Goal: Task Accomplishment & Management: Manage account settings

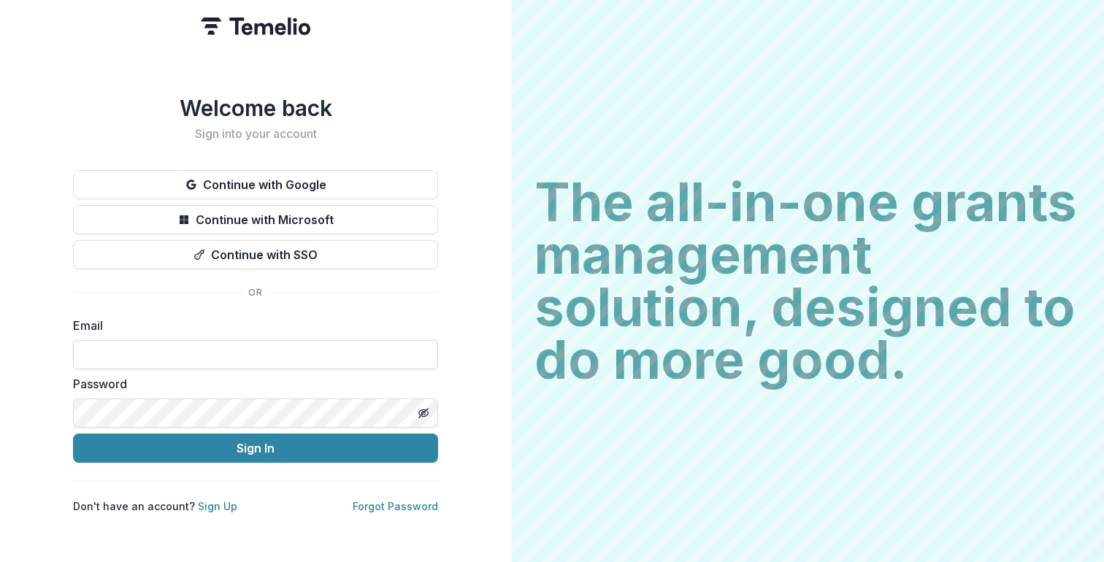
click at [273, 342] on input at bounding box center [255, 354] width 365 height 29
type input "**********"
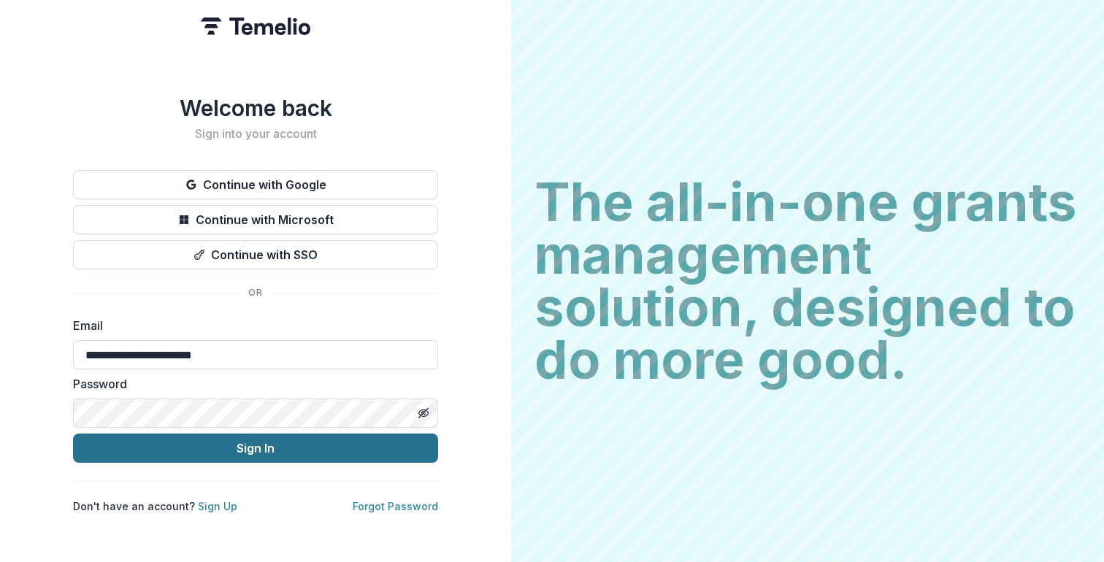
click at [227, 445] on button "Sign In" at bounding box center [255, 448] width 365 height 29
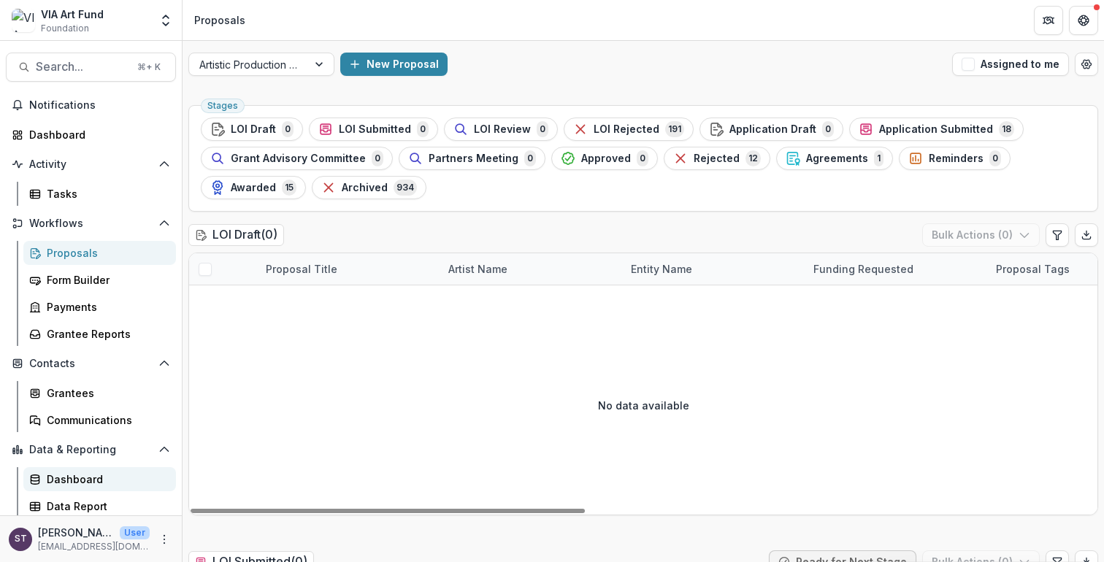
scroll to position [3, 0]
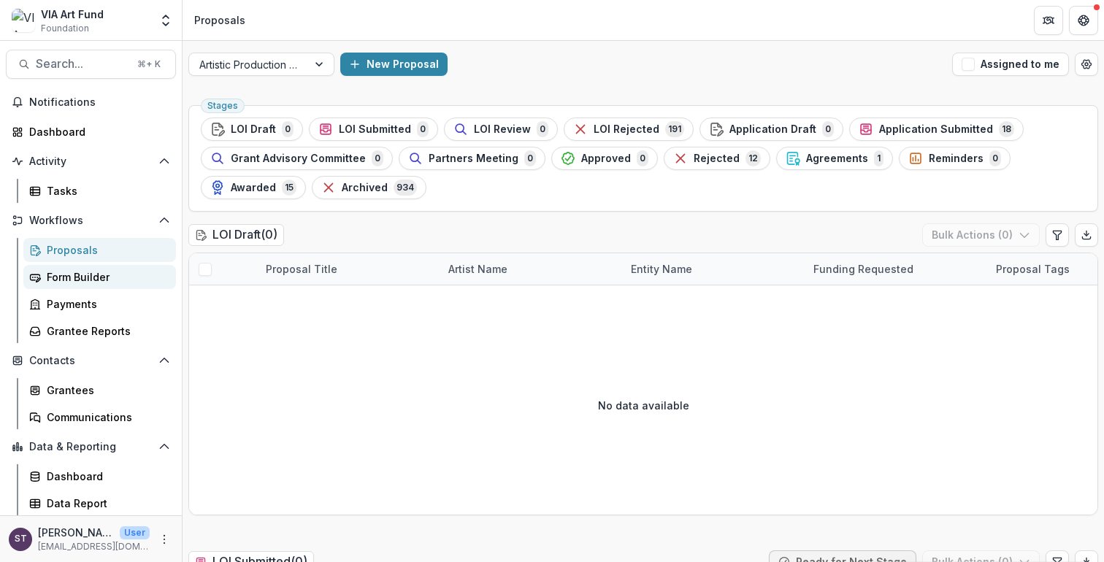
click at [83, 277] on div "Form Builder" at bounding box center [106, 276] width 118 height 15
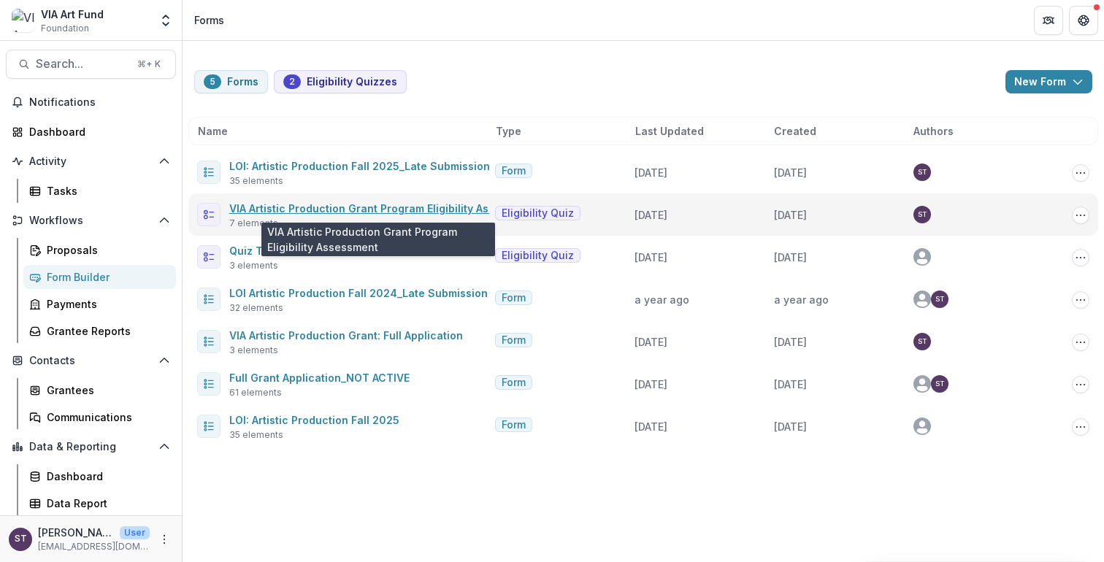
click at [356, 211] on link "VIA Artistic Production Grant Program Eligibility Assessment" at bounding box center [383, 208] width 309 height 12
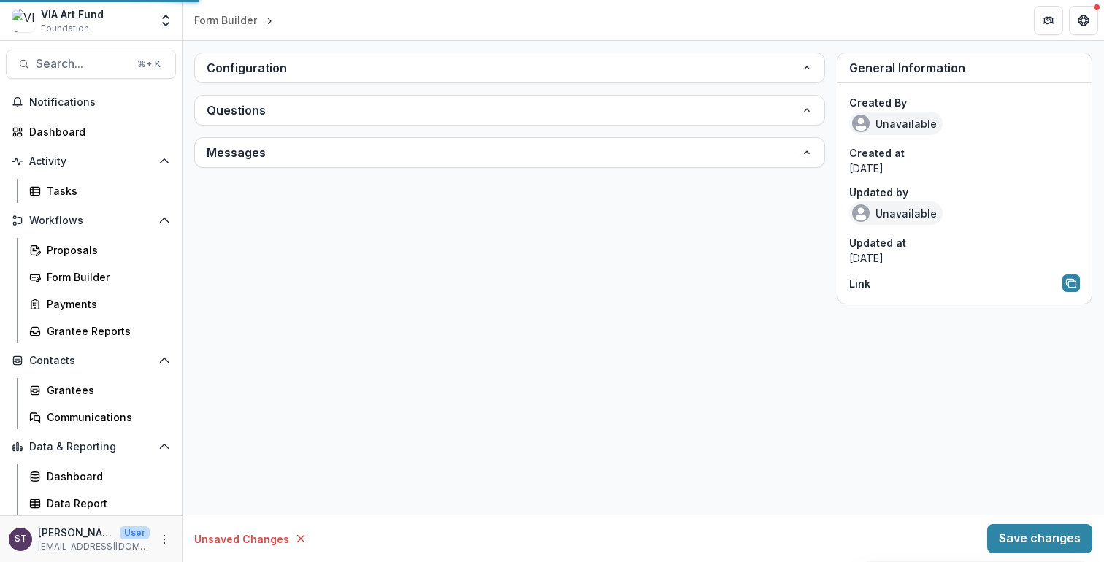
type input "**********"
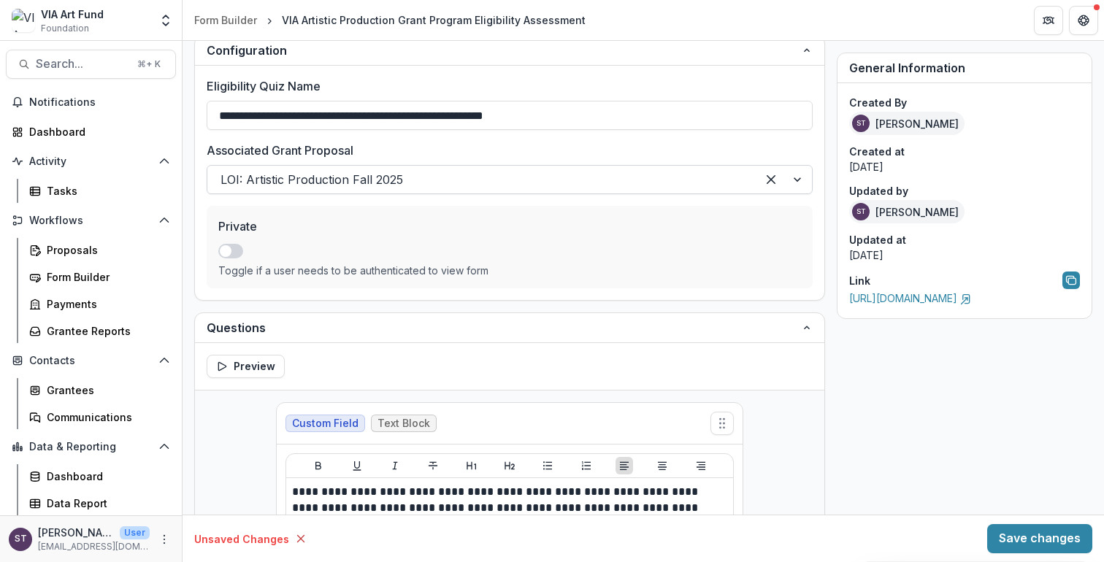
scroll to position [26, 0]
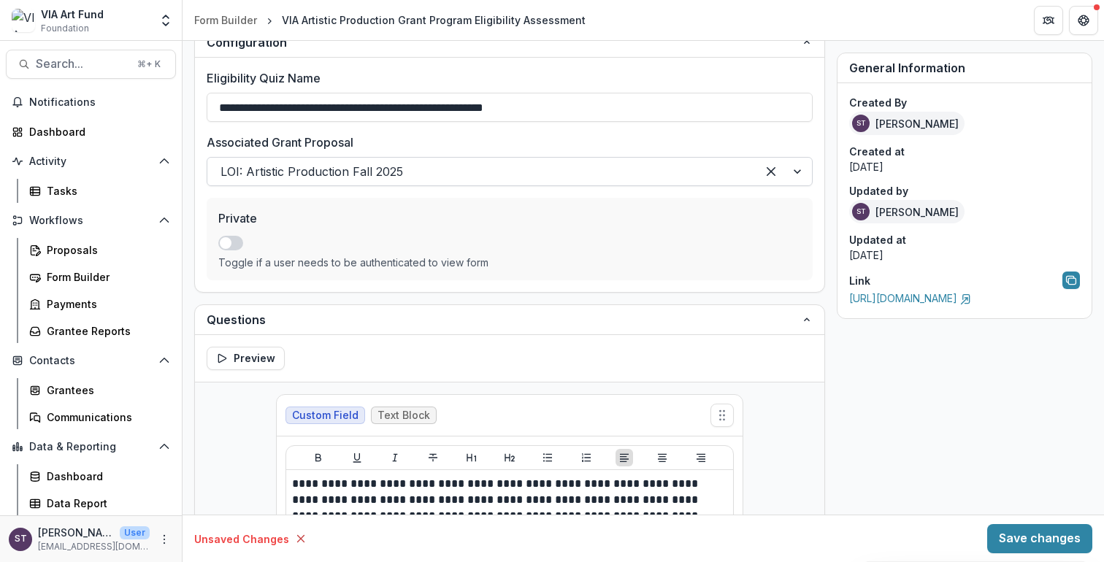
click at [794, 174] on div at bounding box center [783, 172] width 55 height 28
click at [784, 74] on label "Eligibility Quiz Name" at bounding box center [505, 78] width 597 height 18
click at [784, 93] on input "**********" at bounding box center [510, 107] width 606 height 29
click at [74, 280] on div "Form Builder" at bounding box center [106, 276] width 118 height 15
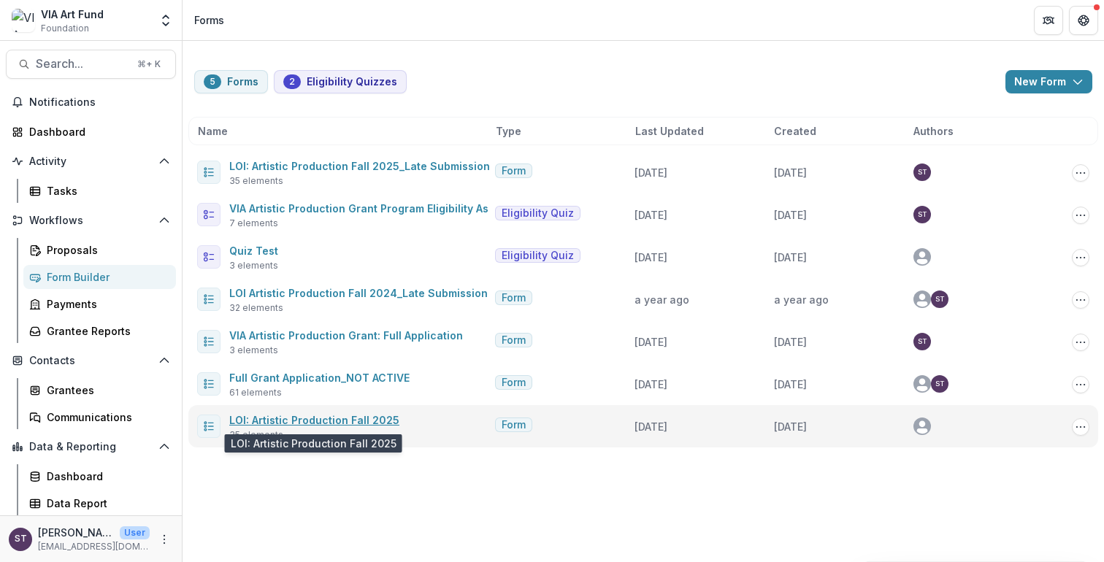
click at [376, 425] on link "LOI: Artistic Production Fall 2025" at bounding box center [314, 420] width 170 height 12
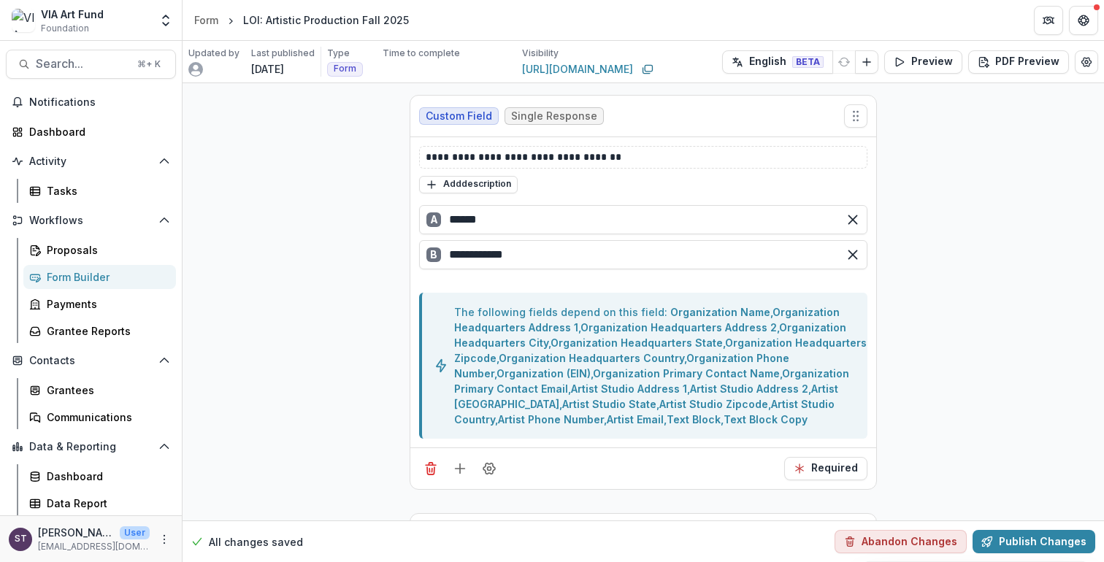
click at [372, 19] on div "LOI: Artistic Production Fall 2025" at bounding box center [326, 19] width 166 height 15
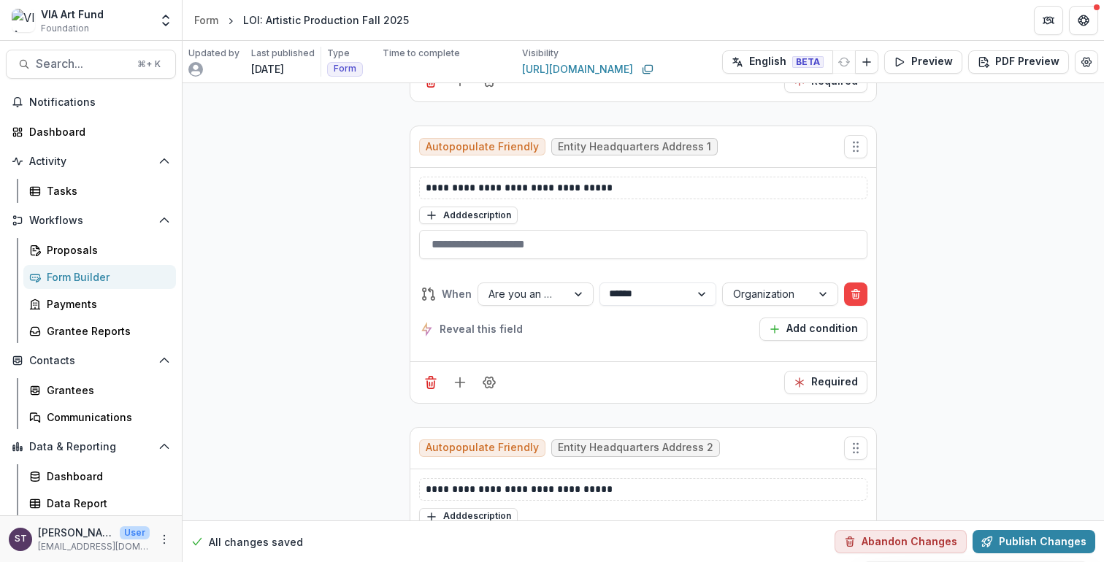
scroll to position [743, 0]
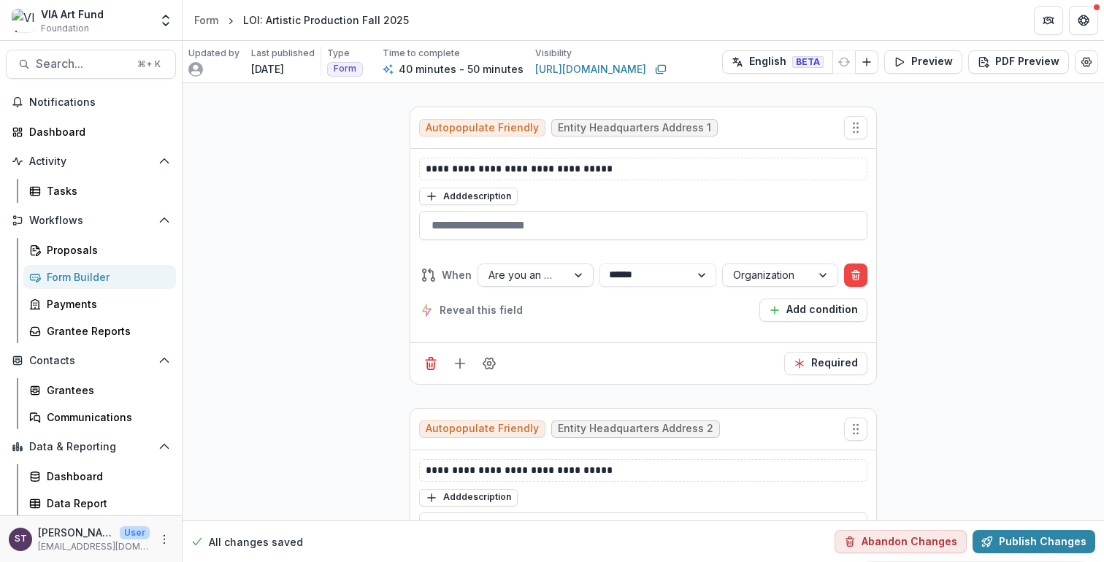
click at [80, 281] on div "Form Builder" at bounding box center [106, 276] width 118 height 15
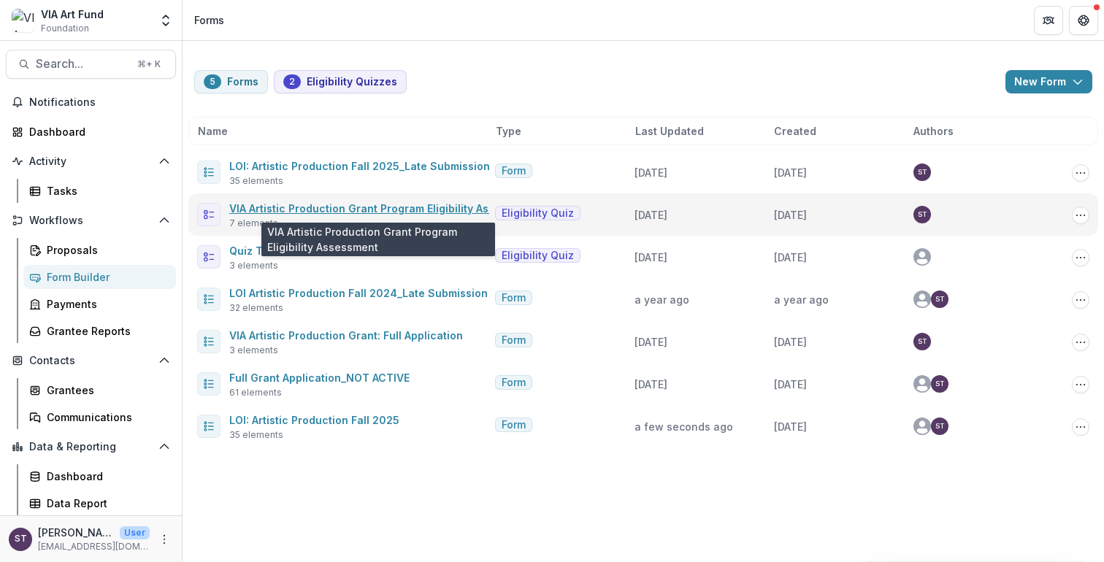
click at [413, 210] on link "VIA Artistic Production Grant Program Eligibility Assessment" at bounding box center [383, 208] width 309 height 12
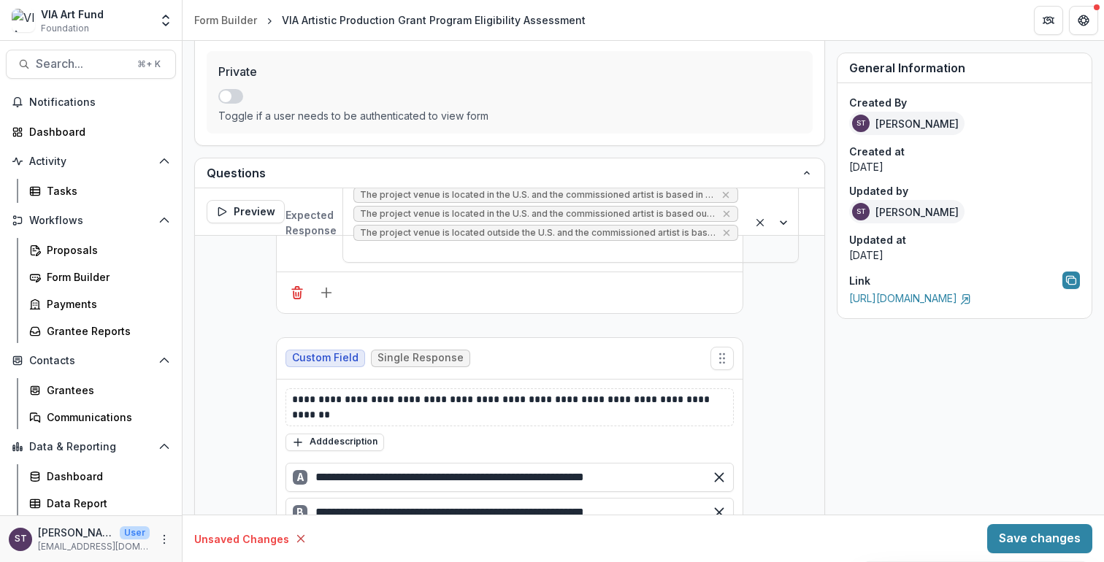
scroll to position [1591, 0]
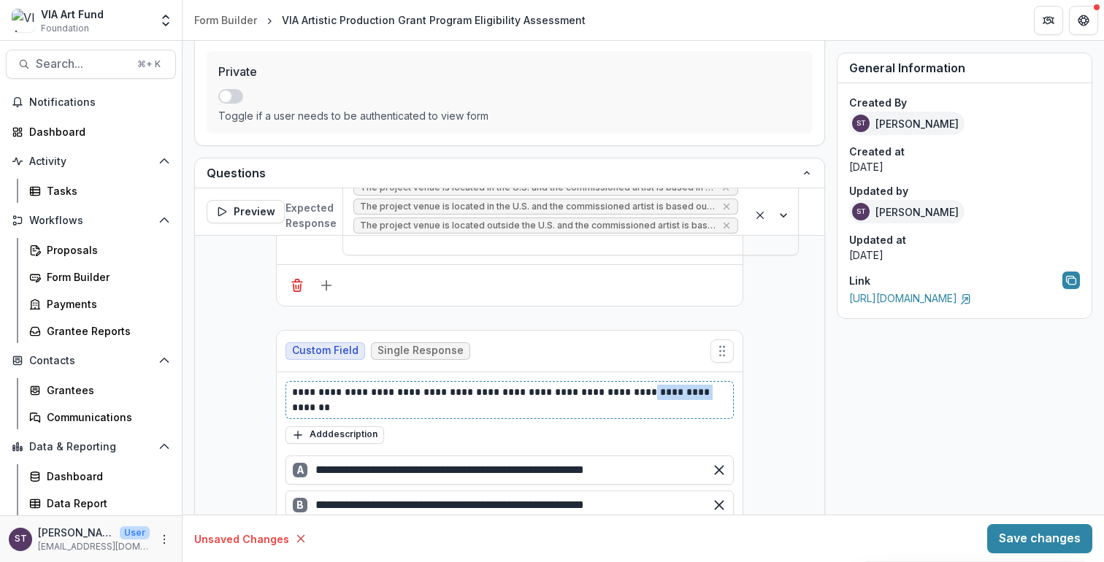
drag, startPoint x: 623, startPoint y: 390, endPoint x: 687, endPoint y: 393, distance: 64.3
click at [687, 393] on p "**********" at bounding box center [509, 400] width 435 height 31
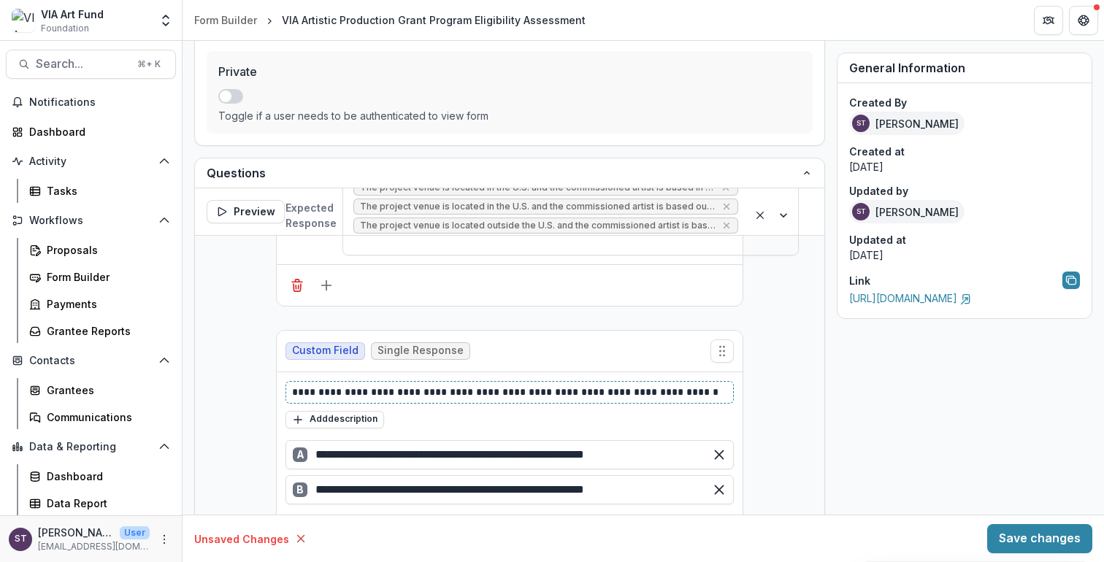
click at [680, 391] on p "**********" at bounding box center [509, 392] width 435 height 15
drag, startPoint x: 612, startPoint y: 453, endPoint x: 540, endPoint y: 456, distance: 71.6
click at [540, 456] on input "**********" at bounding box center [509, 454] width 448 height 29
click at [602, 453] on input "**********" at bounding box center [509, 454] width 448 height 29
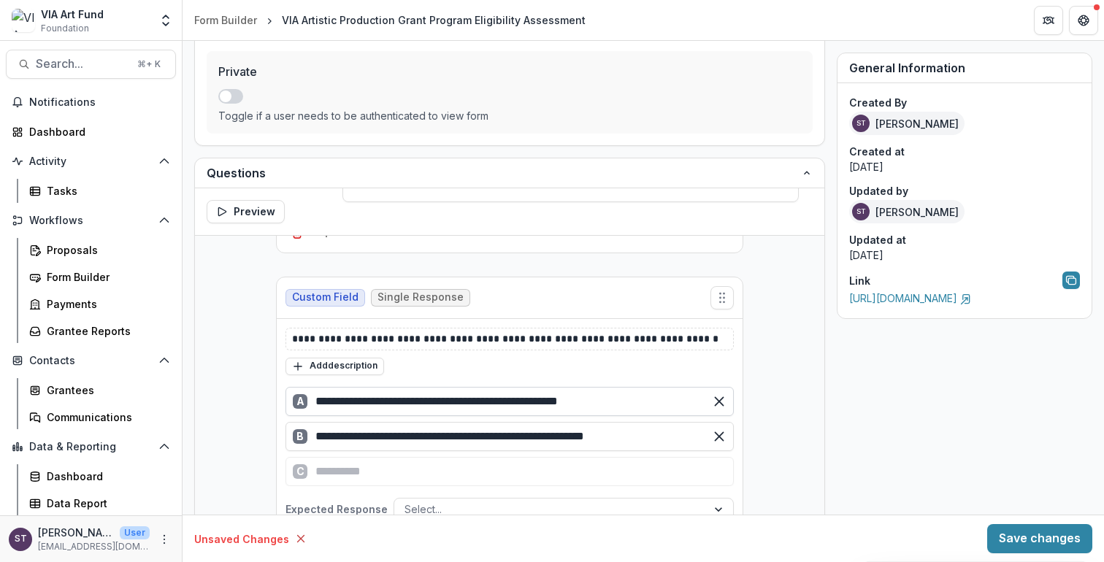
scroll to position [1650, 0]
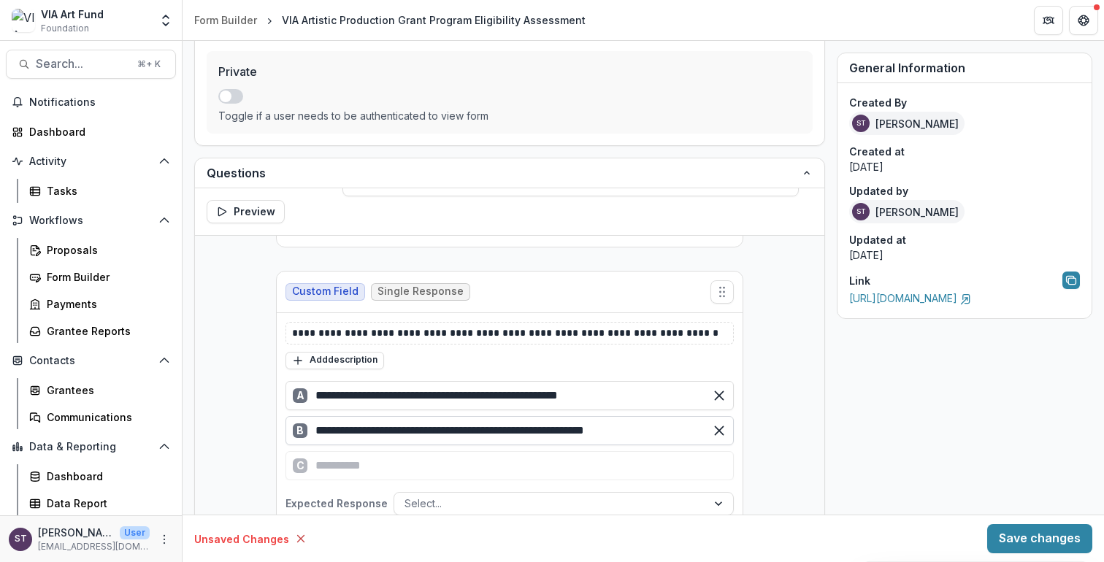
type input "**********"
drag, startPoint x: 618, startPoint y: 429, endPoint x: 547, endPoint y: 431, distance: 71.6
click at [547, 431] on input "**********" at bounding box center [509, 430] width 448 height 29
click at [610, 429] on input "**********" at bounding box center [509, 430] width 448 height 29
type input "**********"
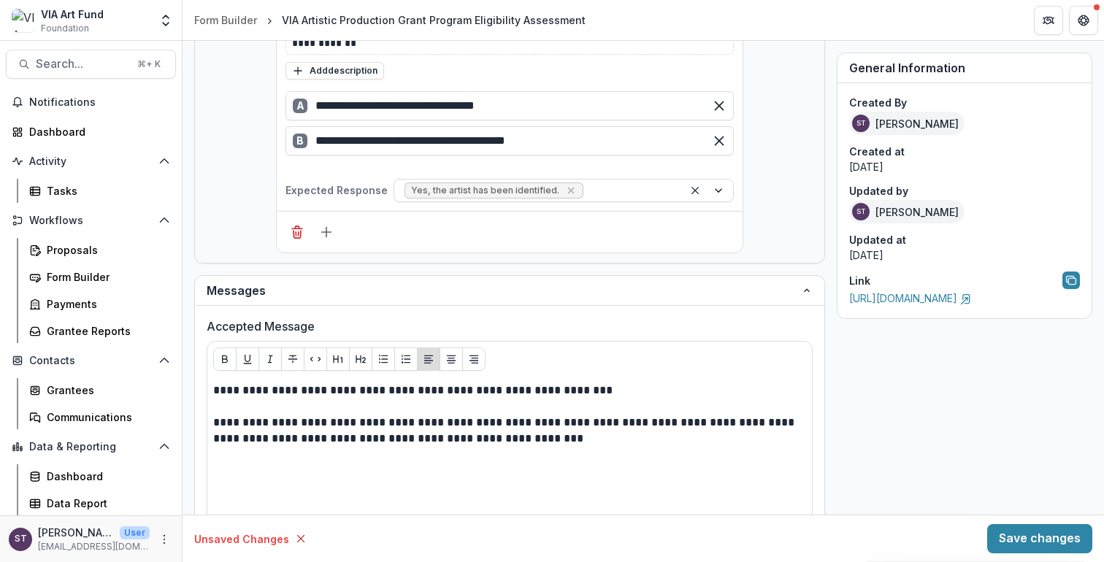
scroll to position [690, 0]
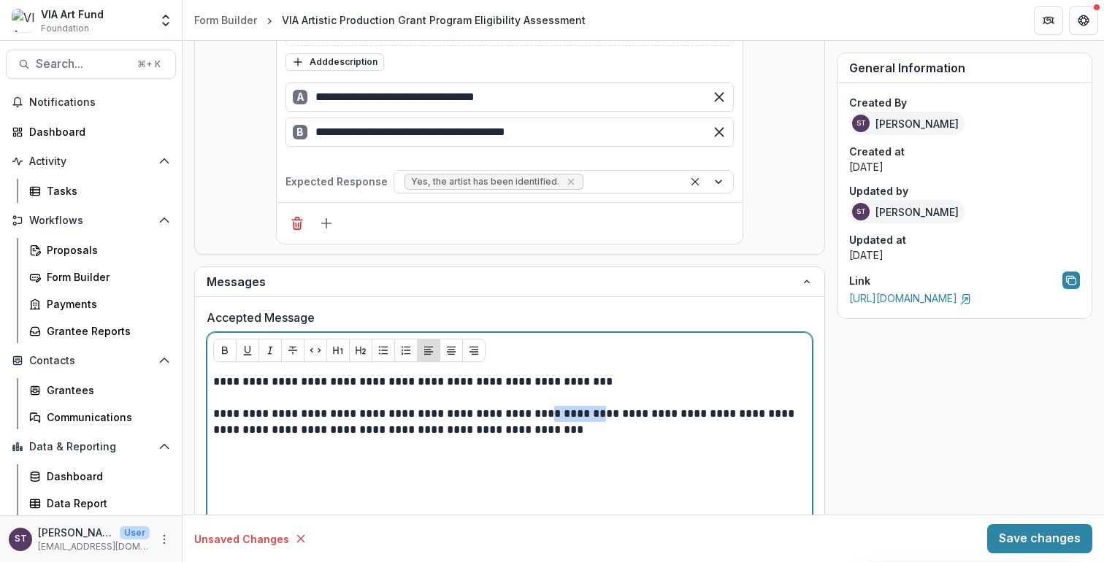
drag, startPoint x: 567, startPoint y: 411, endPoint x: 520, endPoint y: 413, distance: 47.5
click at [520, 413] on p "**********" at bounding box center [507, 422] width 588 height 32
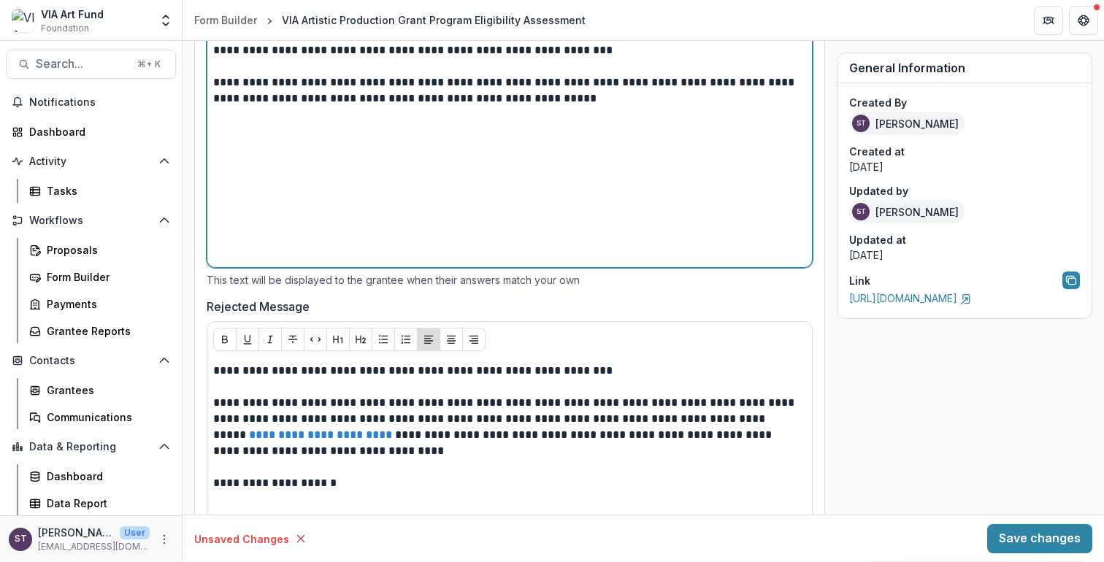
scroll to position [1024, 0]
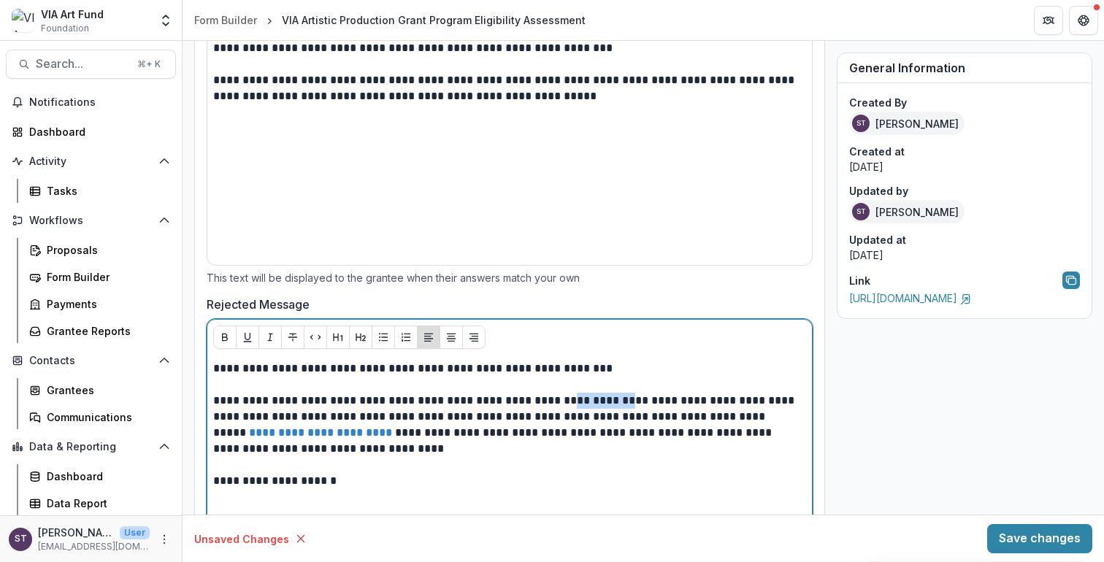
drag, startPoint x: 594, startPoint y: 400, endPoint x: 540, endPoint y: 401, distance: 54.0
click at [540, 401] on p "**********" at bounding box center [507, 425] width 588 height 64
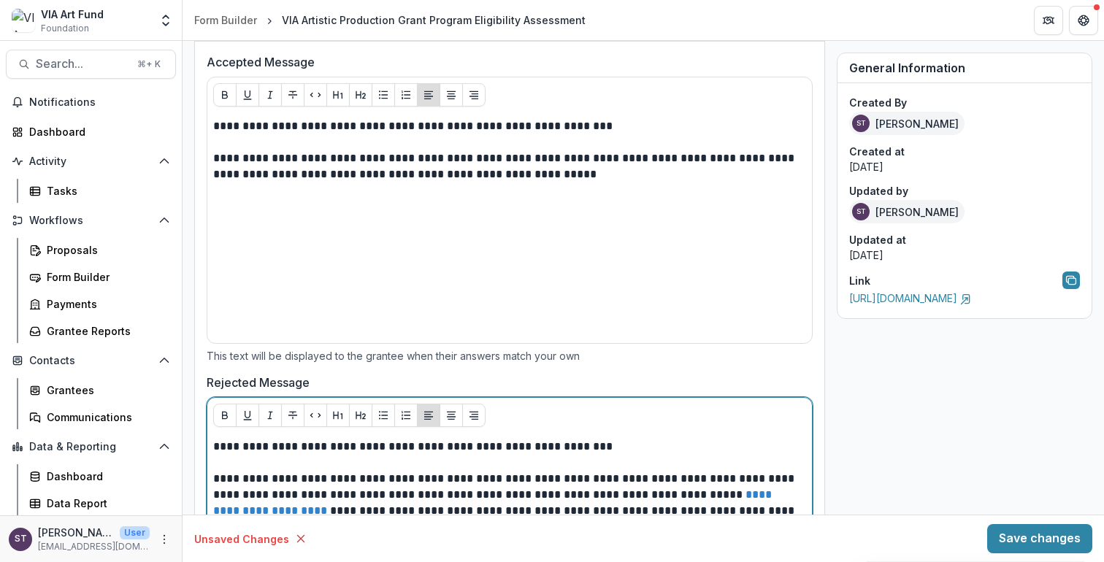
scroll to position [918, 0]
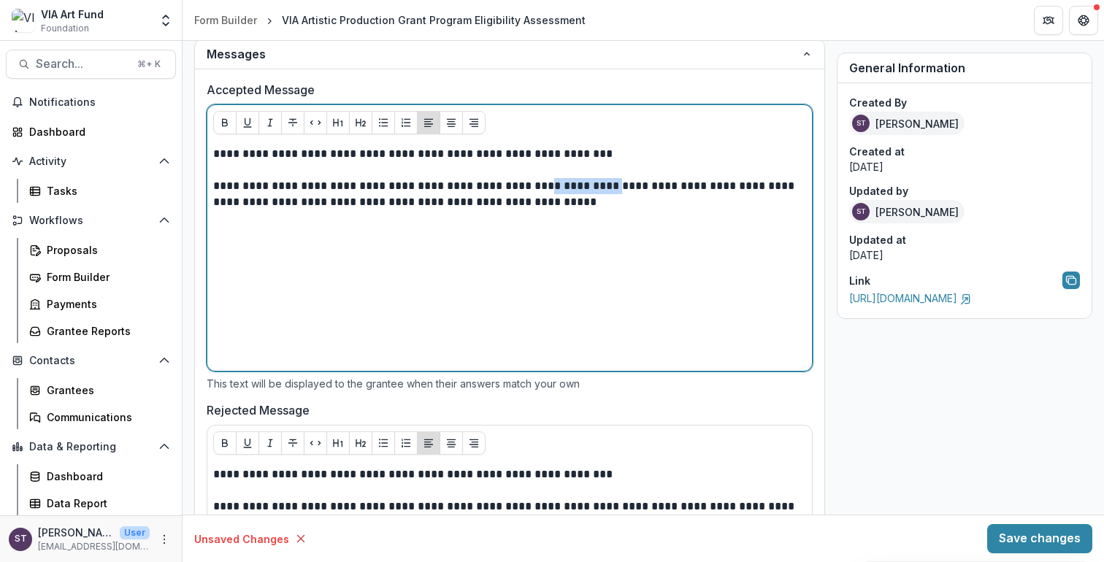
drag, startPoint x: 591, startPoint y: 186, endPoint x: 521, endPoint y: 188, distance: 70.1
click at [521, 188] on p "**********" at bounding box center [507, 194] width 588 height 32
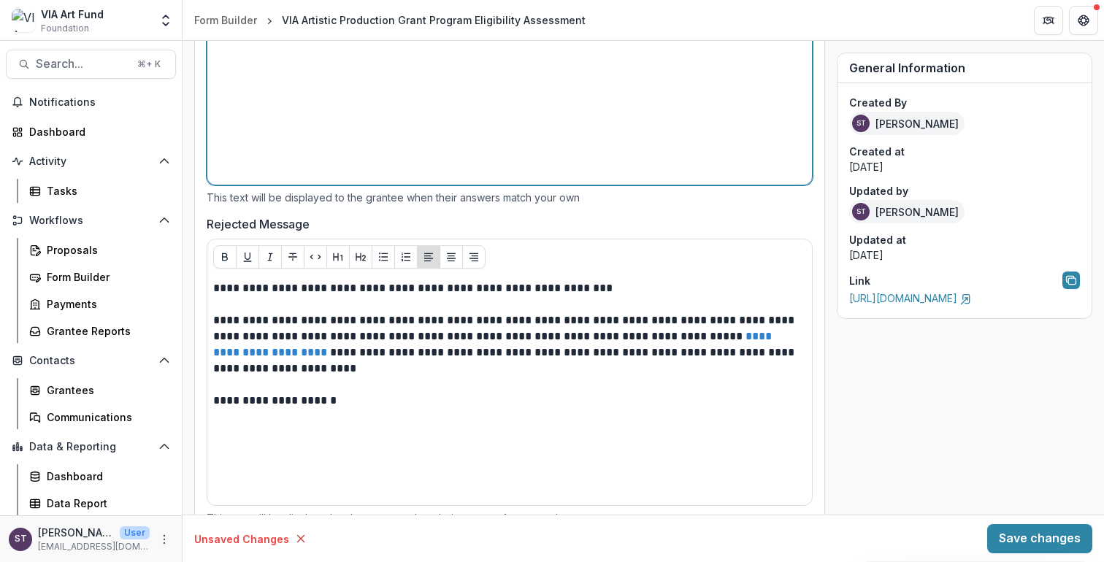
scroll to position [1138, 0]
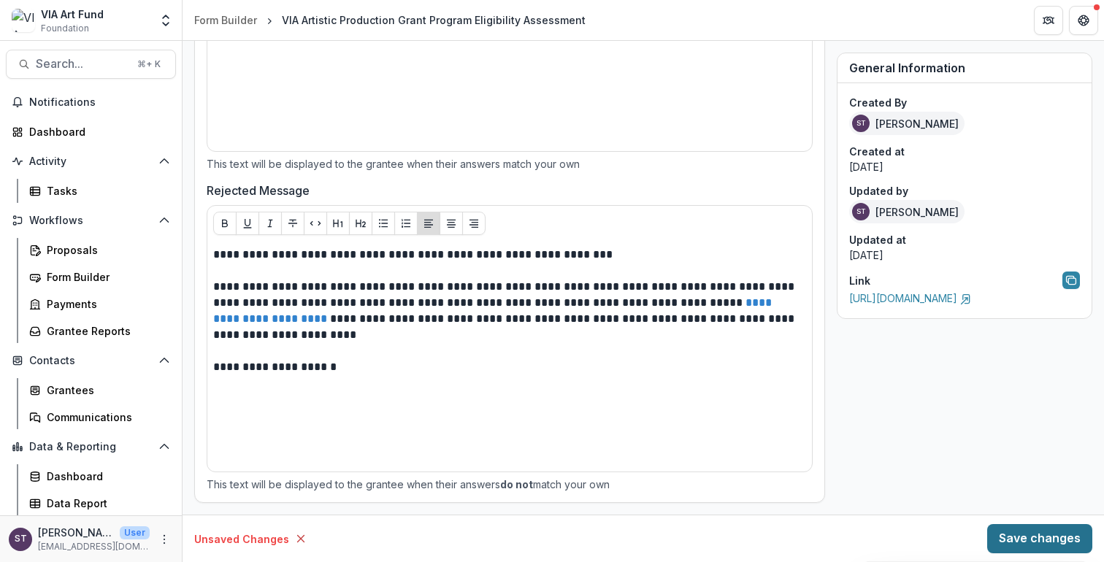
click at [1032, 540] on button "Save changes" at bounding box center [1039, 538] width 105 height 29
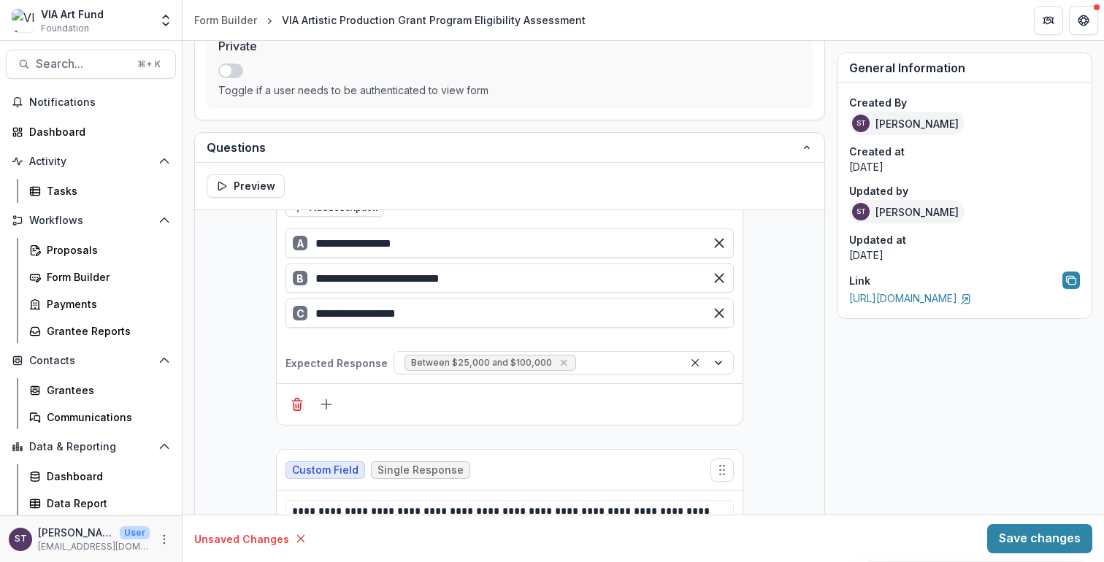
scroll to position [0, 0]
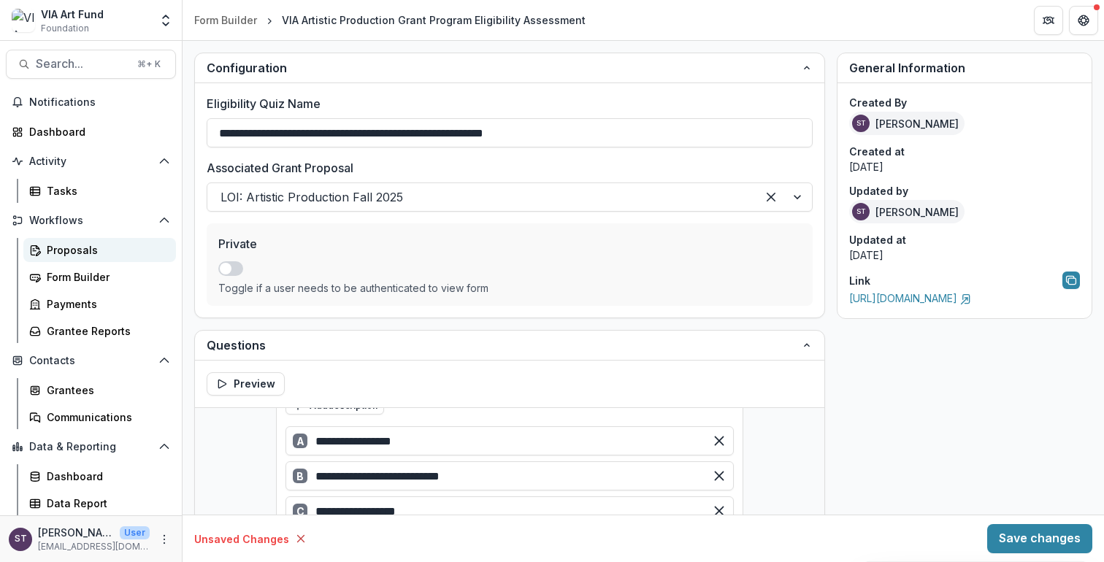
click at [78, 248] on div "Proposals" at bounding box center [106, 249] width 118 height 15
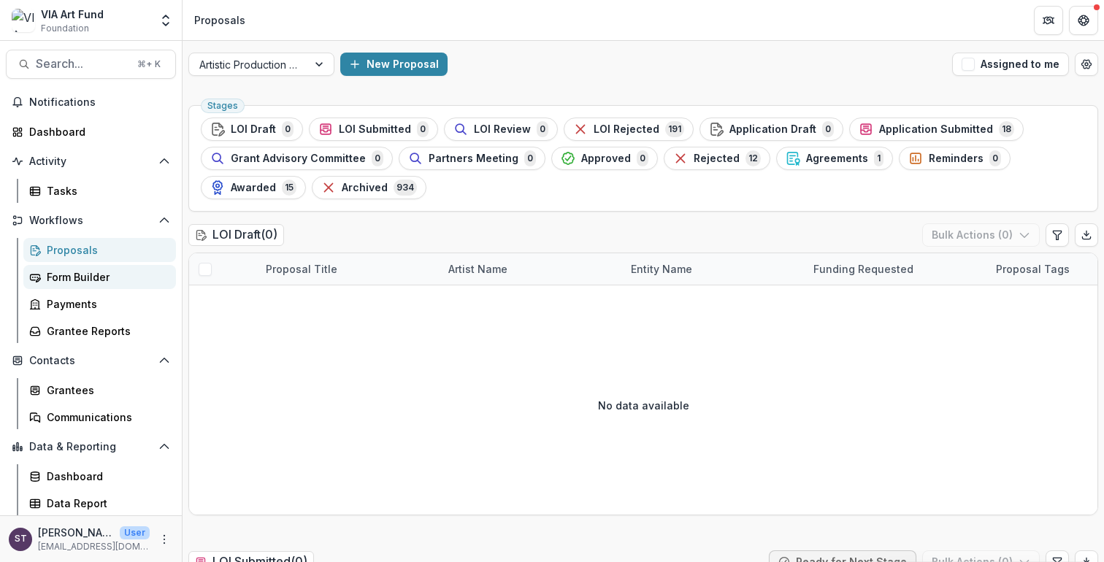
click at [71, 270] on div "Form Builder" at bounding box center [106, 276] width 118 height 15
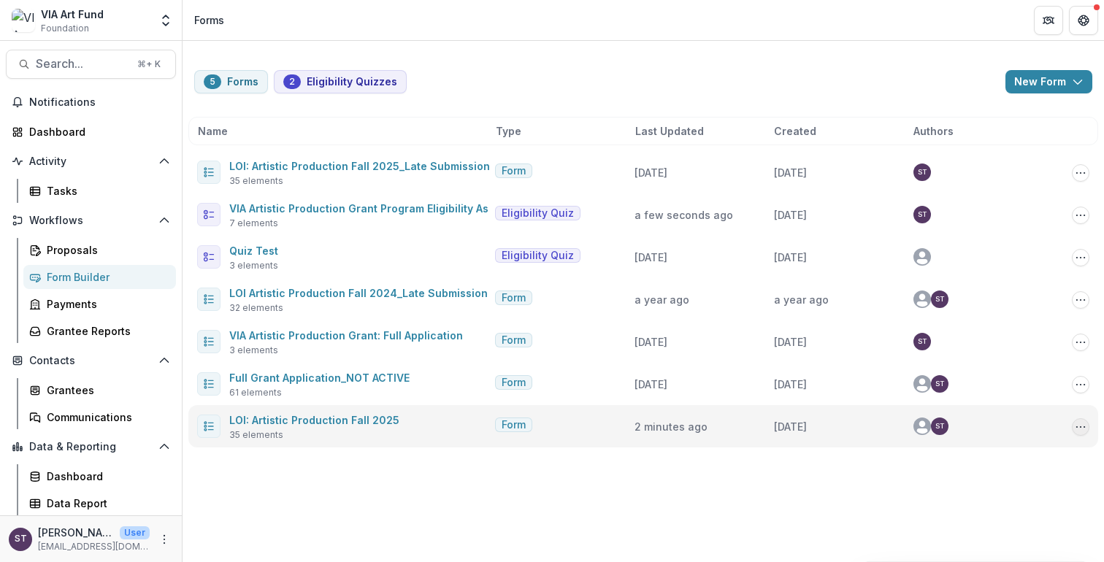
click at [1080, 429] on icon "Options" at bounding box center [1081, 427] width 12 height 12
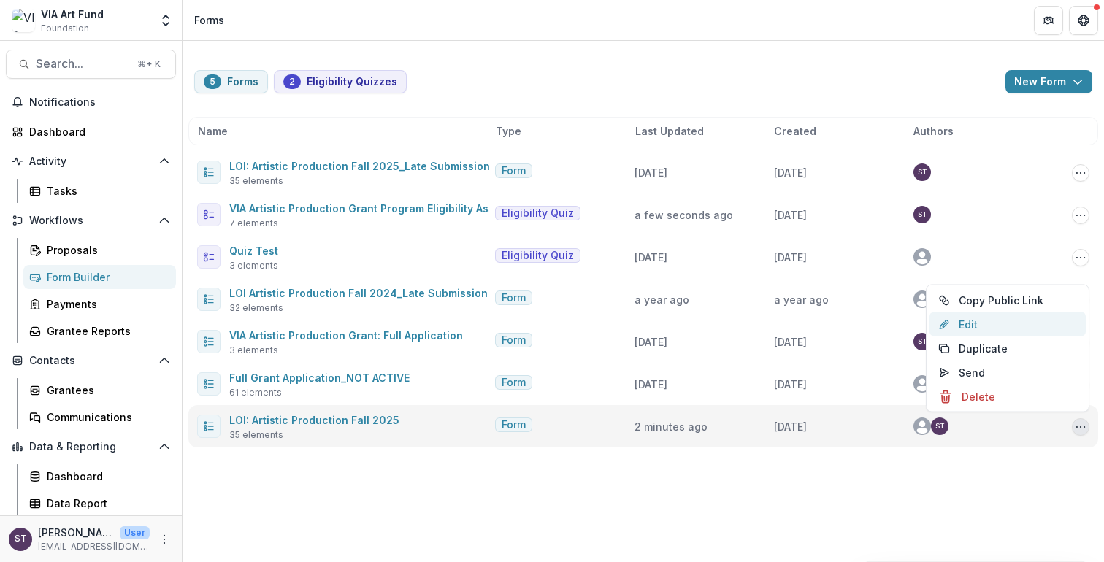
click at [1024, 323] on link "Edit" at bounding box center [1007, 324] width 156 height 24
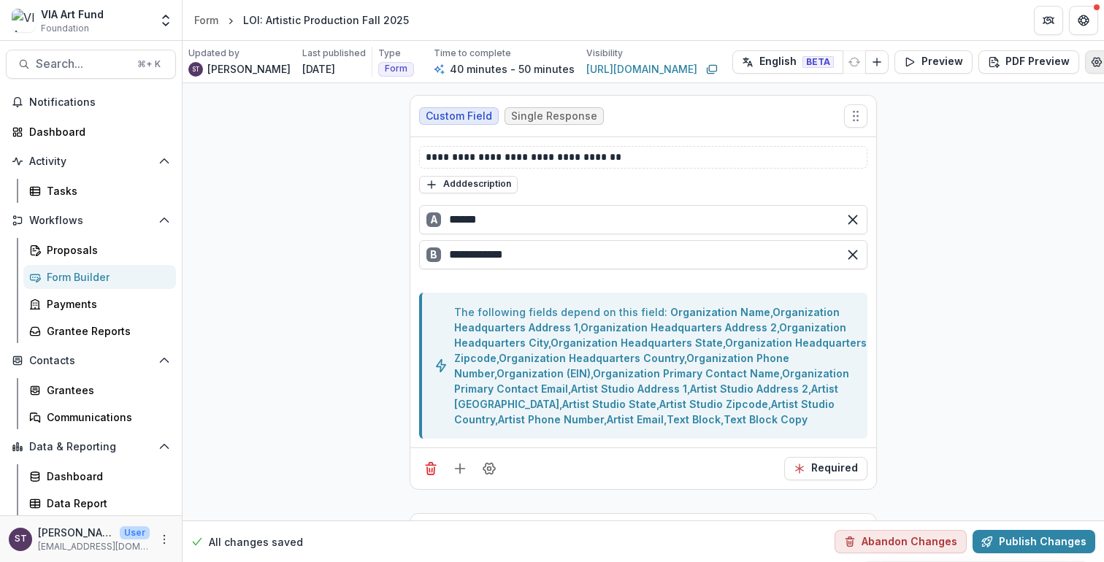
click at [1090, 63] on button "Edit Form Settings" at bounding box center [1096, 61] width 23 height 23
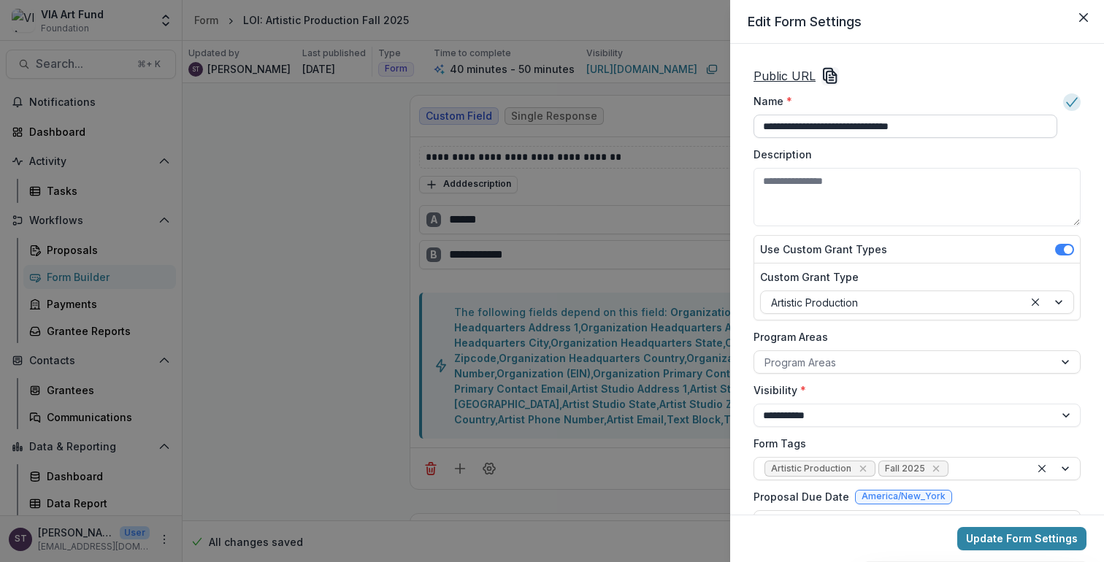
drag, startPoint x: 940, startPoint y: 126, endPoint x: 878, endPoint y: 127, distance: 62.1
click at [878, 127] on input "**********" at bounding box center [905, 126] width 304 height 23
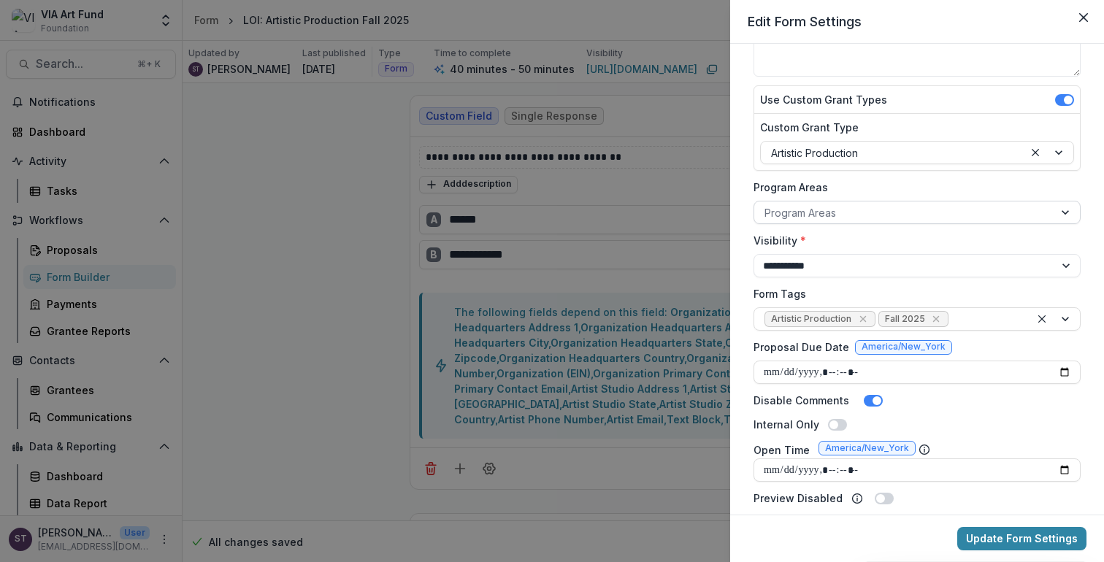
scroll to position [154, 0]
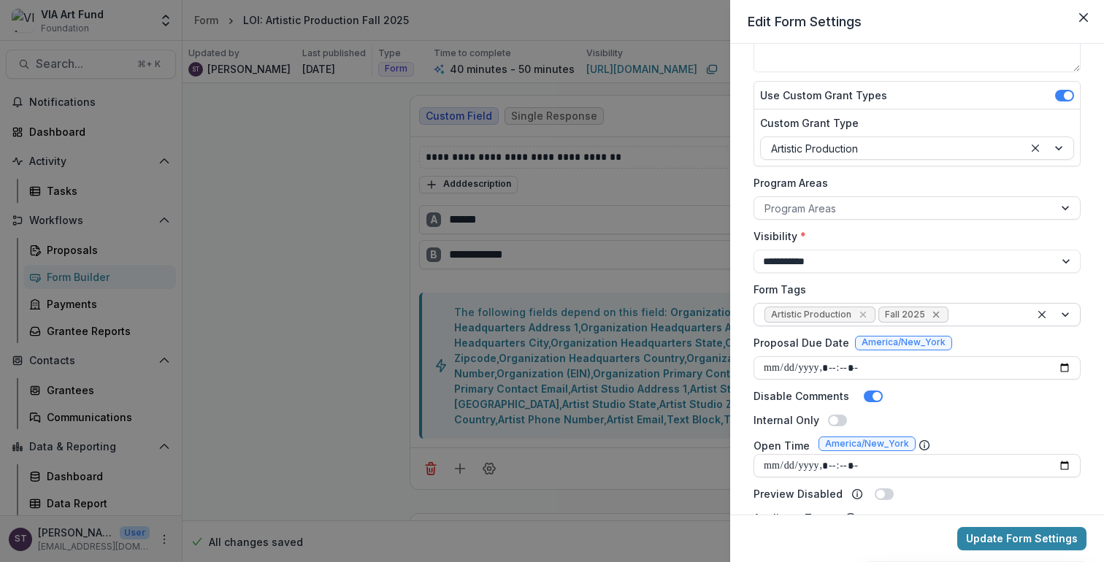
click at [934, 315] on icon "Remove Fall 2025" at bounding box center [936, 315] width 12 height 12
type input "**********"
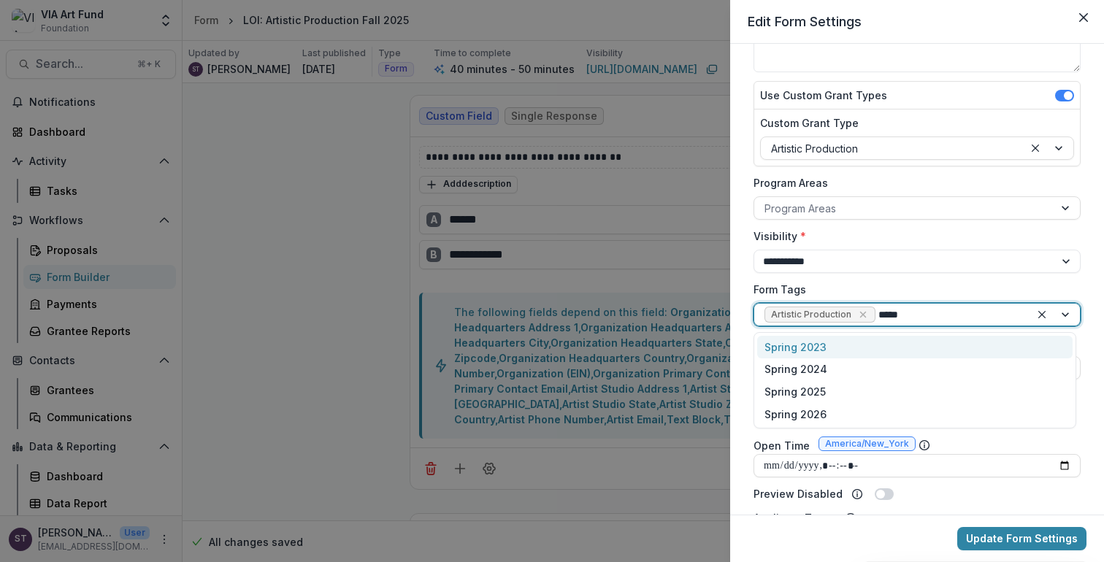
type input "******"
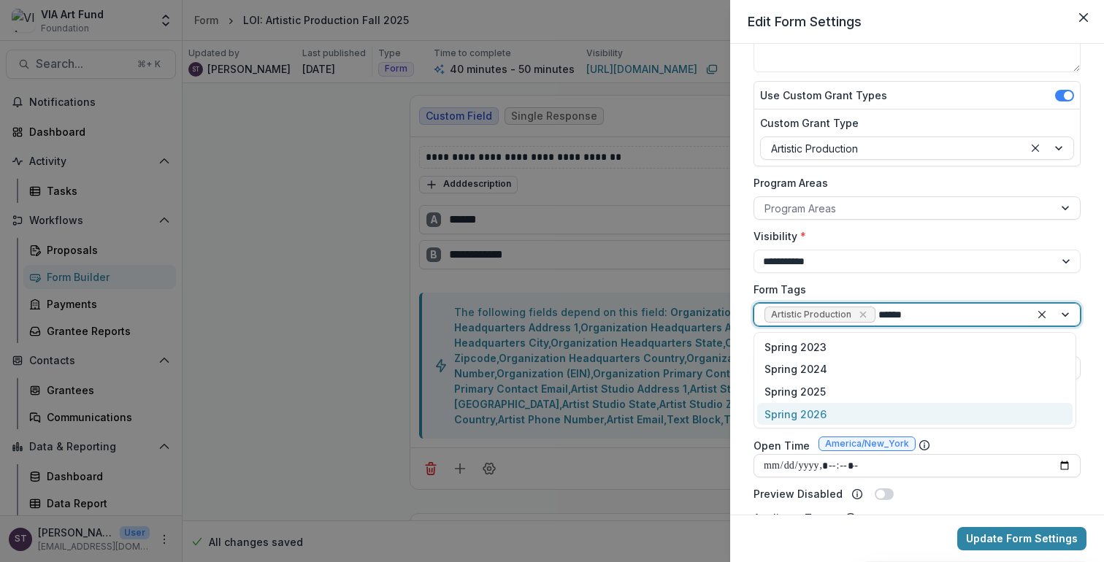
click at [859, 413] on div "Spring 2026" at bounding box center [914, 414] width 315 height 23
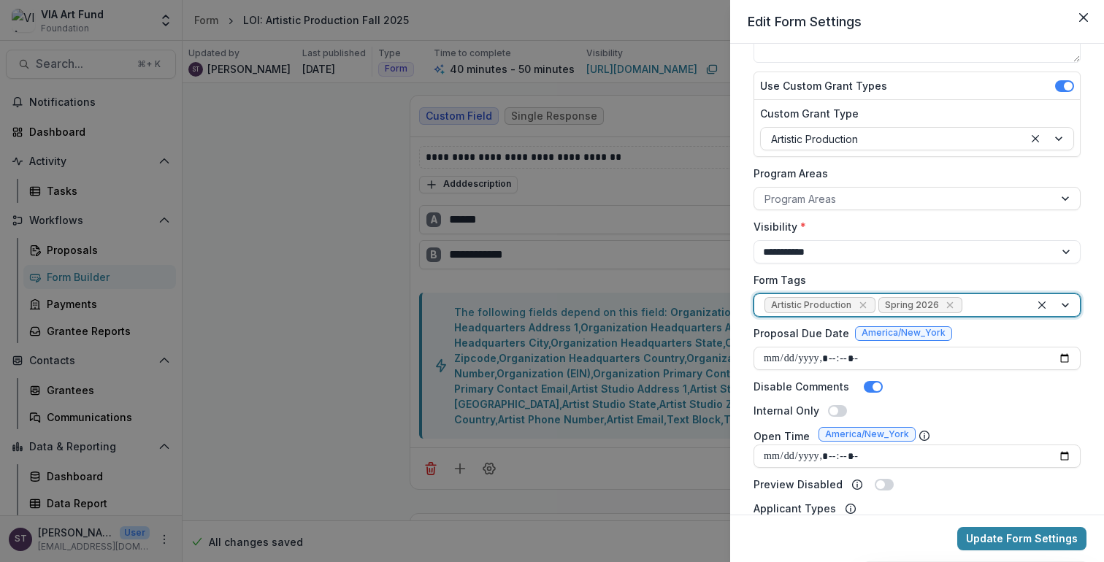
scroll to position [169, 0]
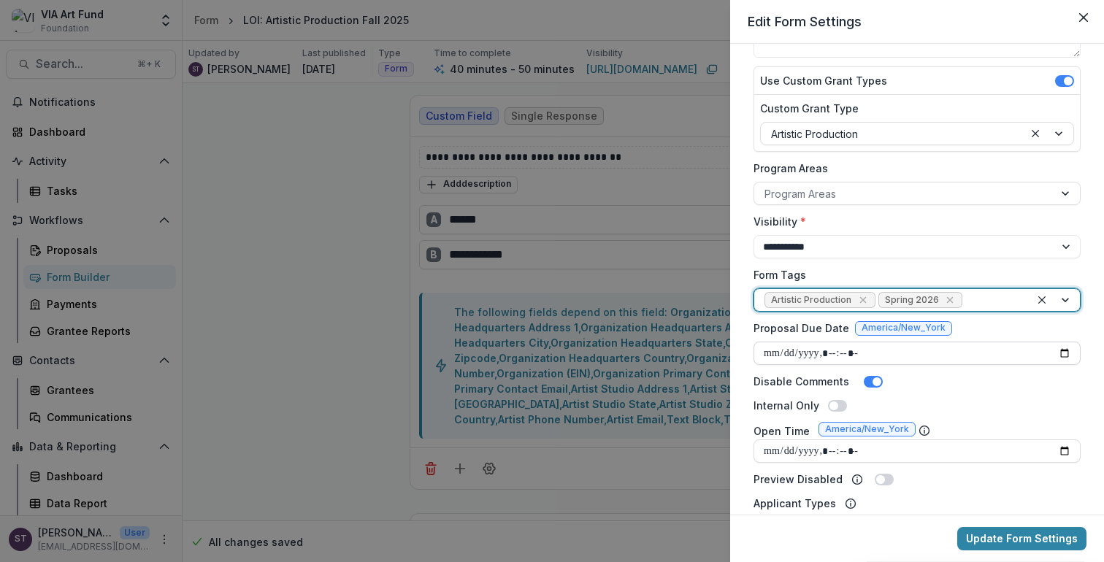
click at [790, 352] on input "Proposal Due Date" at bounding box center [916, 353] width 327 height 23
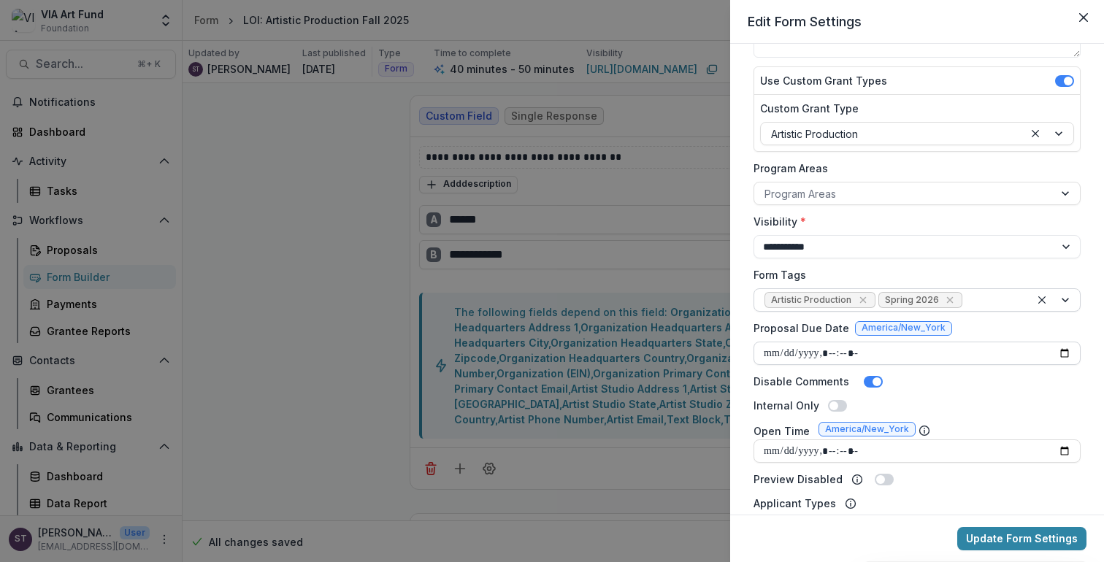
click at [772, 356] on input "Proposal Due Date" at bounding box center [916, 353] width 327 height 23
type input "**********"
click at [908, 374] on div "Disable Comments" at bounding box center [916, 381] width 327 height 15
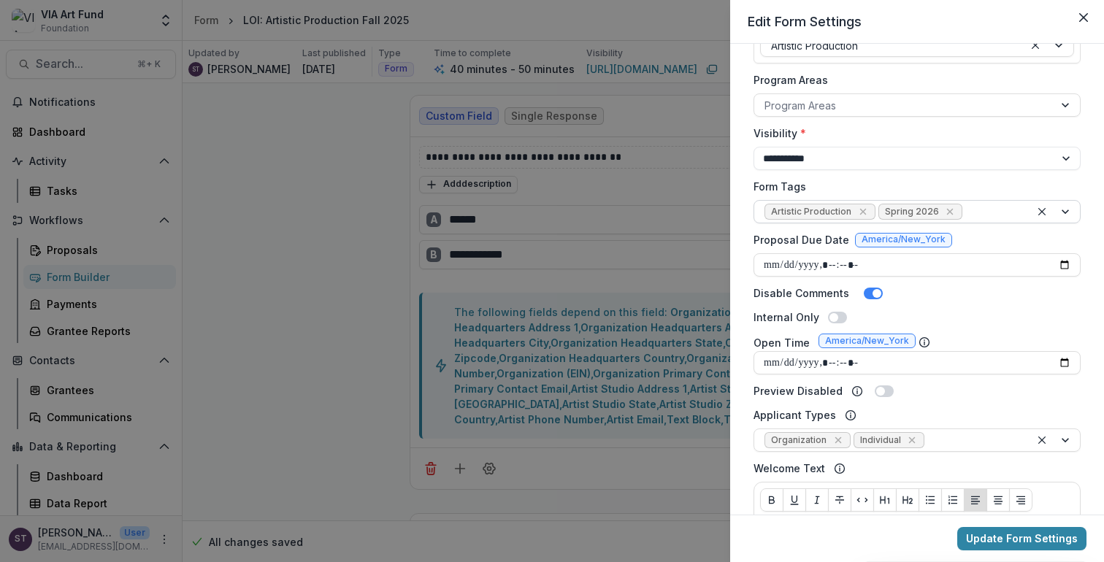
scroll to position [266, 0]
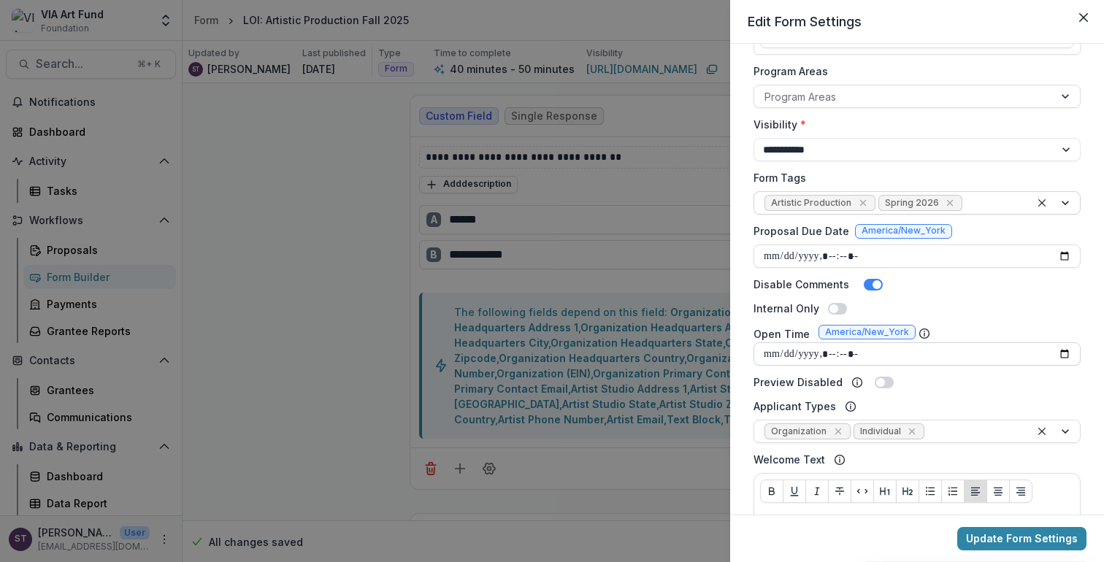
click at [770, 354] on input "Open Time" at bounding box center [916, 353] width 327 height 23
type input "**********"
click at [837, 356] on input "Open Time" at bounding box center [916, 353] width 327 height 23
click at [872, 353] on input "Open Time" at bounding box center [916, 353] width 327 height 23
type input "**********"
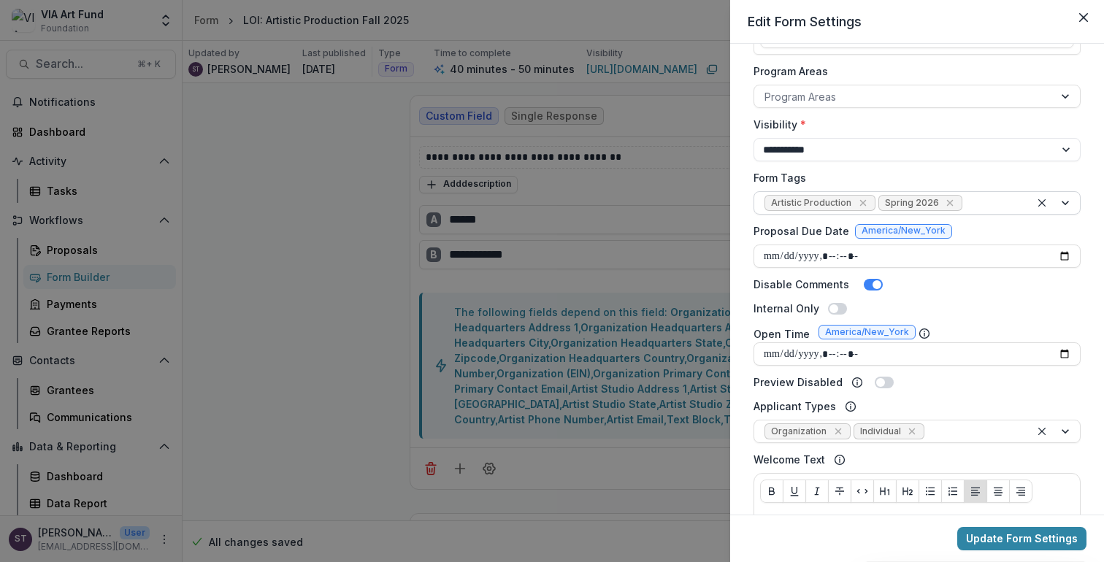
click at [979, 297] on div "**********" at bounding box center [917, 302] width 339 height 1013
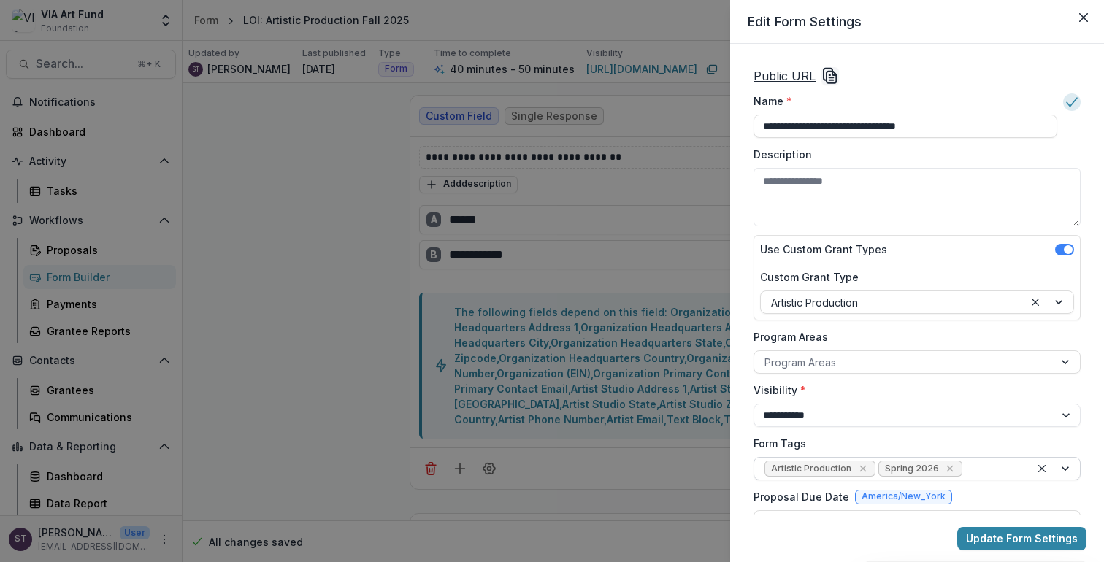
scroll to position [12, 0]
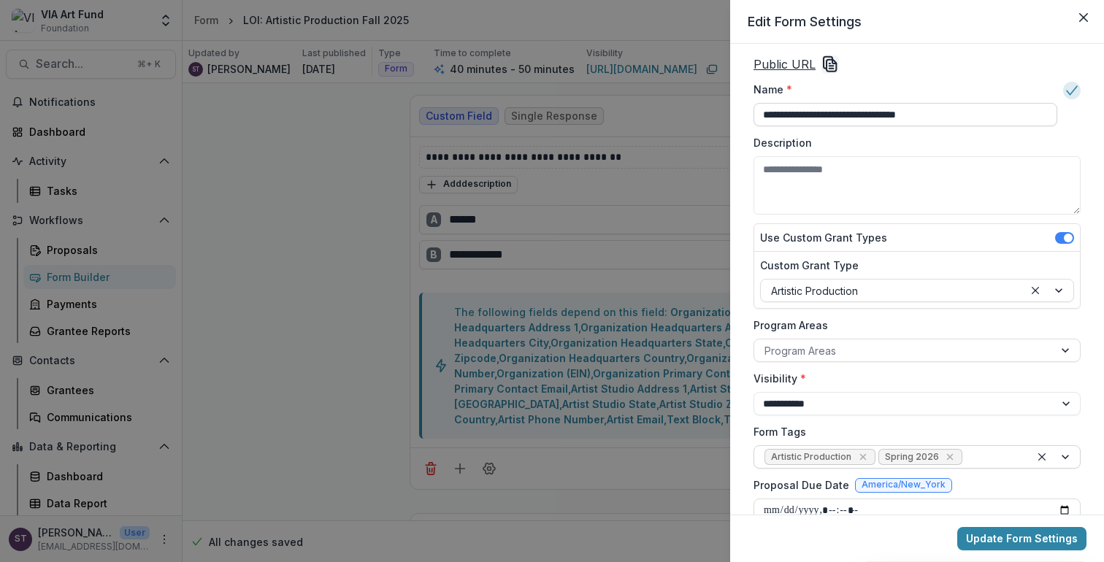
click at [762, 112] on input "**********" at bounding box center [905, 114] width 304 height 23
type input "**********"
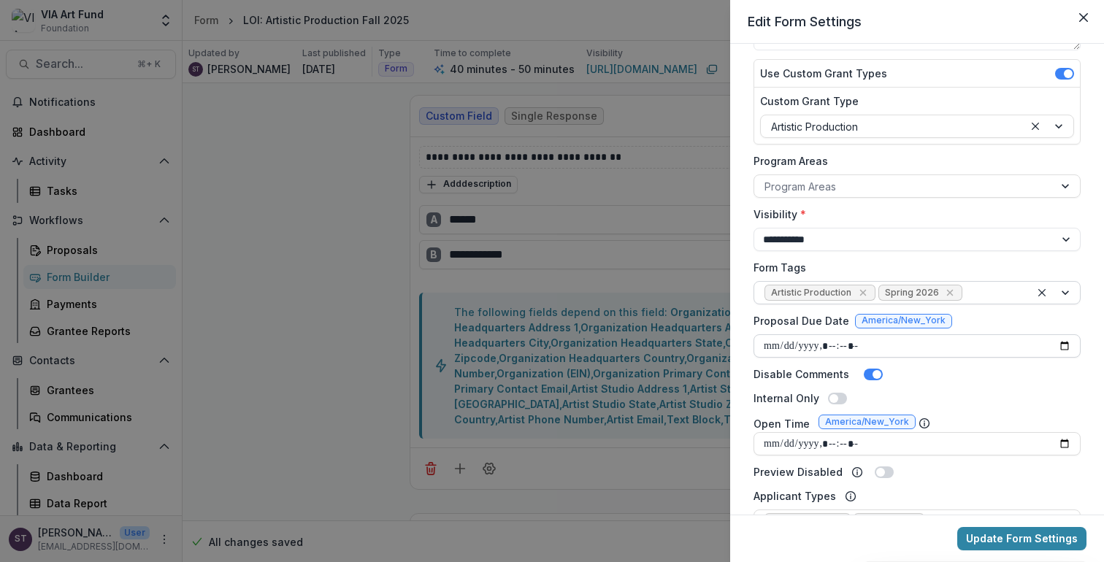
scroll to position [196, 0]
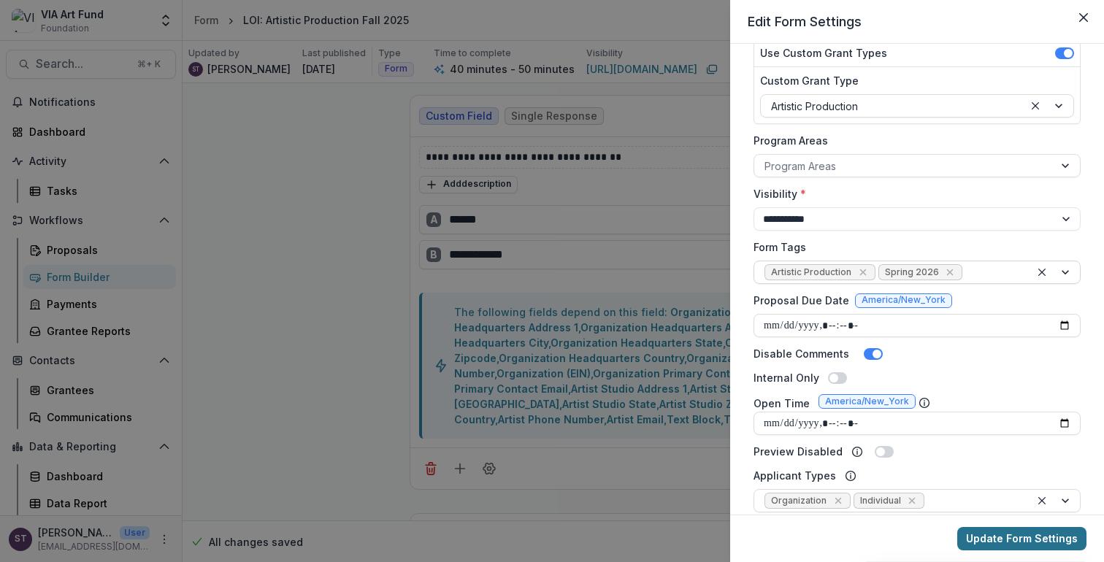
click at [1024, 534] on button "Update Form Settings" at bounding box center [1021, 538] width 129 height 23
click at [1085, 15] on icon "Close" at bounding box center [1083, 17] width 9 height 9
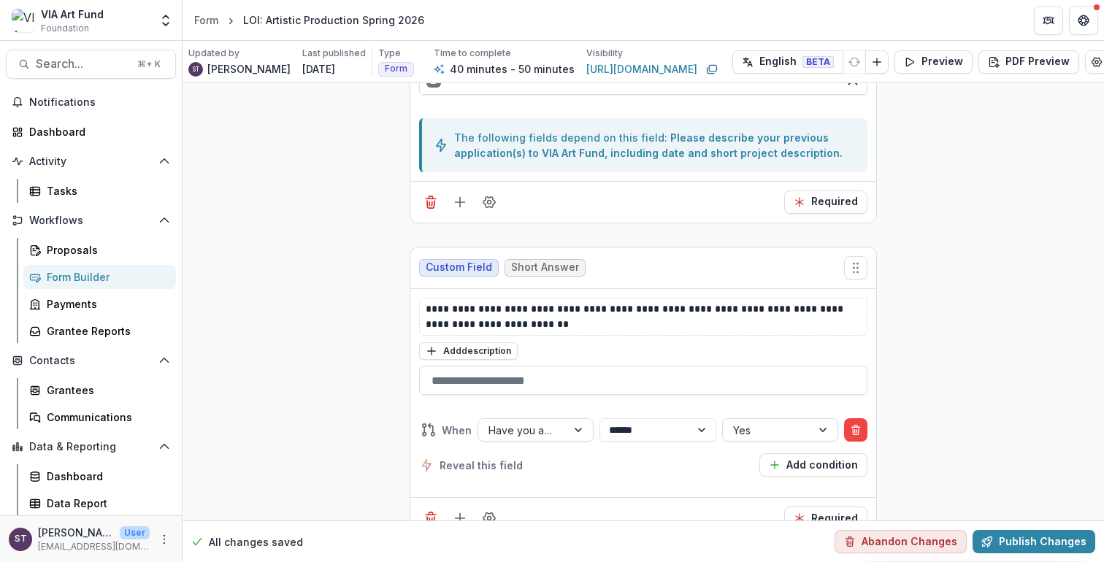
scroll to position [10326, 0]
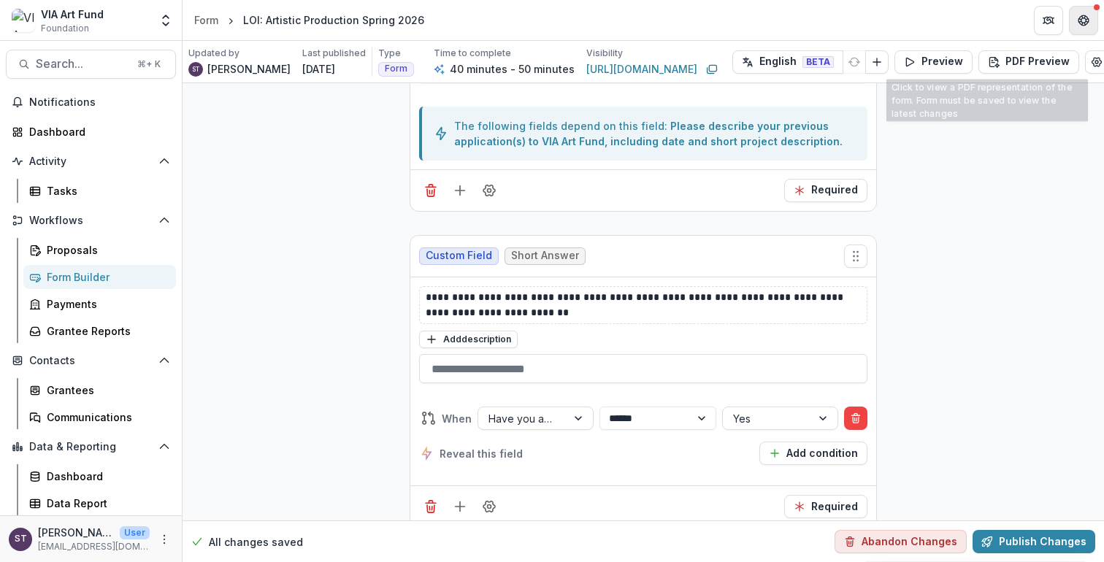
click at [1089, 16] on icon "Get Help" at bounding box center [1084, 21] width 12 height 12
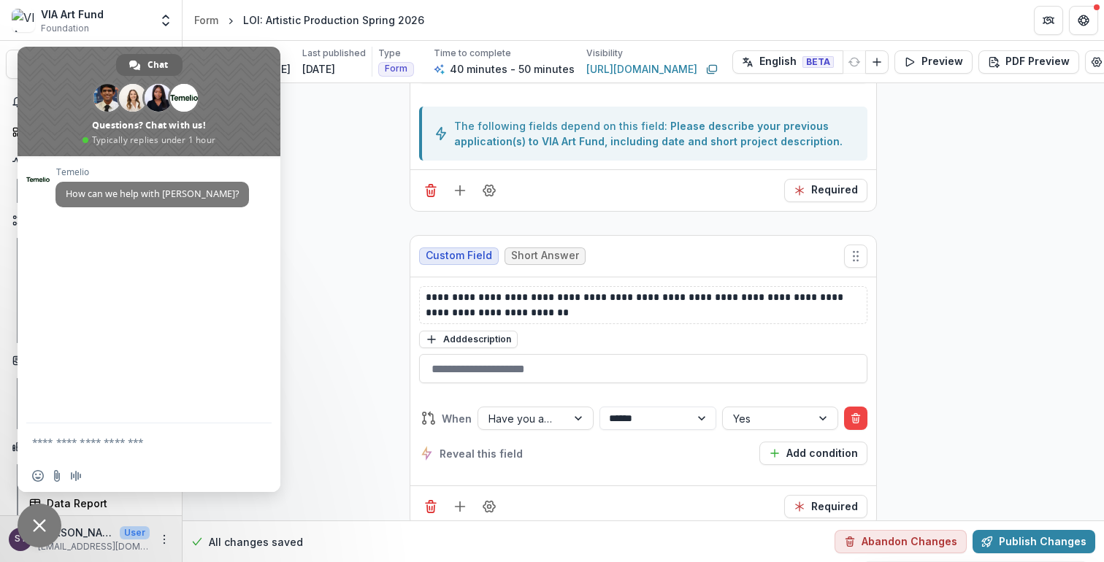
click at [38, 528] on span "Close chat" at bounding box center [39, 525] width 13 height 13
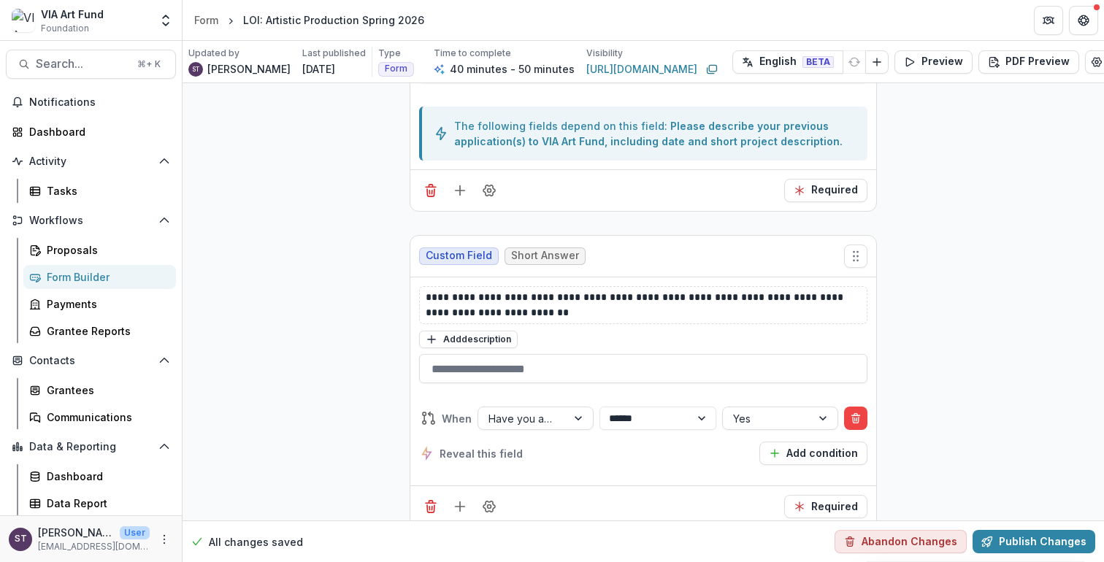
scroll to position [10325, 12]
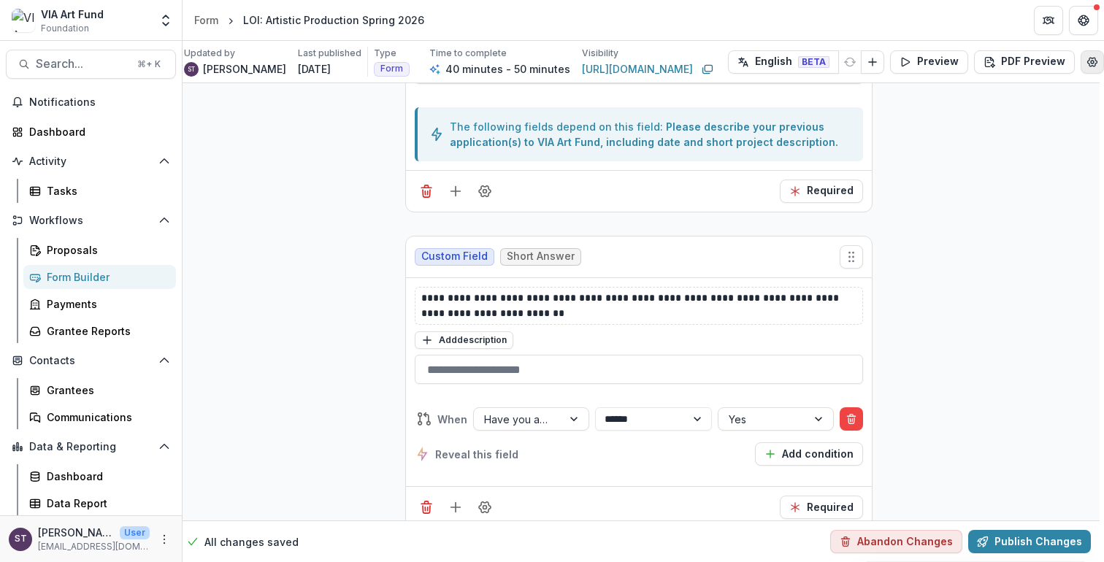
click at [1092, 60] on icon "Edit Form Settings" at bounding box center [1092, 62] width 12 height 12
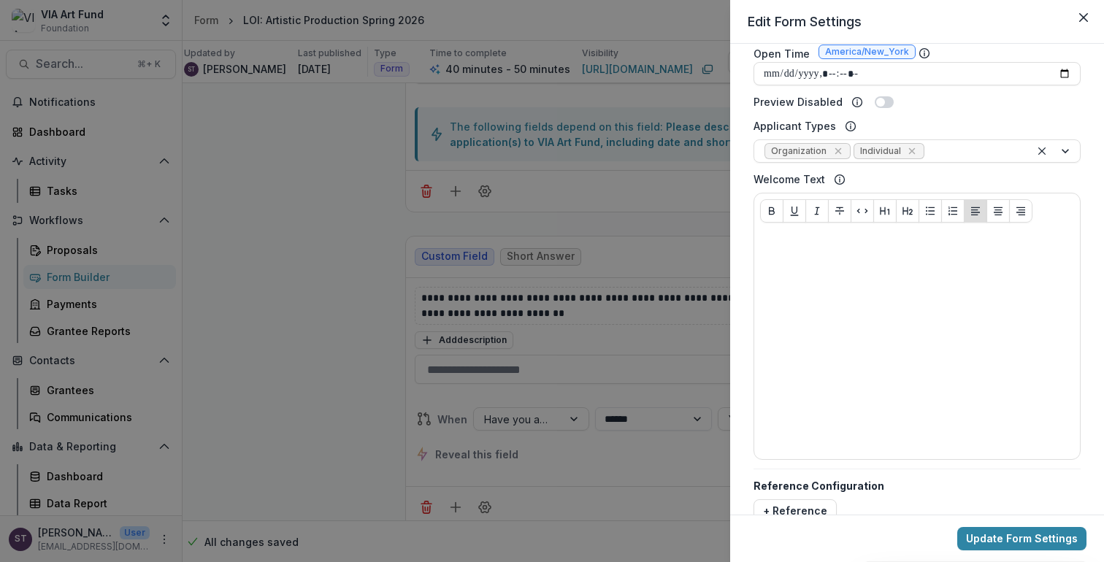
scroll to position [578, 0]
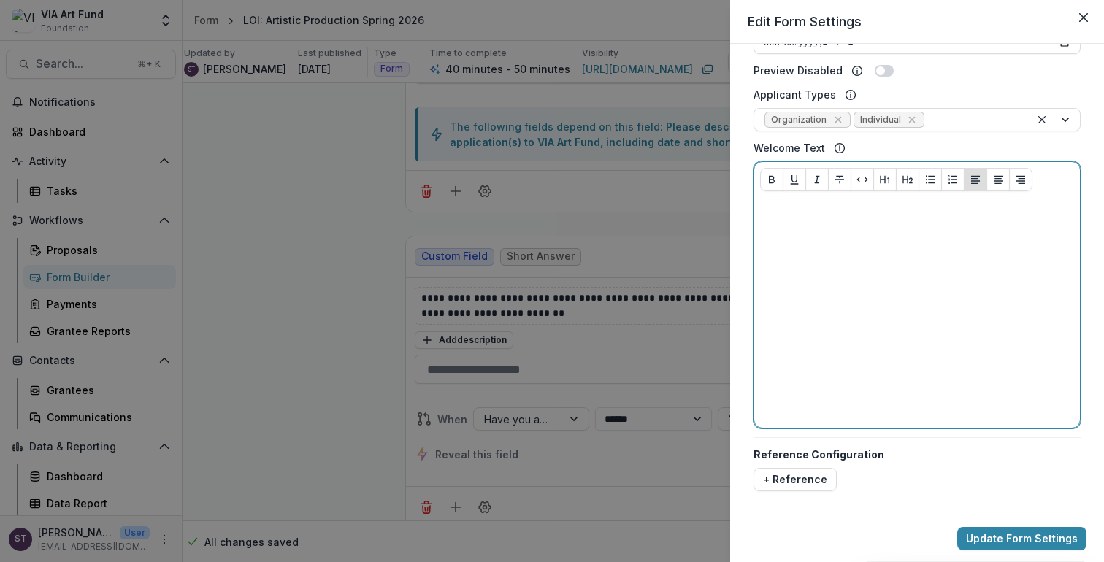
click at [877, 234] on div at bounding box center [917, 312] width 314 height 219
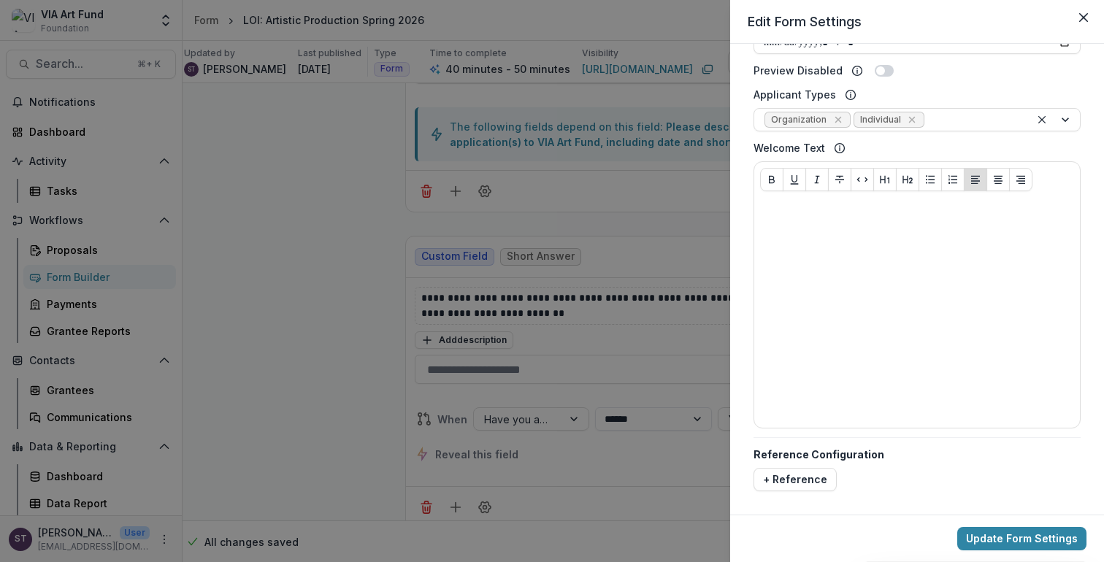
click at [350, 289] on div "**********" at bounding box center [552, 281] width 1104 height 562
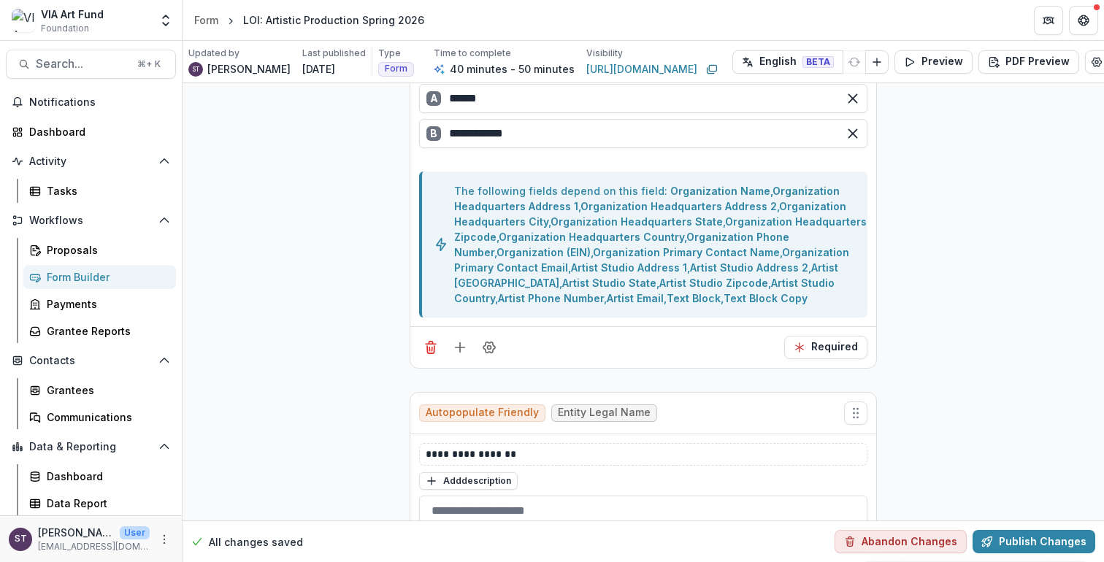
scroll to position [0, 0]
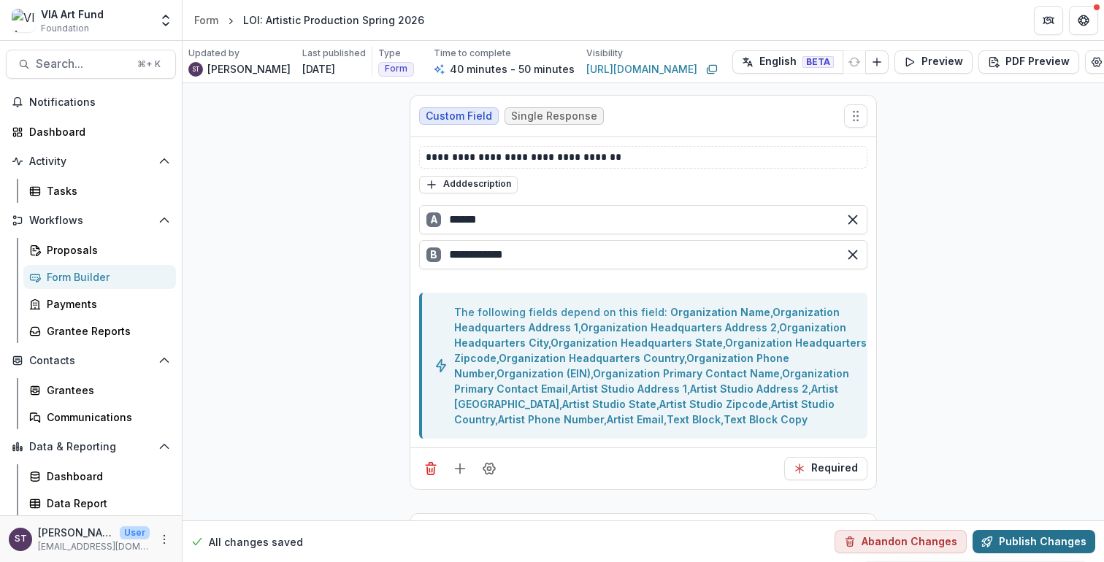
click at [1021, 531] on button "Publish Changes" at bounding box center [1034, 541] width 123 height 23
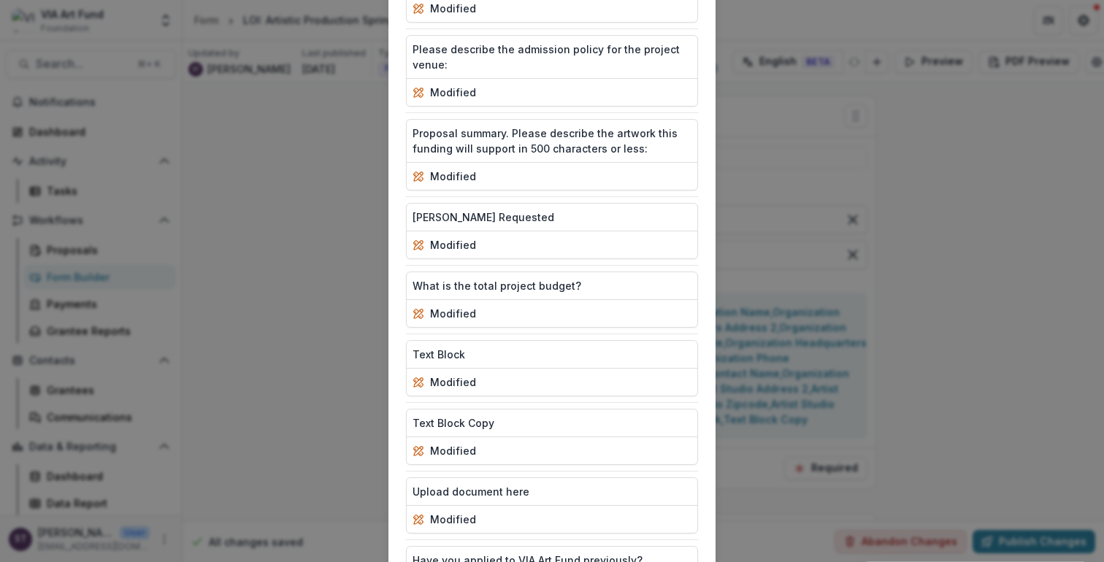
scroll to position [2109, 0]
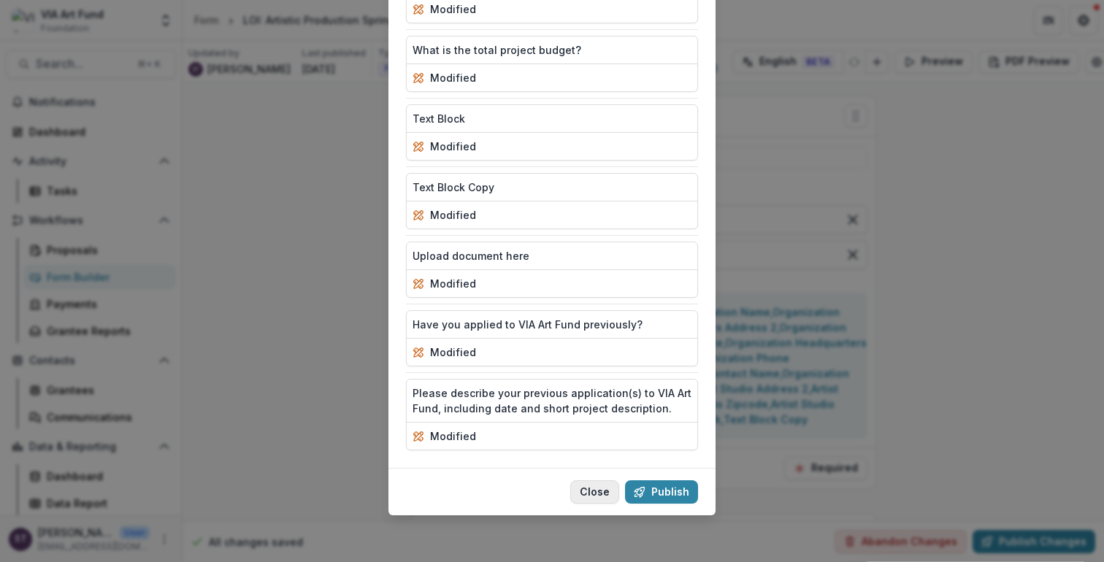
click at [591, 494] on button "Close" at bounding box center [594, 491] width 49 height 23
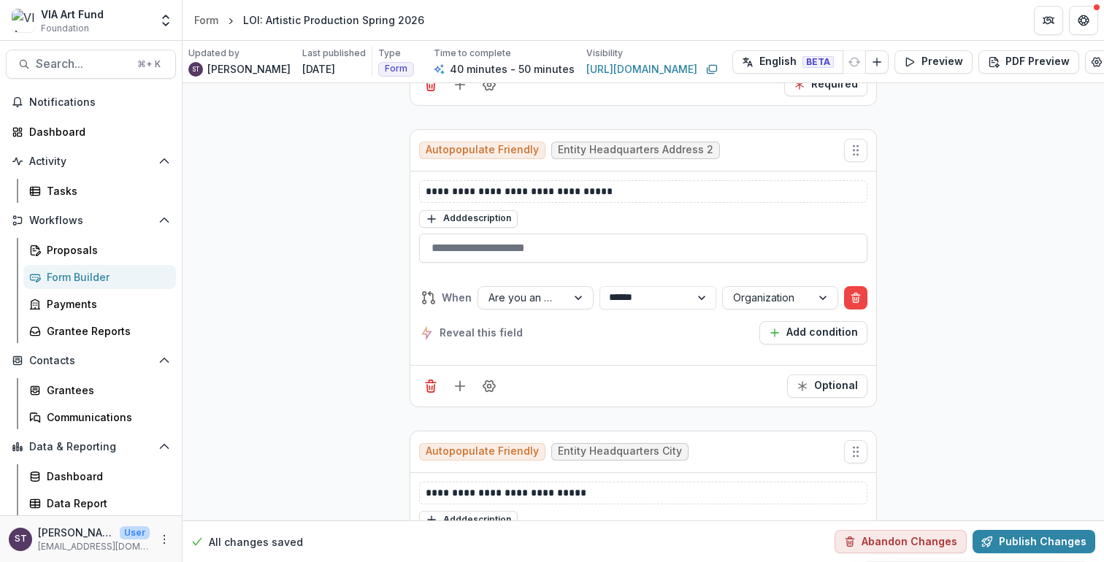
scroll to position [1089, 0]
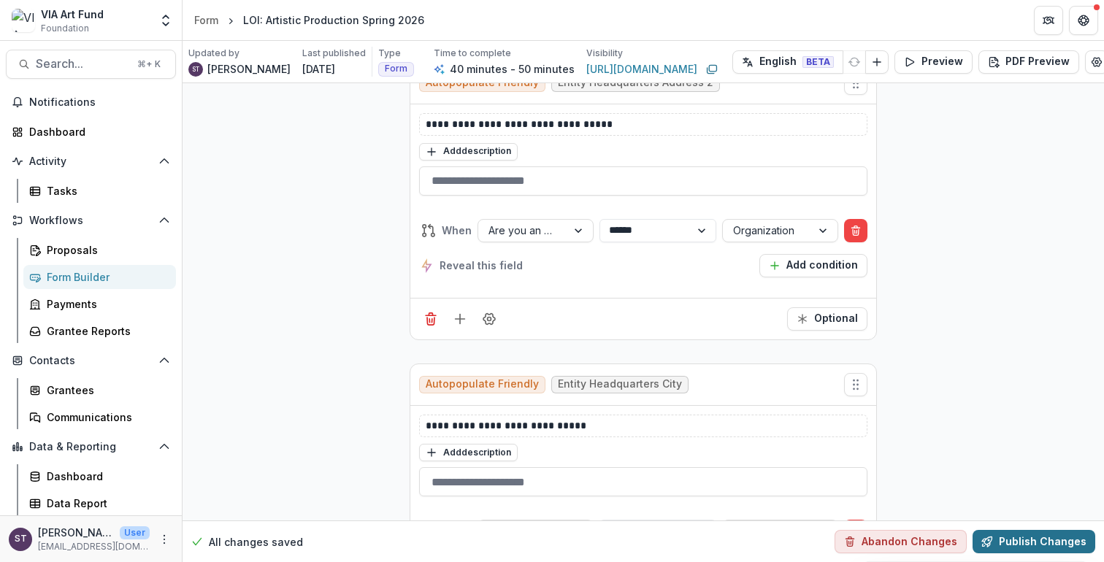
click at [1014, 533] on button "Publish Changes" at bounding box center [1034, 541] width 123 height 23
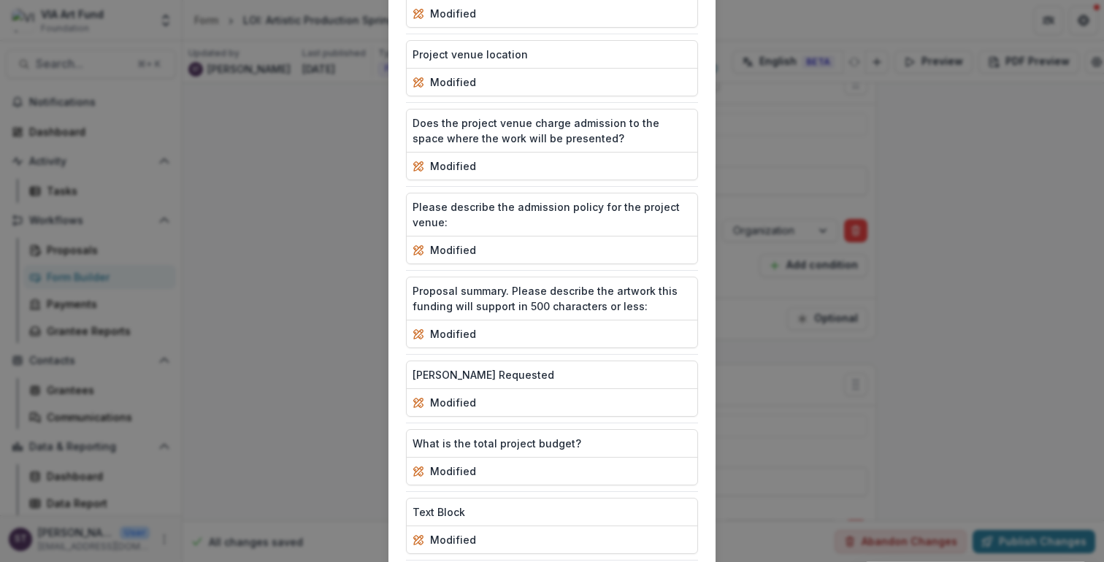
scroll to position [2109, 0]
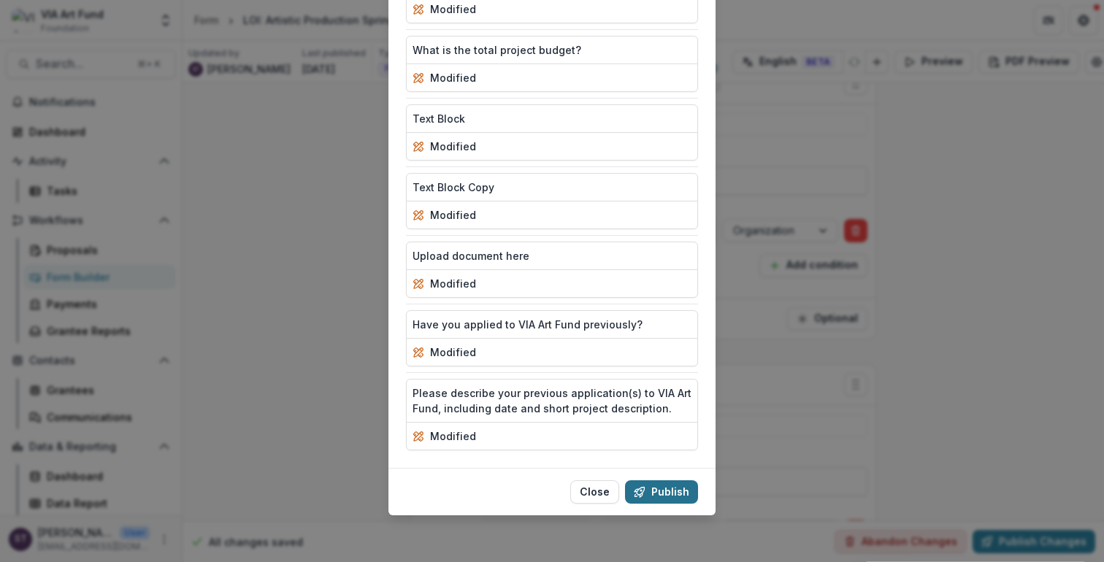
click at [658, 491] on button "Publish" at bounding box center [661, 491] width 73 height 23
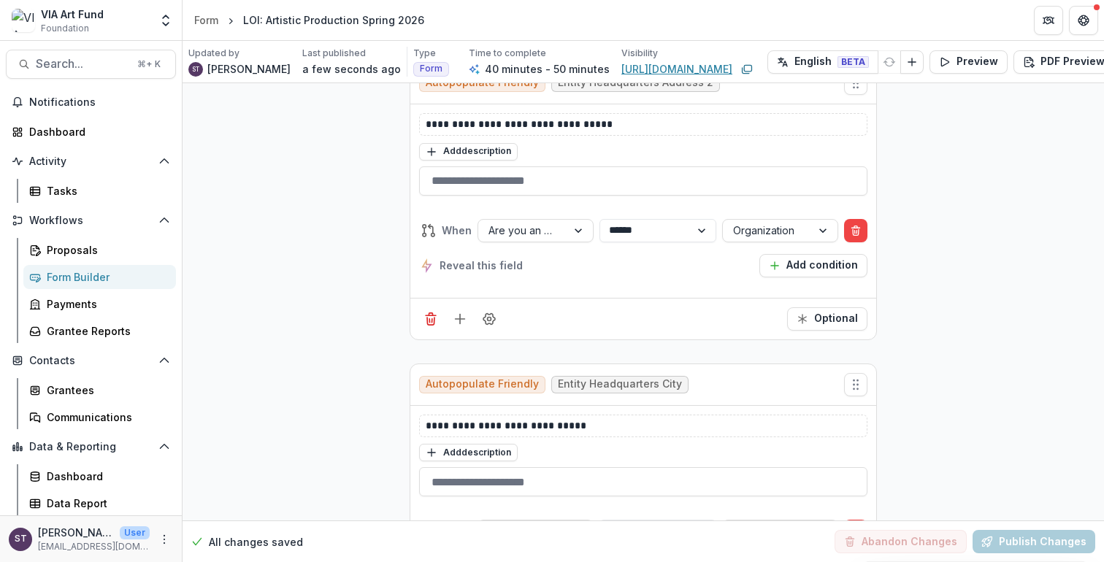
click at [701, 69] on link "https://app.trytemelio.com/form/ac5ced04-1547-4b38-a782-2e8ed80cc411" at bounding box center [676, 68] width 111 height 15
click at [88, 277] on div "Form Builder" at bounding box center [106, 276] width 118 height 15
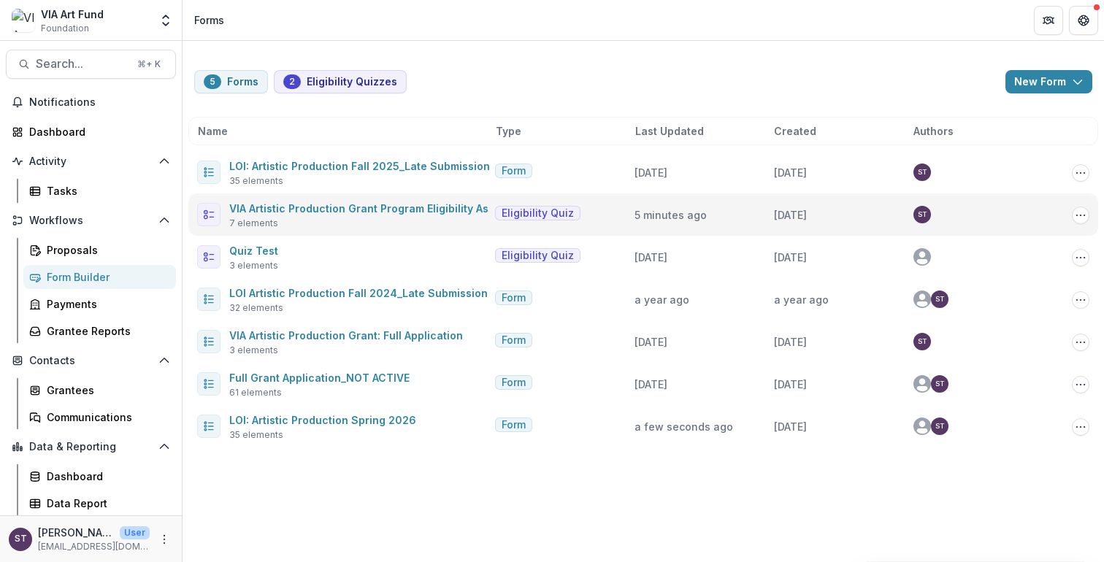
click at [350, 218] on div "VIA Artistic Production Grant Program Eligibility Assessment 7 elements" at bounding box center [359, 214] width 260 height 31
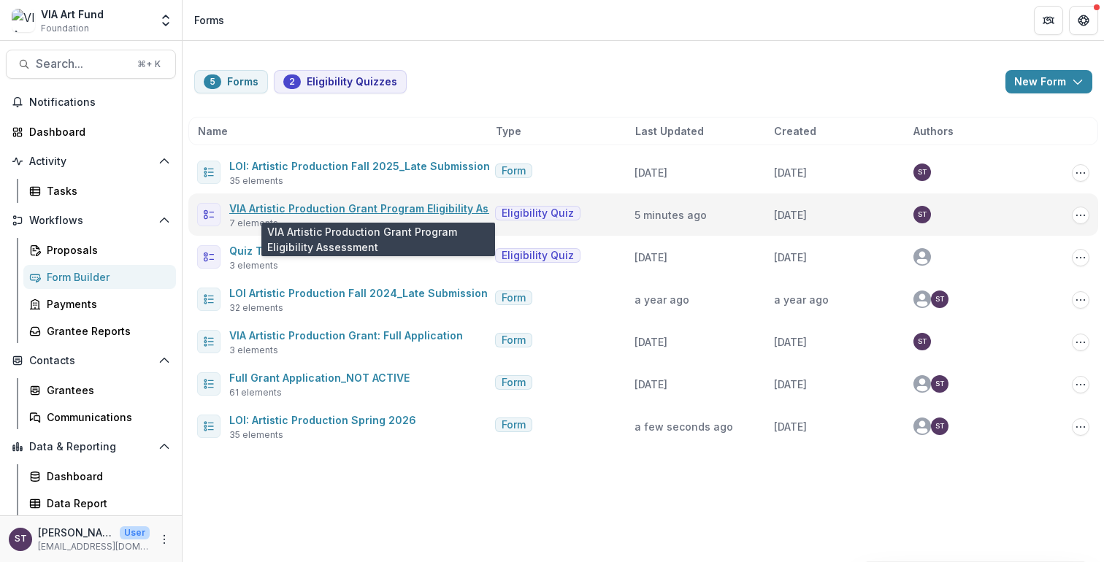
click at [345, 207] on link "VIA Artistic Production Grant Program Eligibility Assessment" at bounding box center [383, 208] width 309 height 12
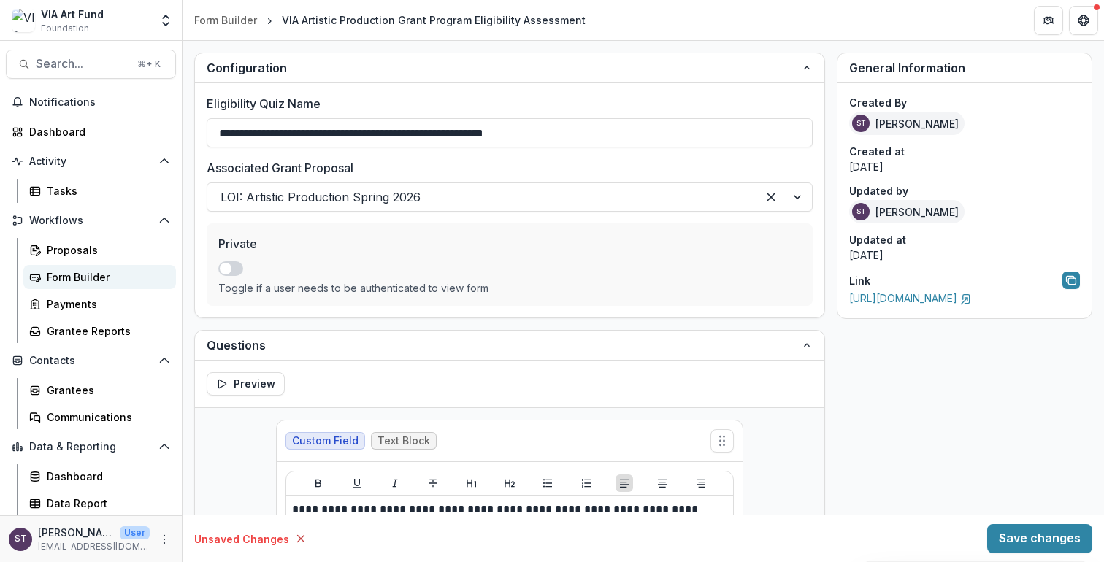
click at [66, 276] on div "Form Builder" at bounding box center [106, 276] width 118 height 15
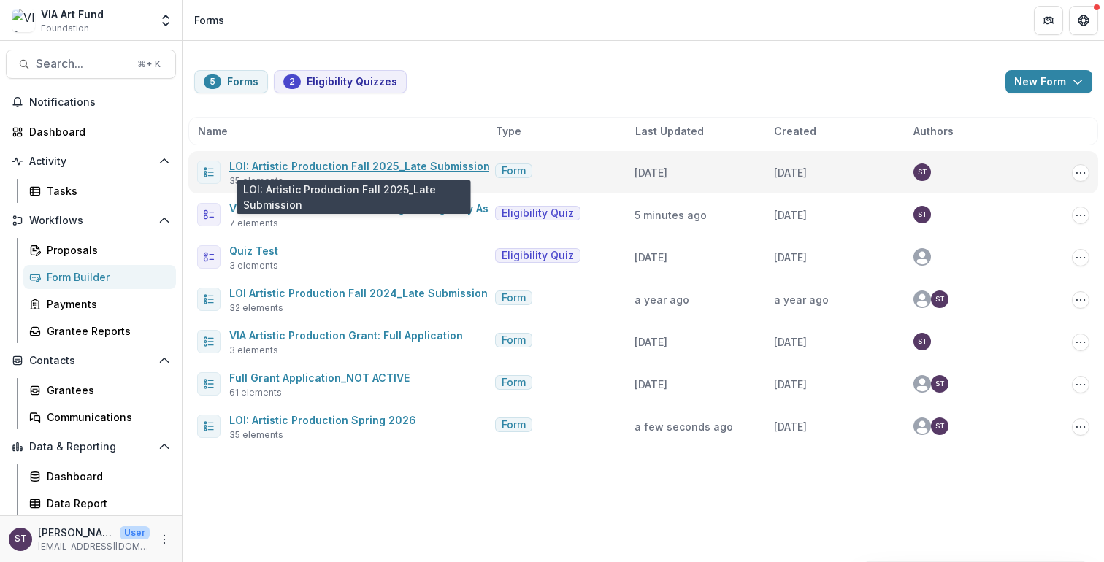
click at [356, 169] on link "LOI: Artistic Production Fall 2025_Late Submission" at bounding box center [359, 166] width 261 height 12
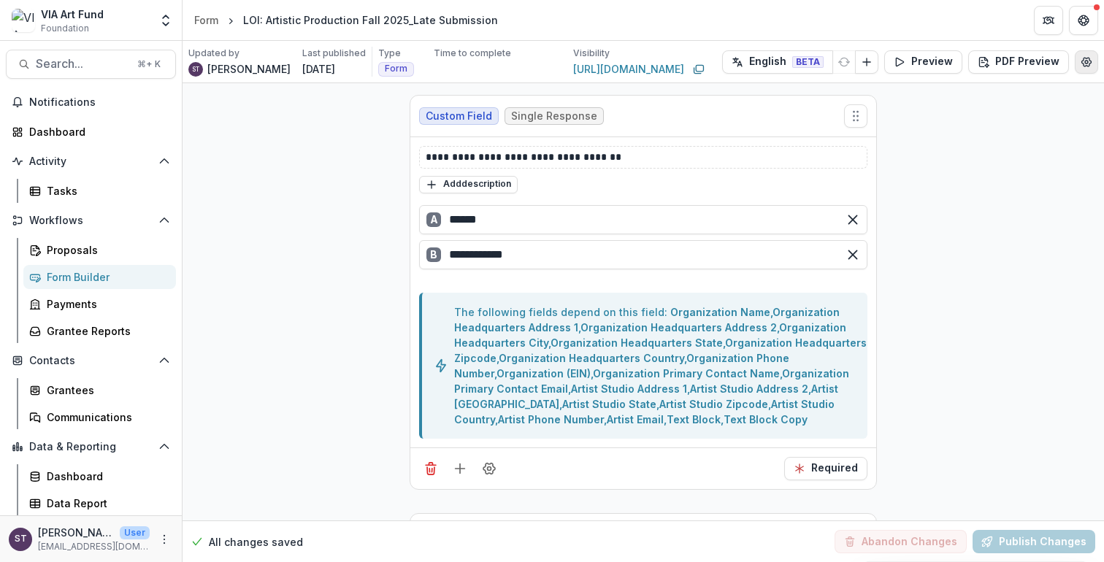
click at [1089, 64] on icon "Edit Form Settings" at bounding box center [1087, 62] width 12 height 12
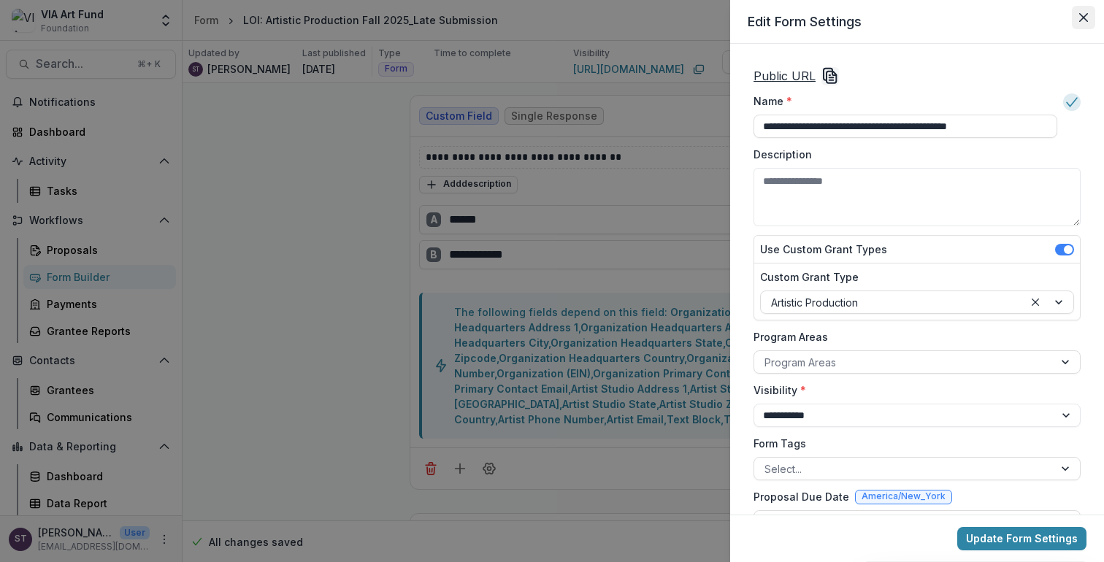
click at [1084, 19] on icon "Close" at bounding box center [1083, 17] width 9 height 9
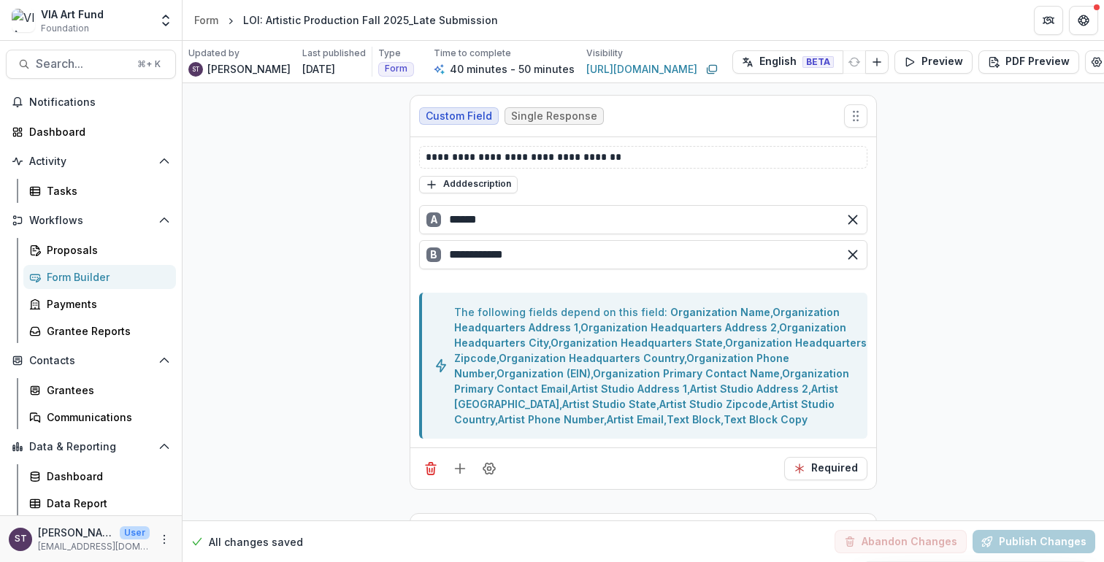
click at [89, 278] on div "Form Builder" at bounding box center [106, 276] width 118 height 15
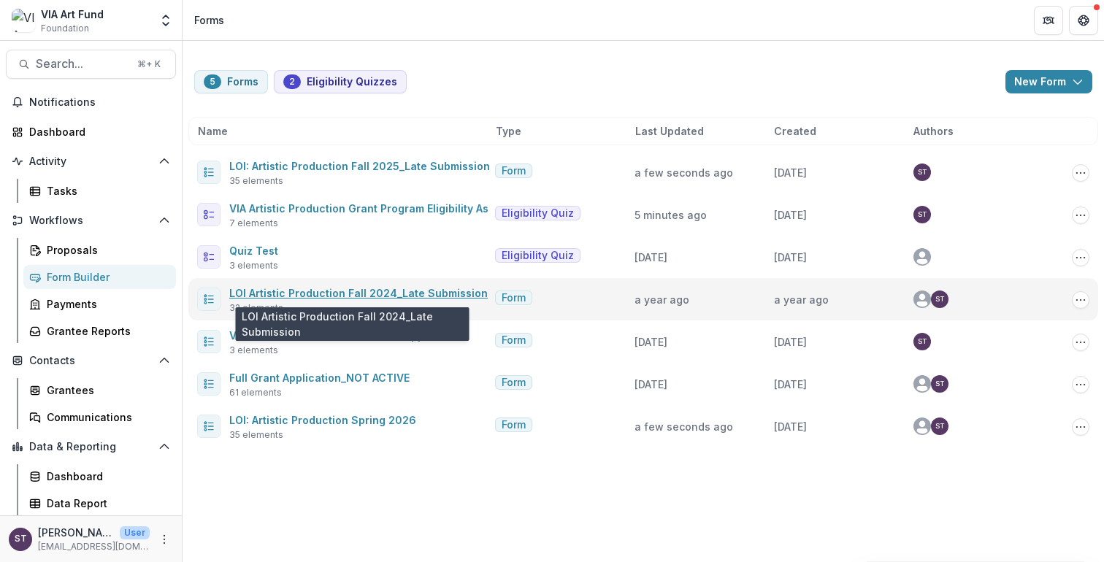
click at [416, 289] on link "LOI Artistic Production Fall 2024_Late Submission" at bounding box center [358, 293] width 258 height 12
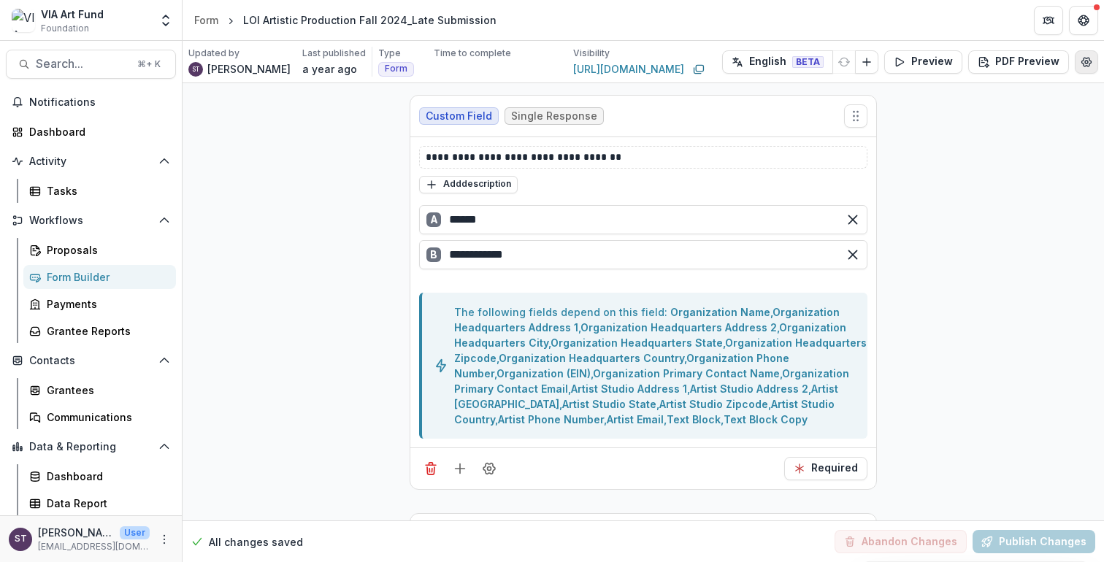
click at [1082, 67] on button "Edit Form Settings" at bounding box center [1086, 61] width 23 height 23
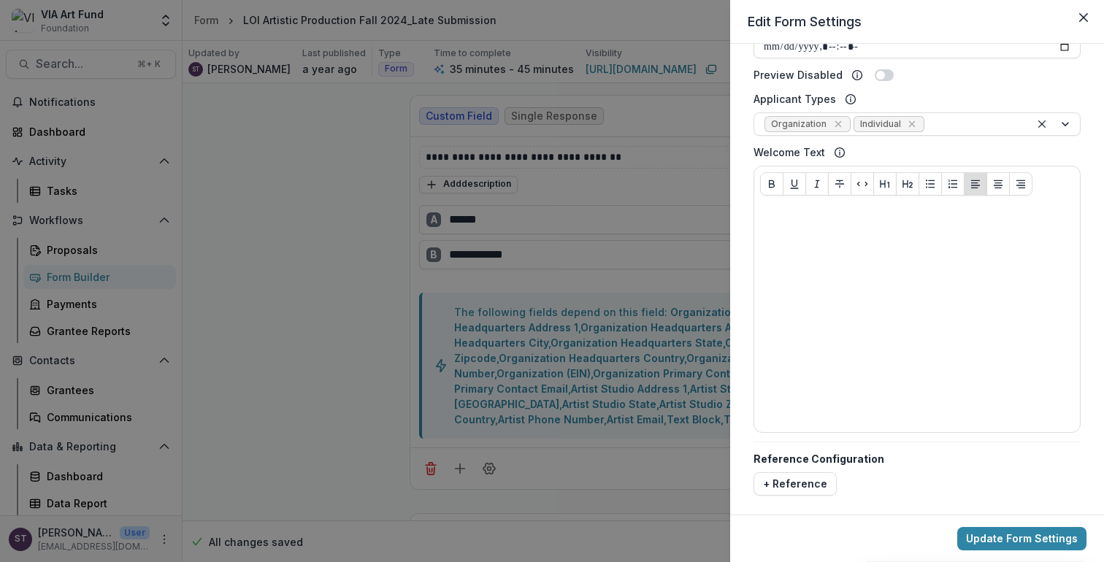
scroll to position [578, 0]
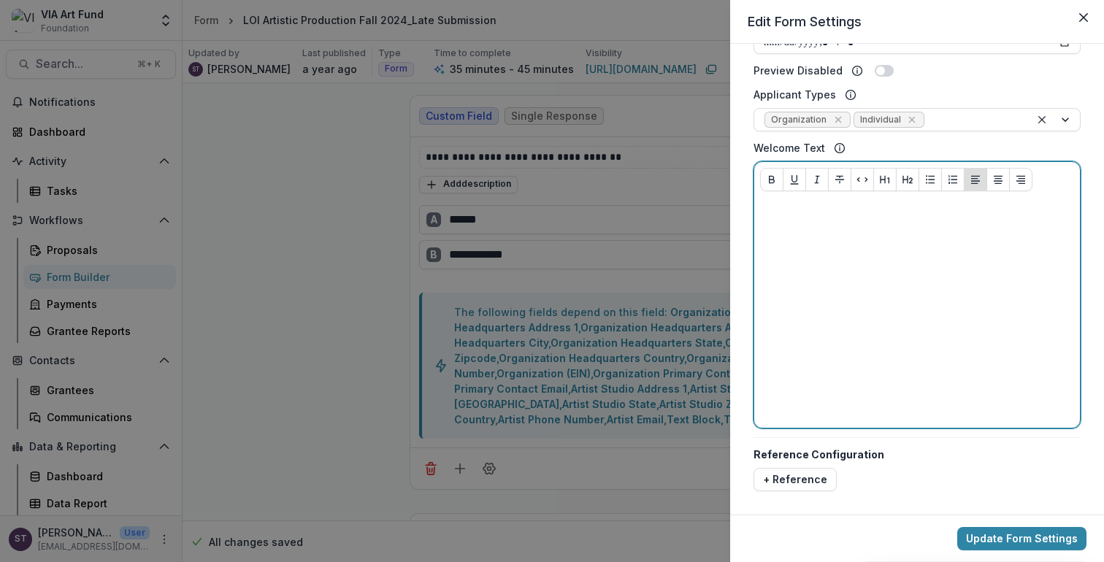
click at [851, 226] on div at bounding box center [917, 312] width 314 height 219
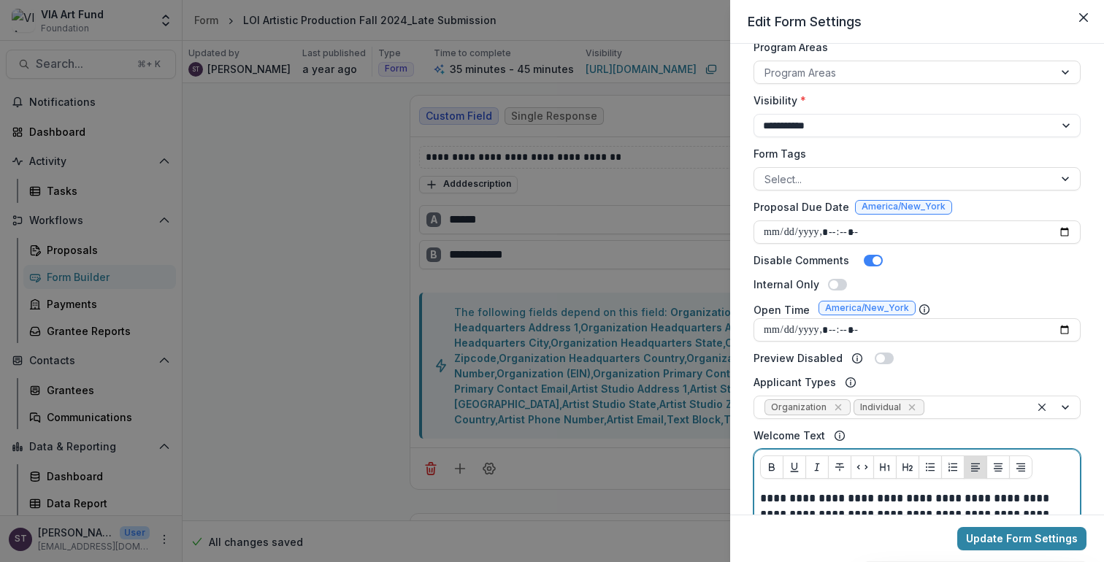
scroll to position [489, 0]
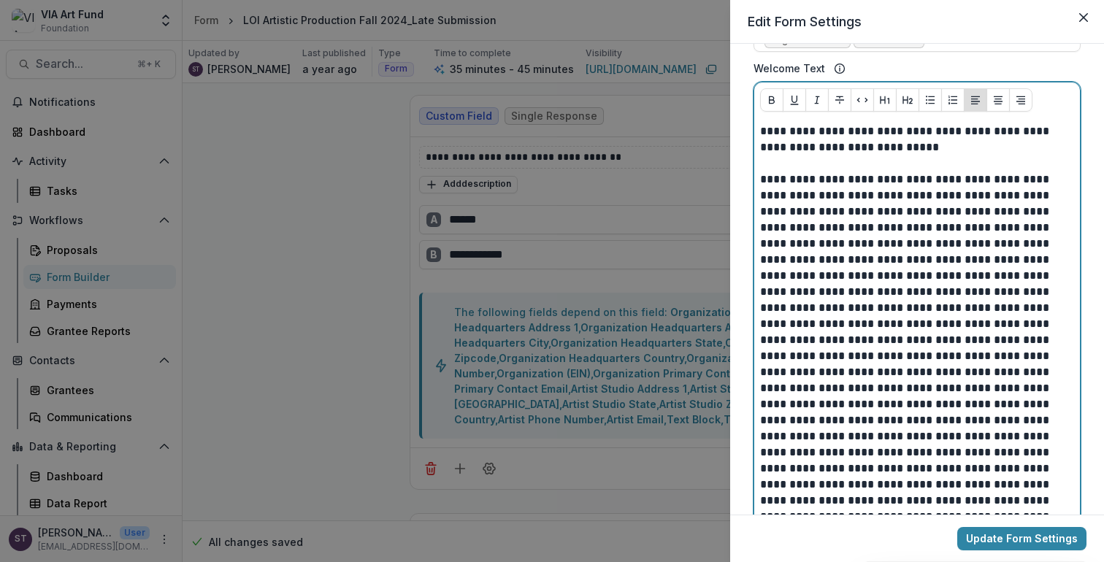
scroll to position [658, 0]
drag, startPoint x: 908, startPoint y: 321, endPoint x: 1066, endPoint y: 316, distance: 158.5
click at [1066, 316] on p at bounding box center [915, 468] width 310 height 594
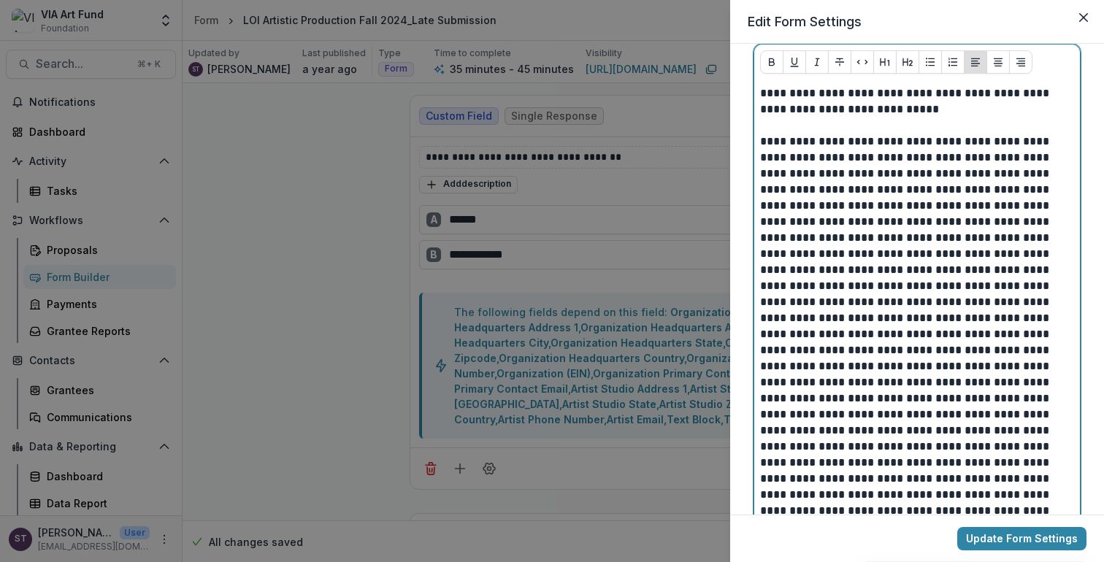
scroll to position [699, 0]
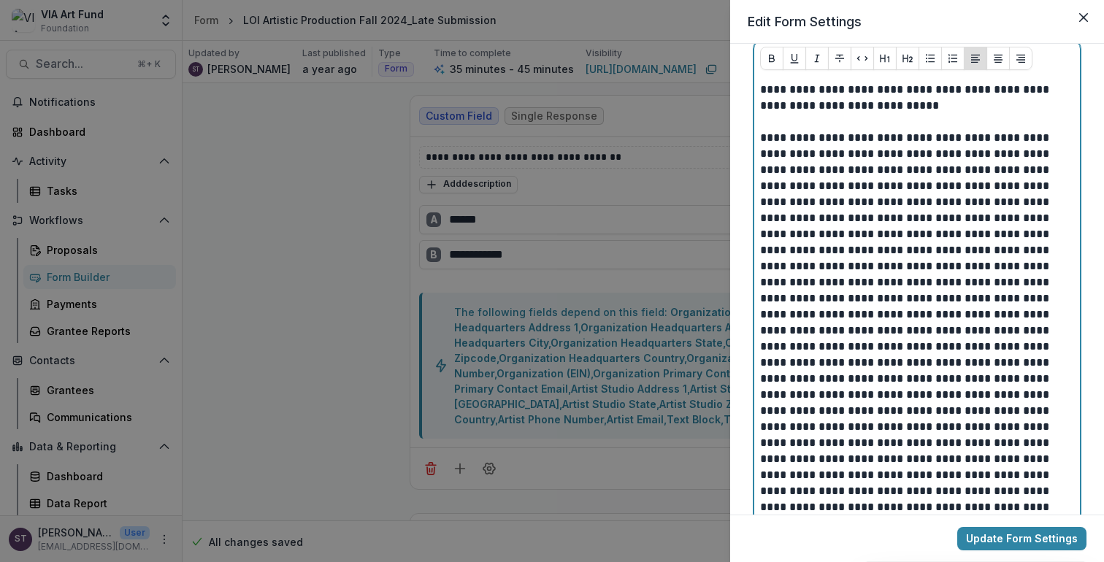
click at [1013, 329] on p at bounding box center [915, 419] width 310 height 578
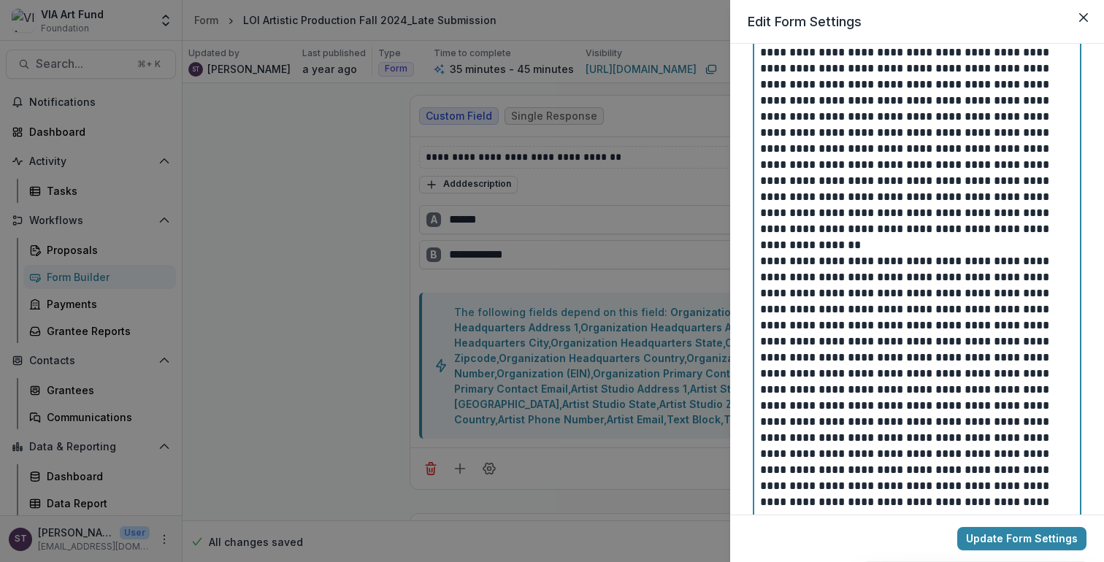
scroll to position [802, 0]
click at [834, 307] on p at bounding box center [915, 445] width 310 height 386
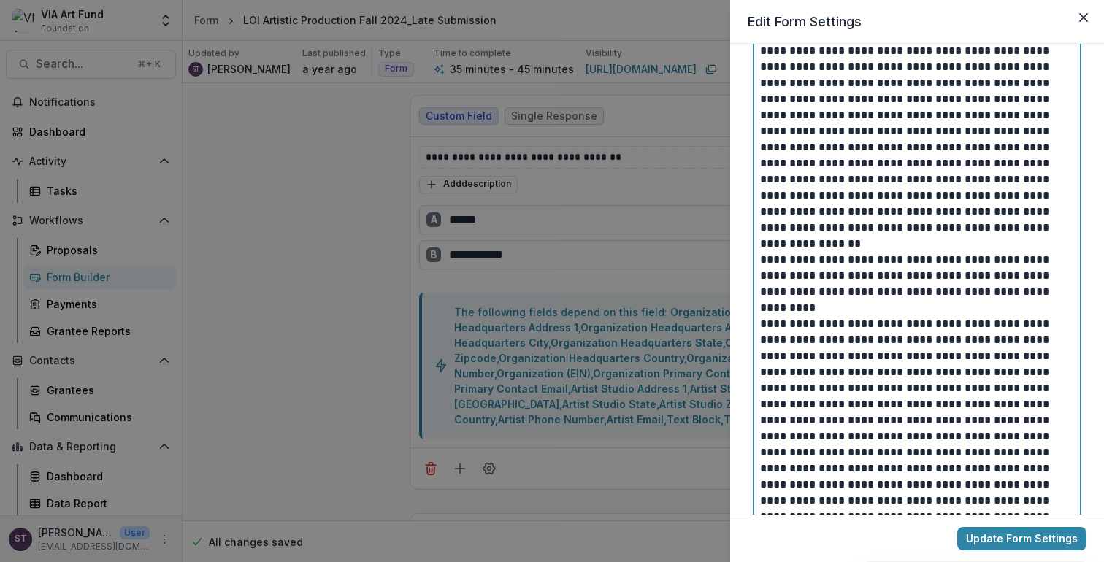
click at [1017, 436] on p at bounding box center [915, 476] width 310 height 321
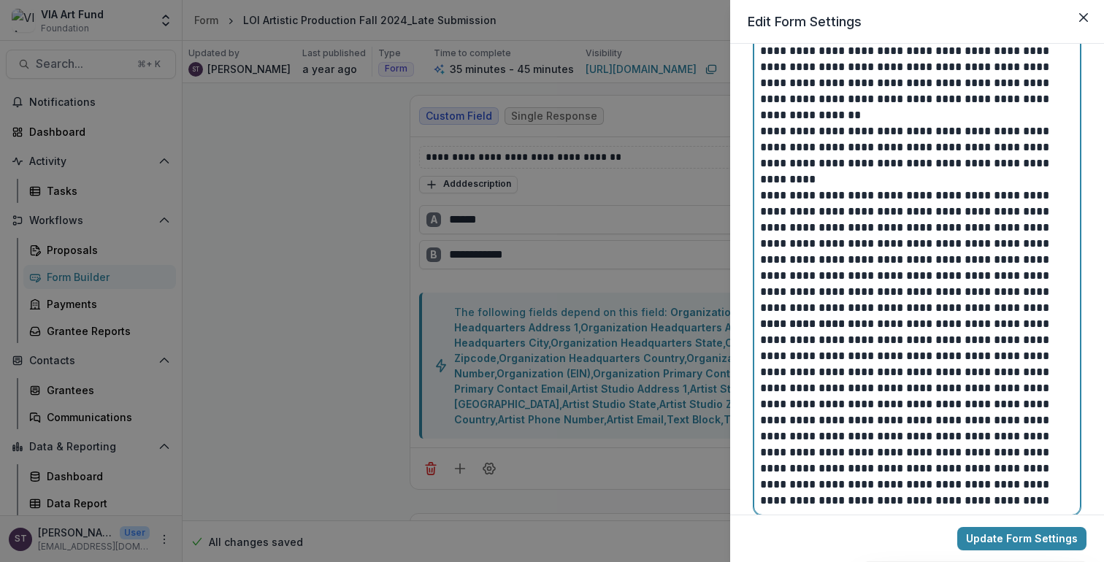
scroll to position [934, 0]
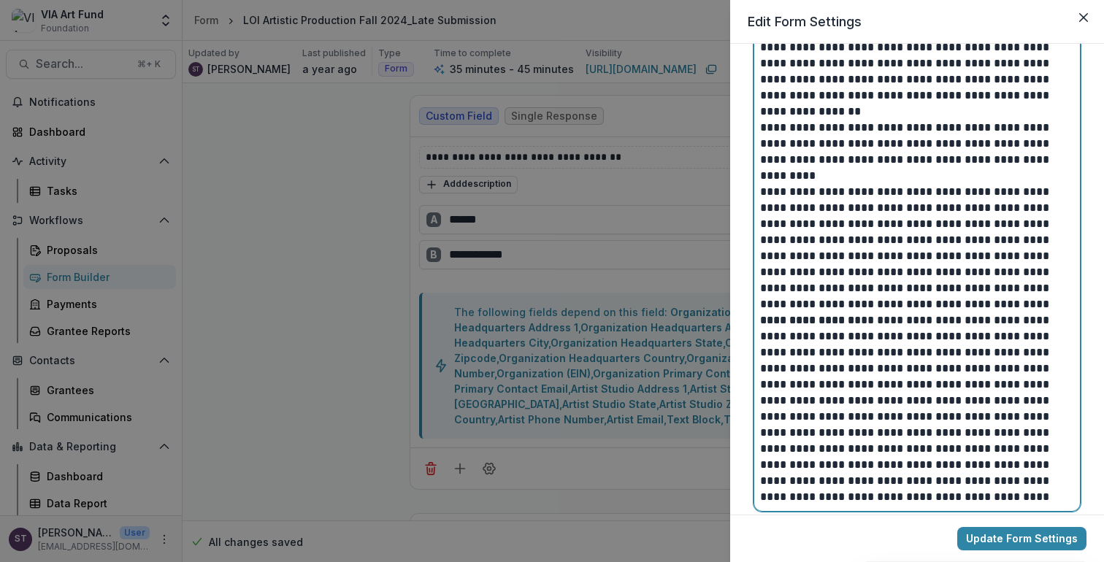
click at [821, 415] on p "**********" at bounding box center [915, 408] width 310 height 193
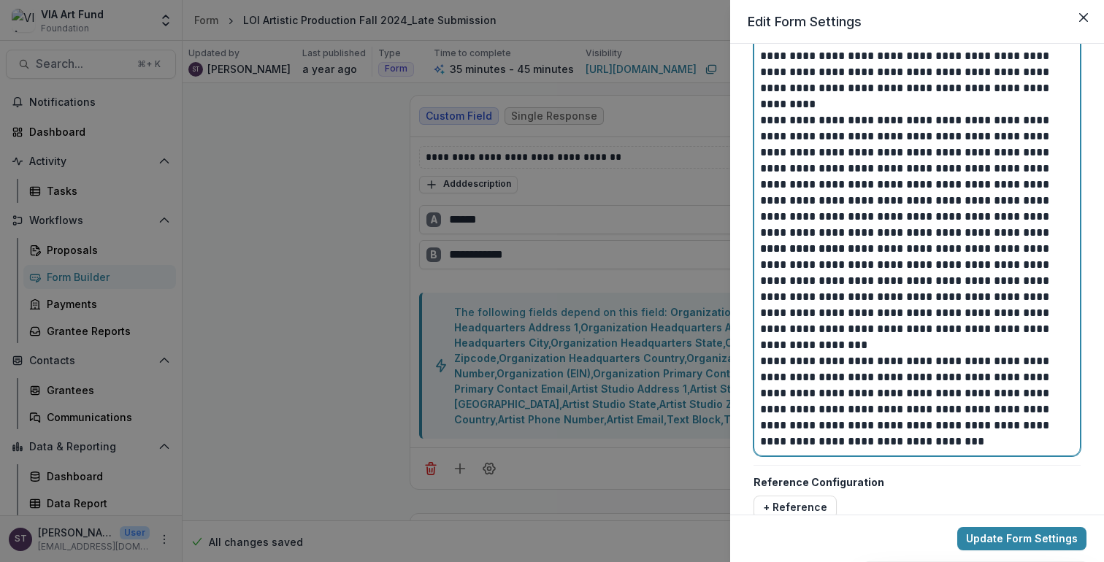
scroll to position [1033, 0]
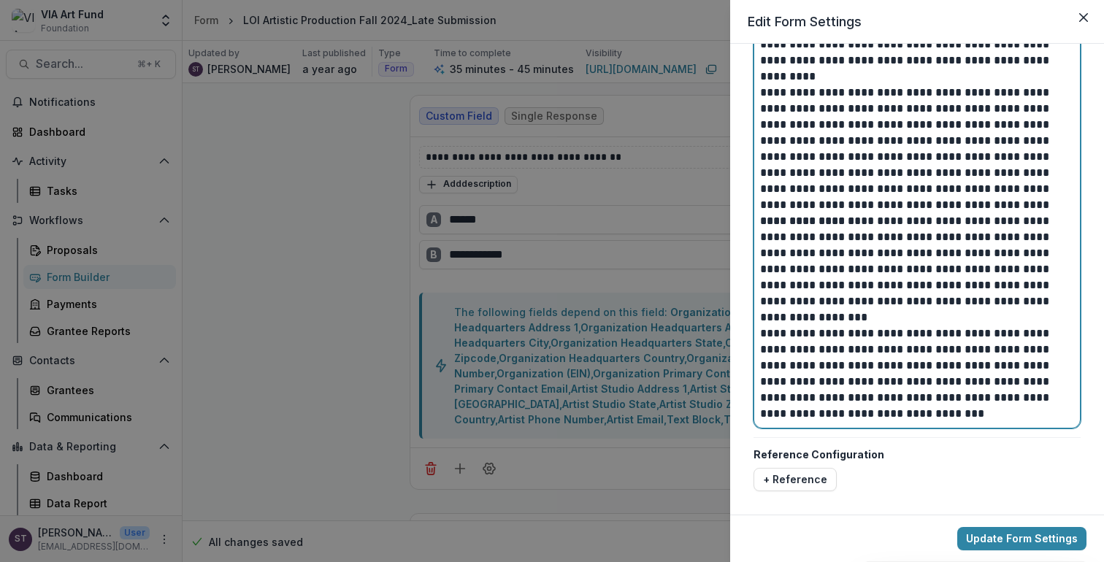
click at [927, 418] on p "**********" at bounding box center [915, 374] width 310 height 96
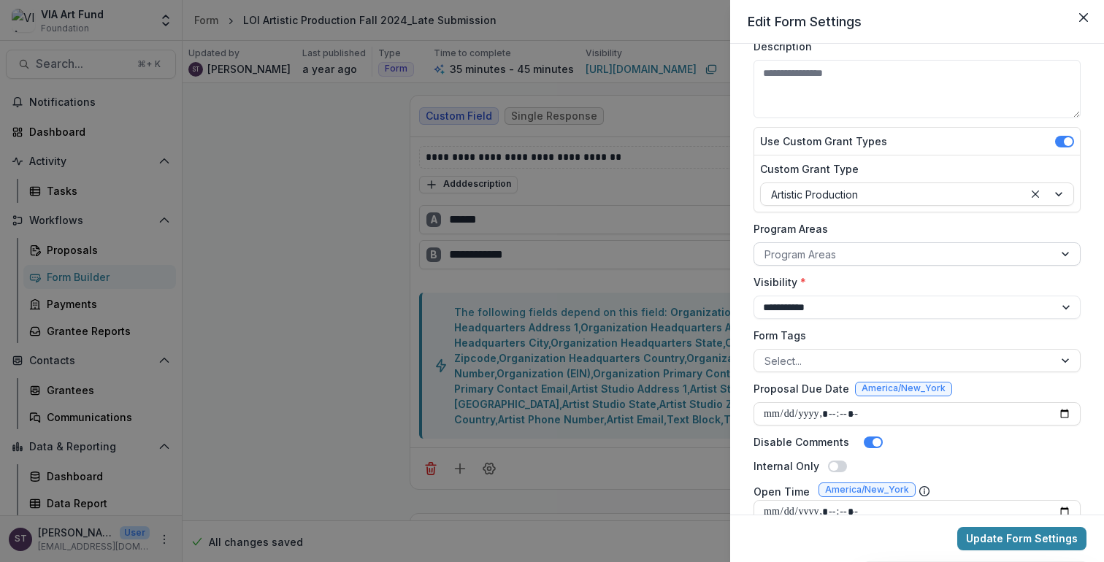
scroll to position [110, 0]
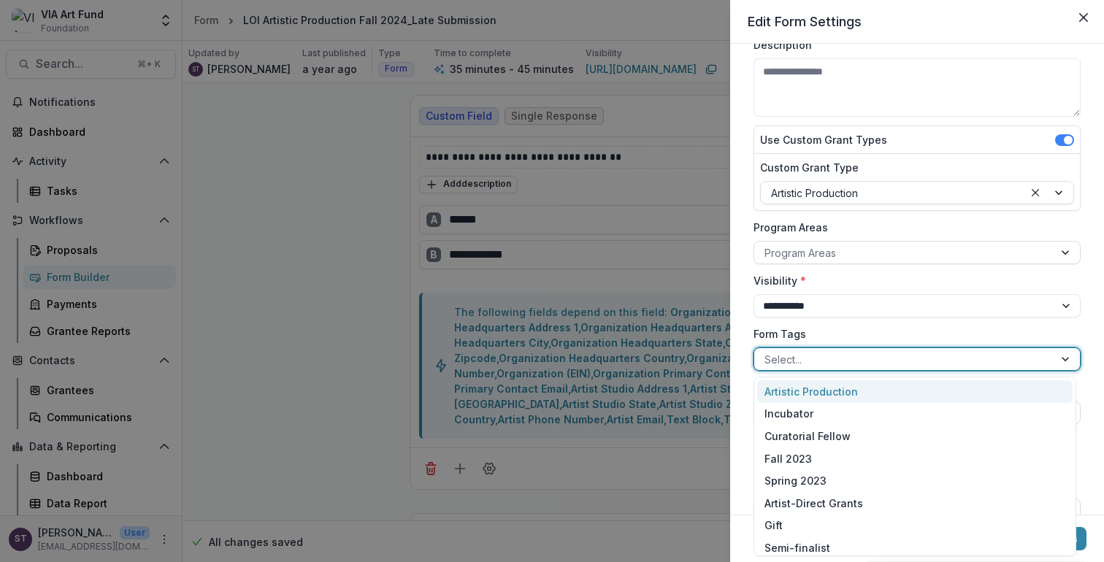
click at [873, 362] on div at bounding box center [903, 359] width 279 height 18
click at [867, 393] on div "Artistic Production" at bounding box center [914, 391] width 315 height 23
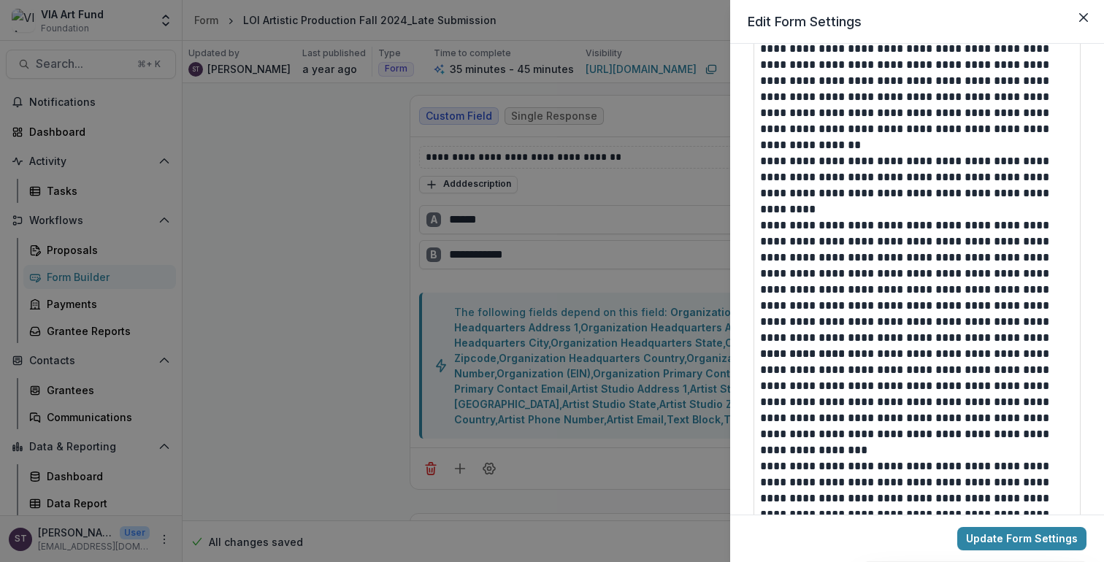
scroll to position [1040, 0]
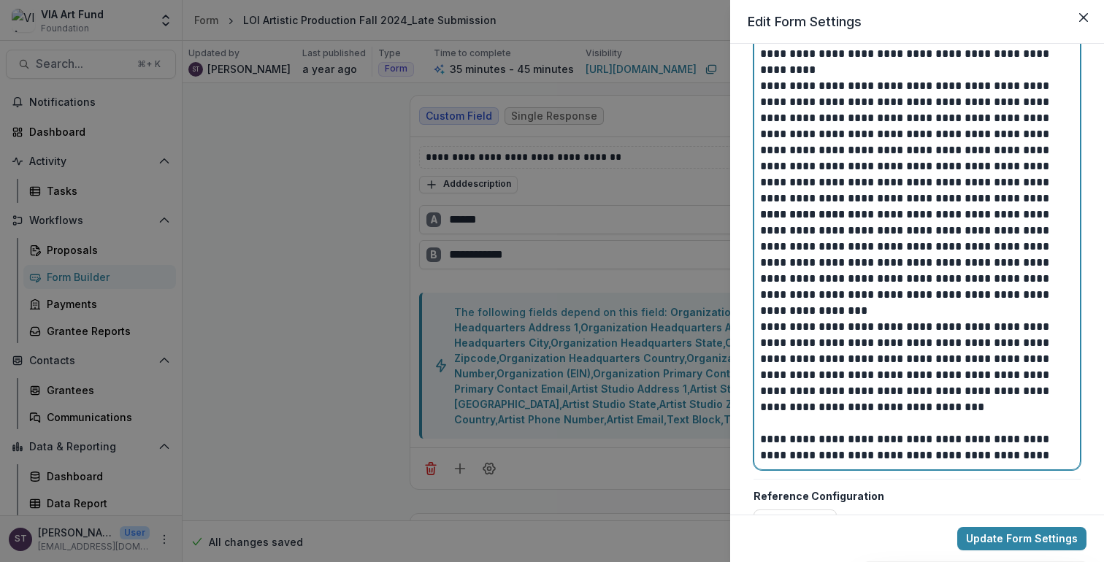
click at [900, 372] on p "**********" at bounding box center [915, 367] width 310 height 96
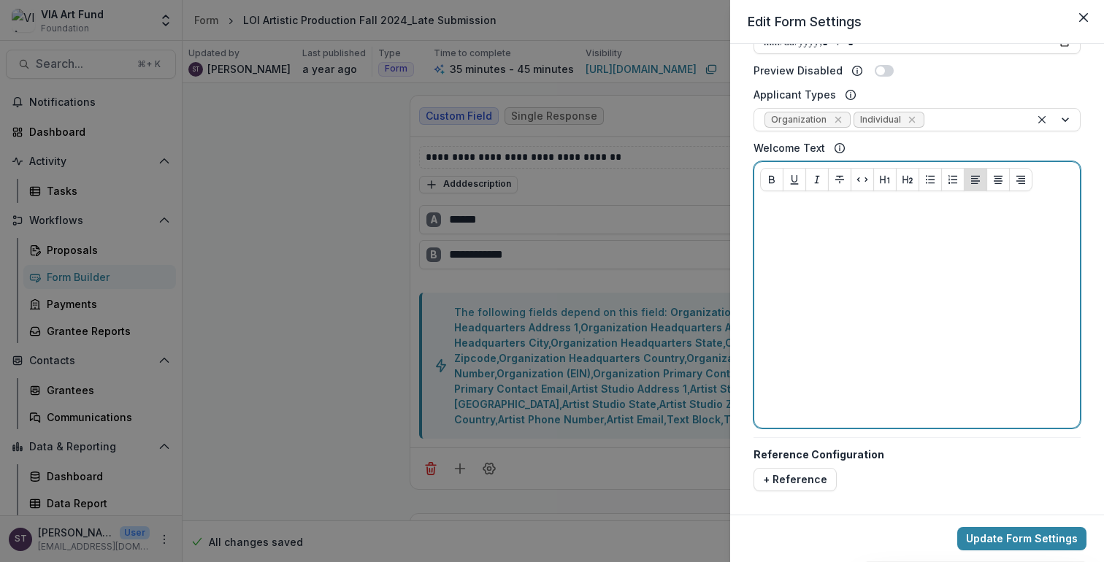
scroll to position [578, 0]
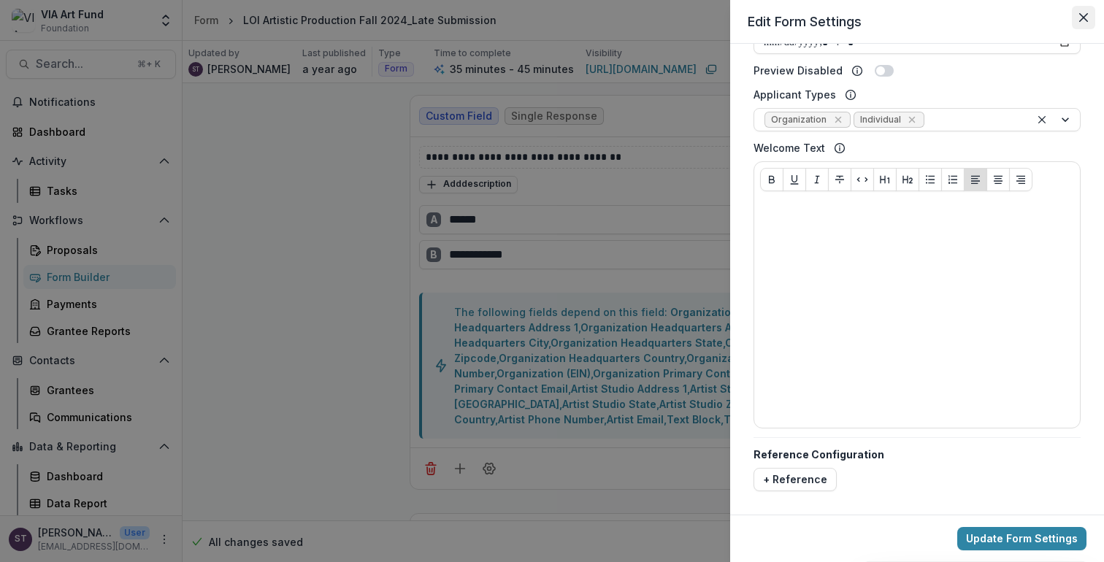
click at [1083, 18] on icon "Close" at bounding box center [1083, 17] width 9 height 9
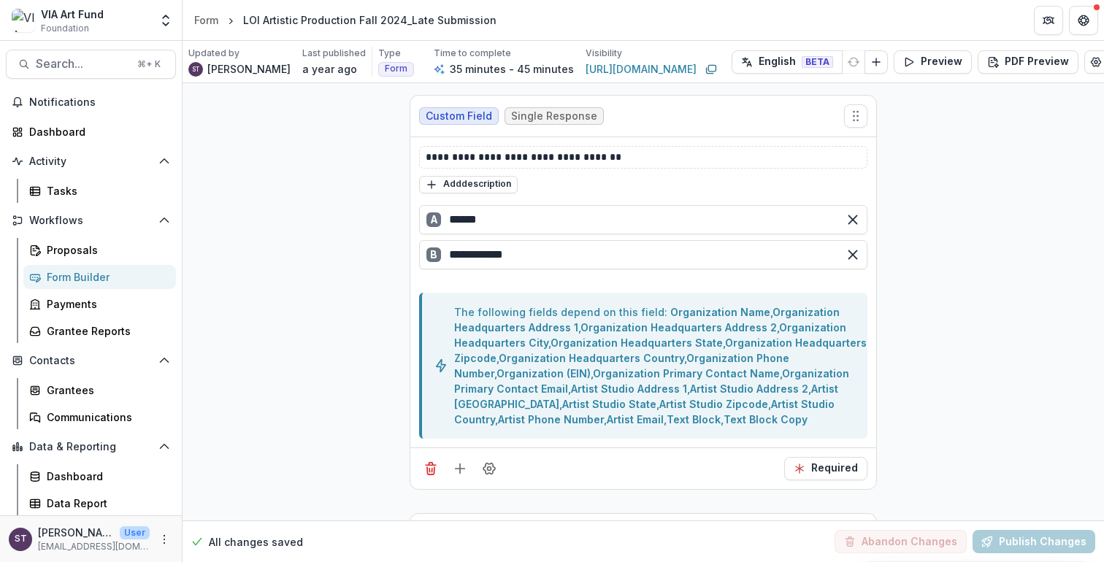
click at [83, 275] on div "Form Builder" at bounding box center [106, 276] width 118 height 15
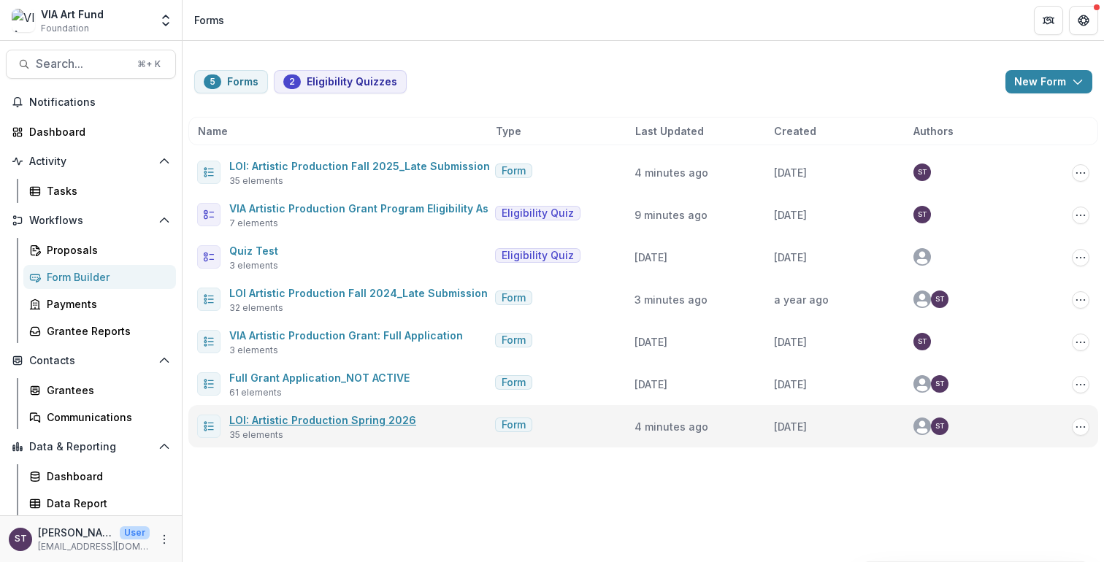
click at [330, 422] on link "LOI: Artistic Production Spring 2026" at bounding box center [322, 420] width 187 height 12
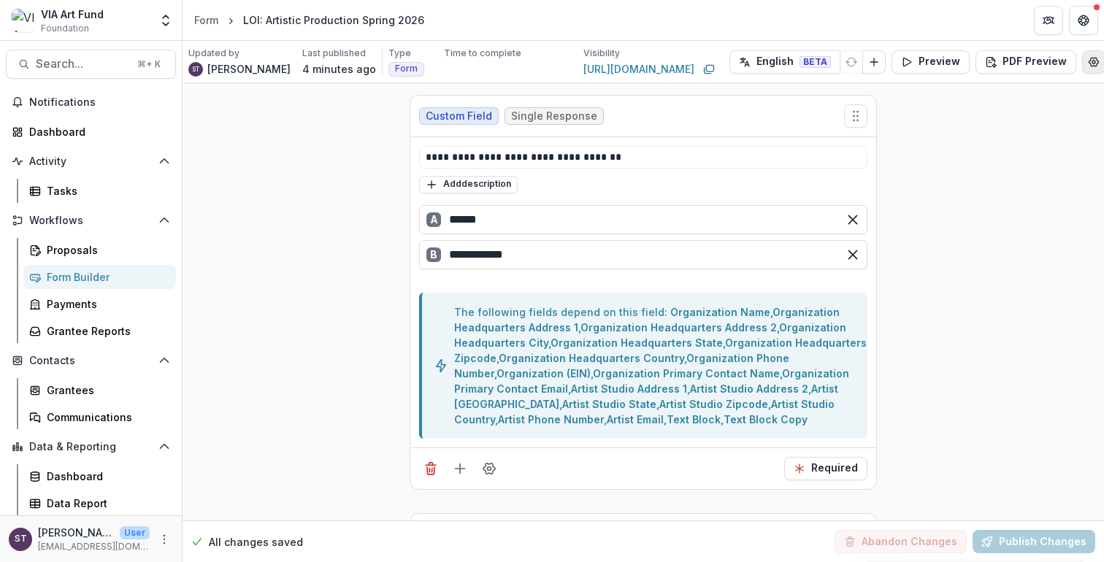
click at [1094, 61] on icon "Edit Form Settings" at bounding box center [1094, 62] width 12 height 12
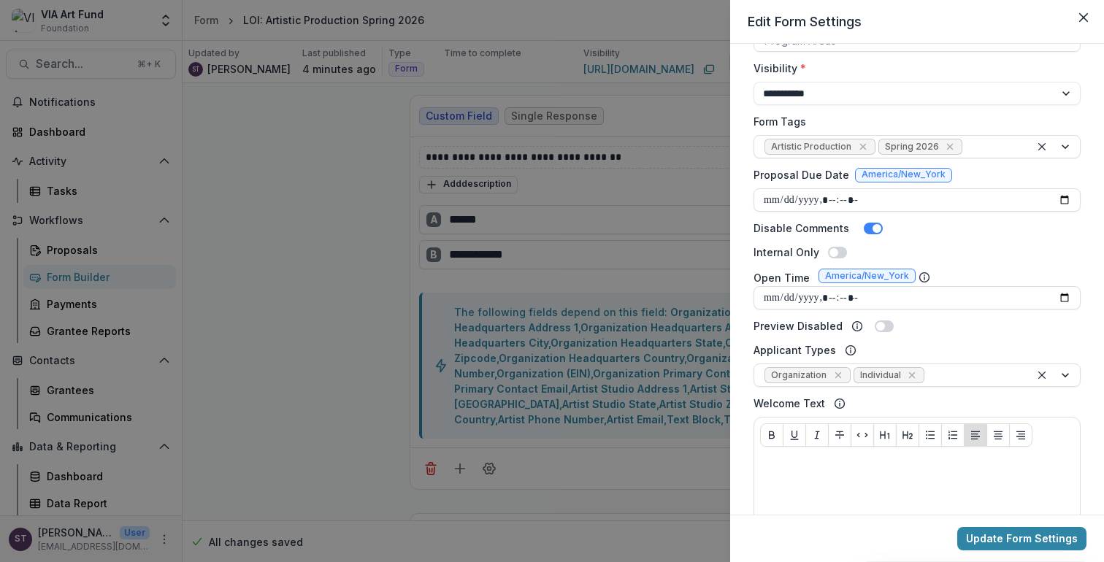
scroll to position [578, 0]
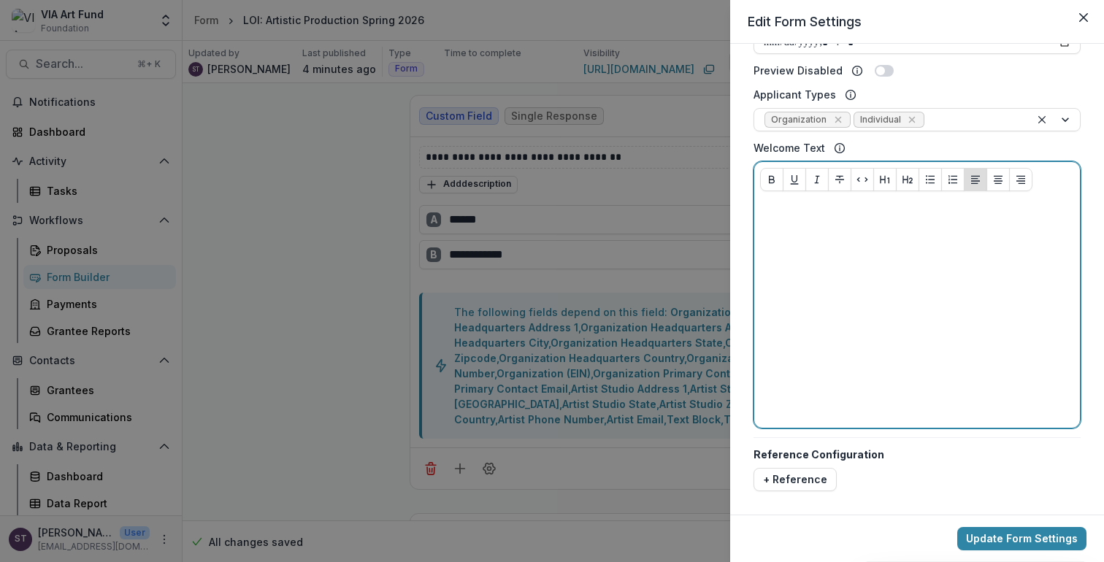
click at [864, 207] on p at bounding box center [917, 211] width 314 height 16
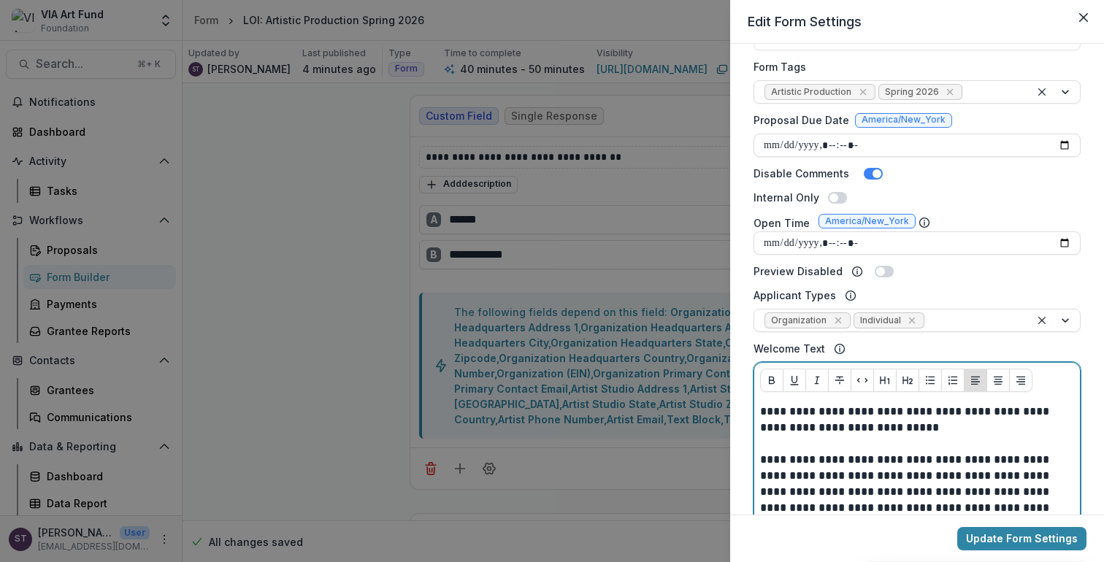
scroll to position [377, 0]
drag, startPoint x: 983, startPoint y: 459, endPoint x: 845, endPoint y: 459, distance: 138.0
click at [845, 459] on p "**********" at bounding box center [915, 555] width 310 height 209
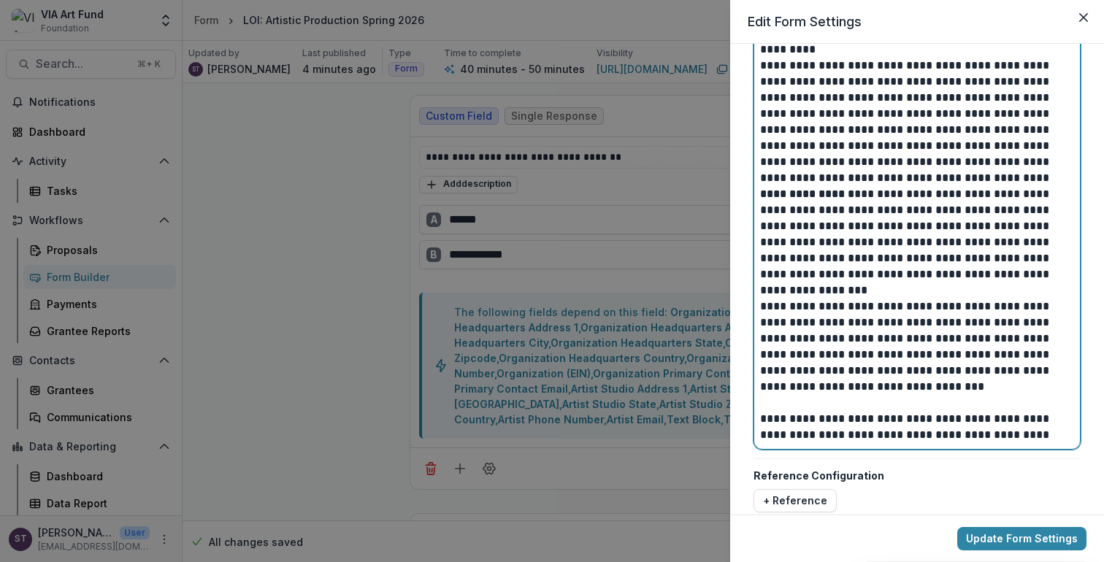
scroll to position [1065, 0]
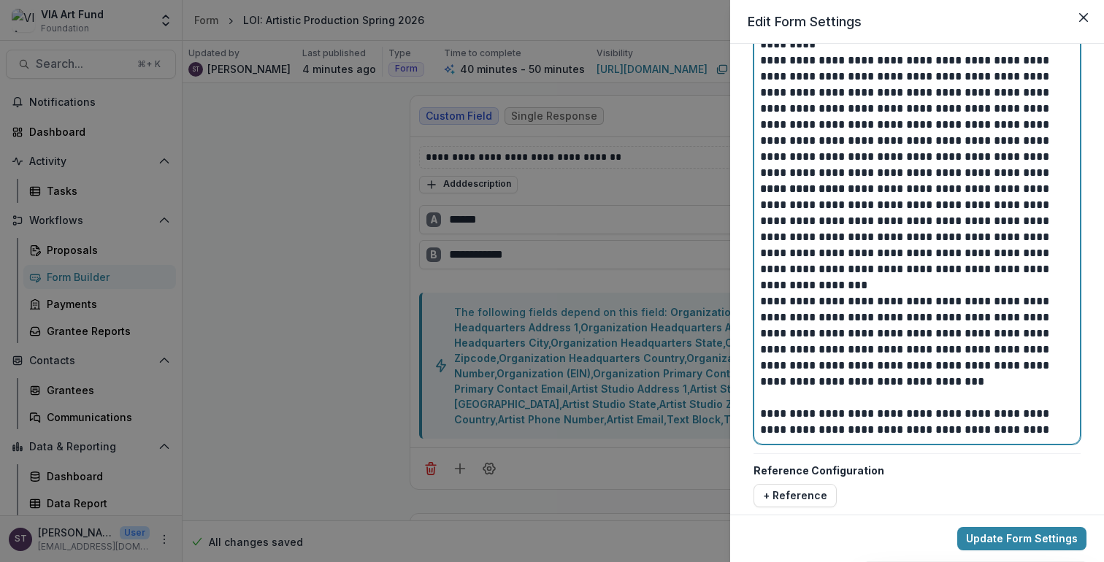
click at [1064, 429] on p "**********" at bounding box center [915, 422] width 310 height 32
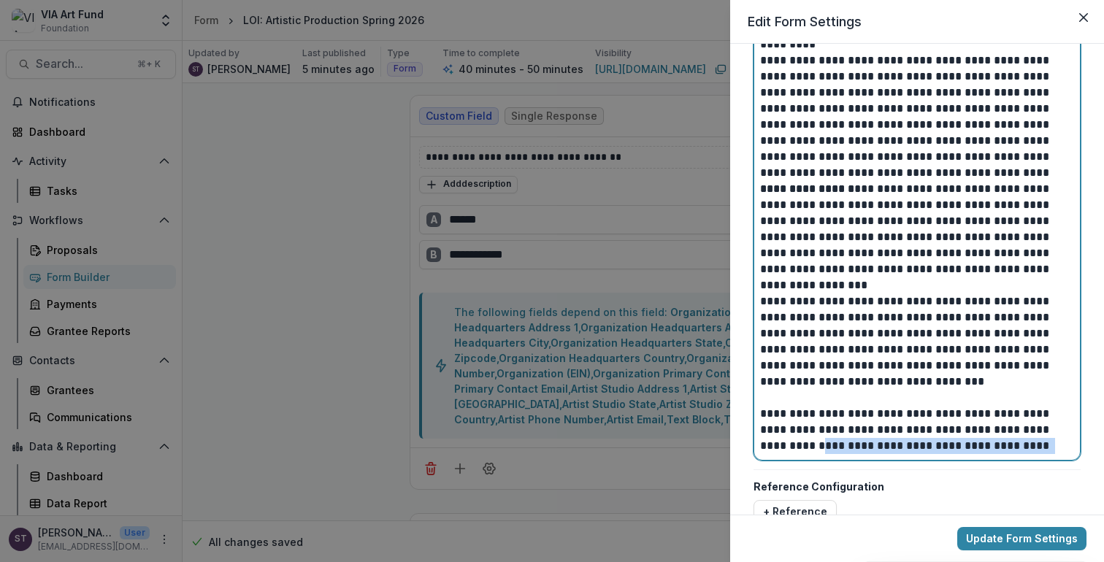
drag, startPoint x: 1020, startPoint y: 443, endPoint x: 751, endPoint y: 446, distance: 268.7
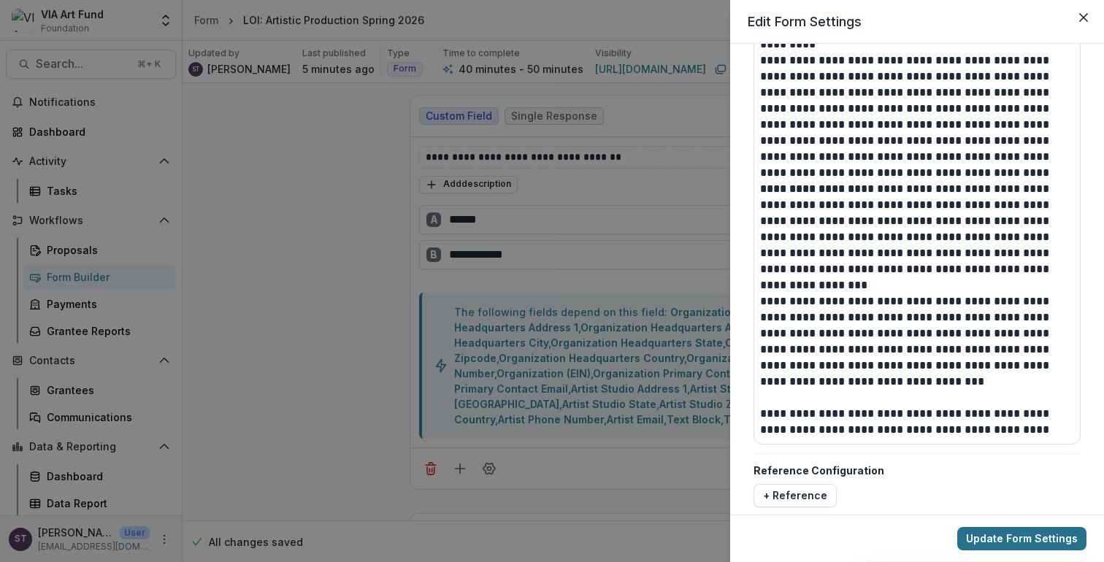
click at [1000, 534] on button "Update Form Settings" at bounding box center [1021, 538] width 129 height 23
click at [1084, 20] on icon "Close" at bounding box center [1083, 17] width 9 height 9
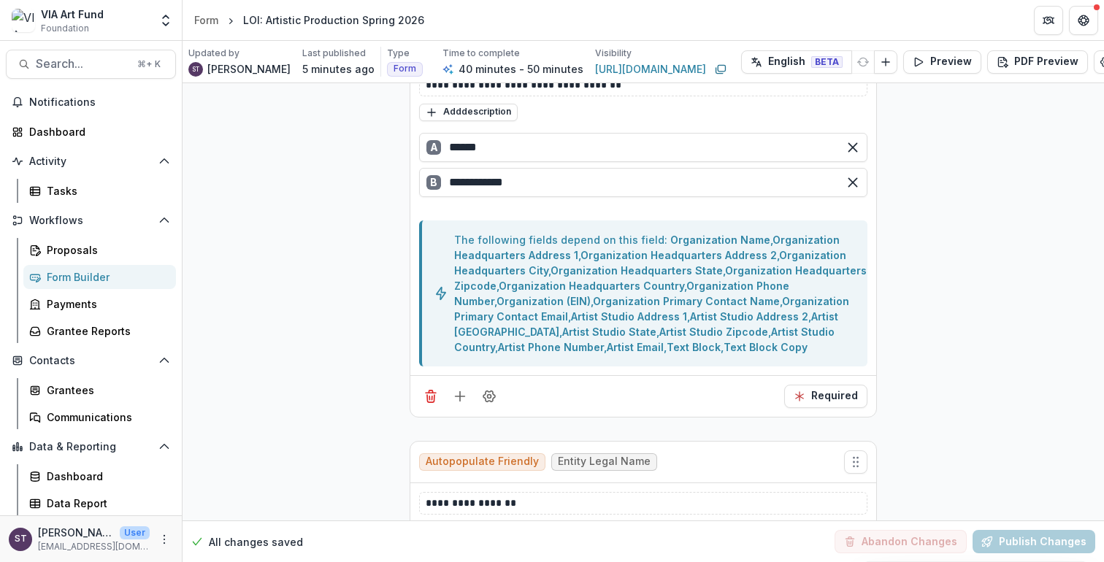
scroll to position [0, 0]
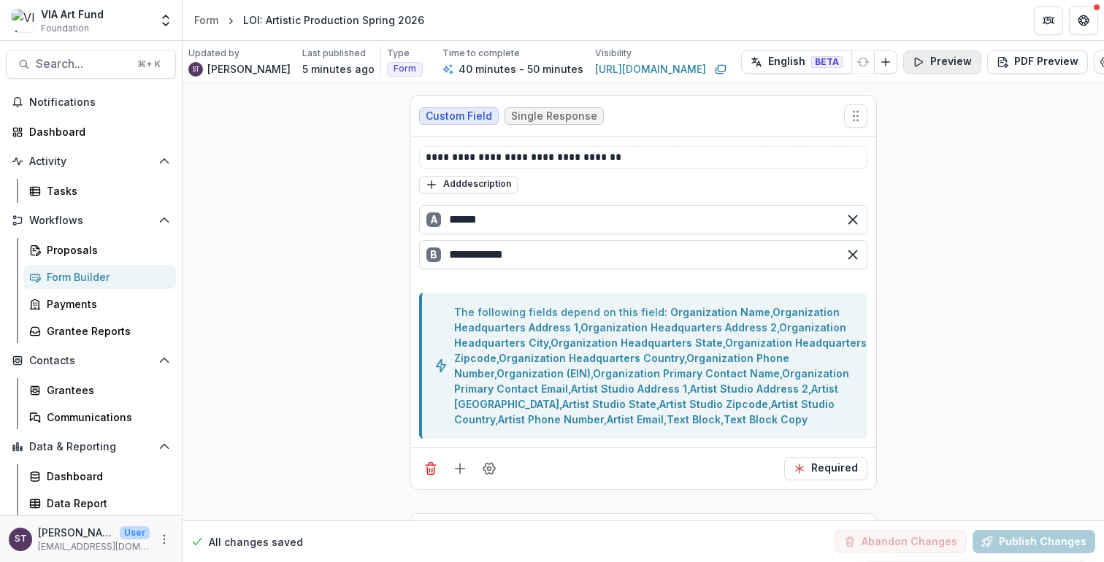
click at [960, 66] on button "Preview" at bounding box center [942, 61] width 78 height 23
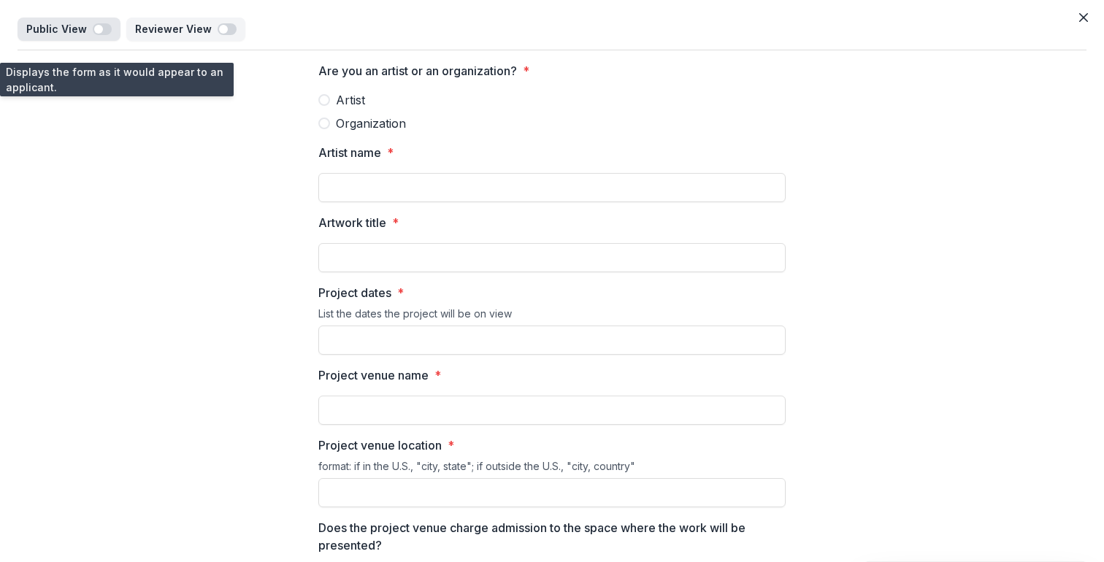
click at [100, 28] on span "button" at bounding box center [102, 29] width 19 height 12
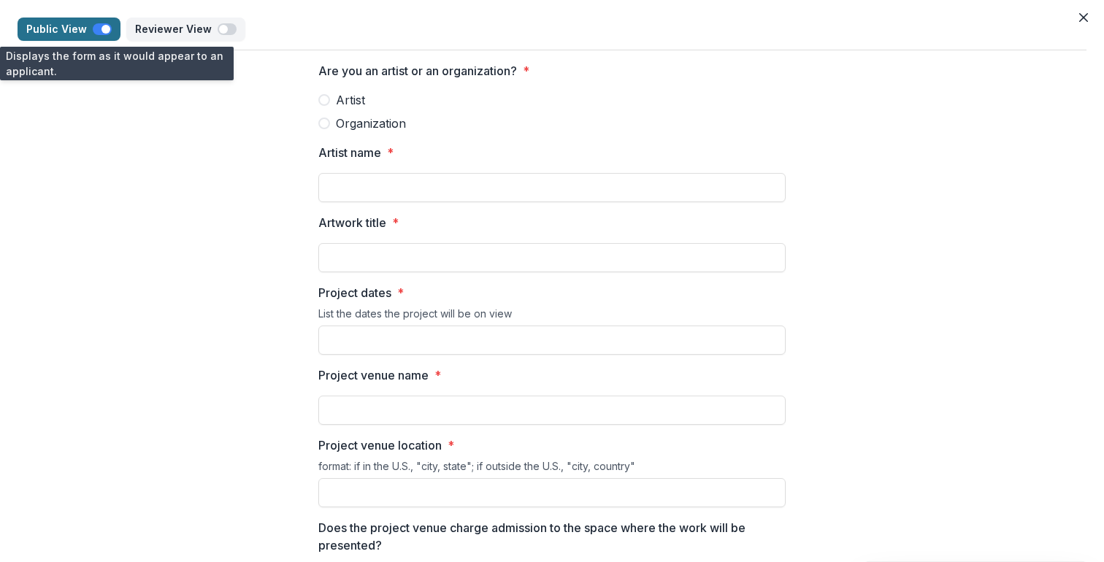
click at [96, 31] on span "button" at bounding box center [102, 29] width 19 height 12
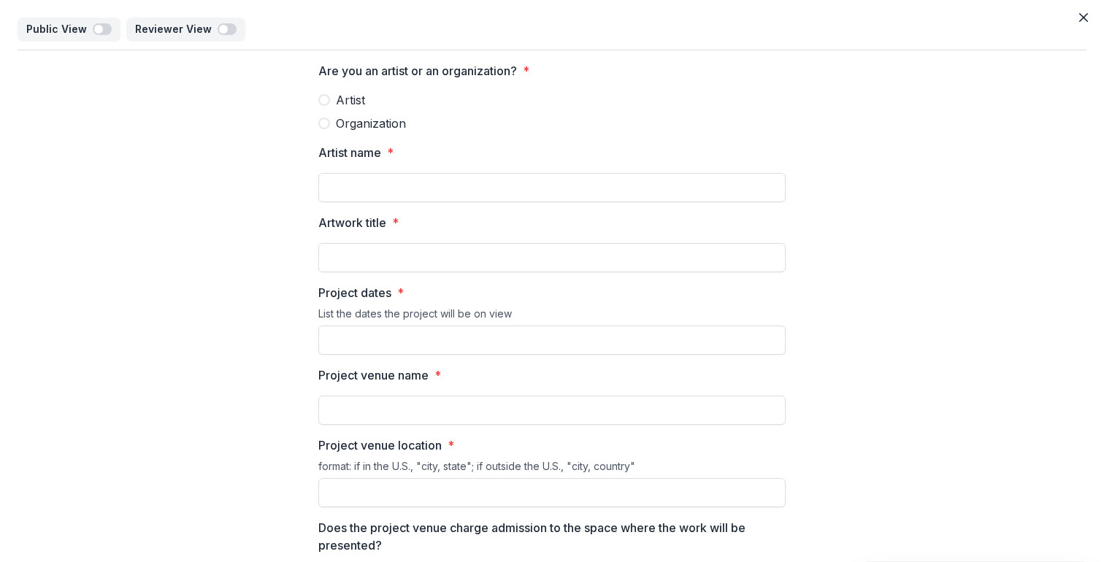
click at [1079, 18] on icon "Close" at bounding box center [1083, 17] width 9 height 9
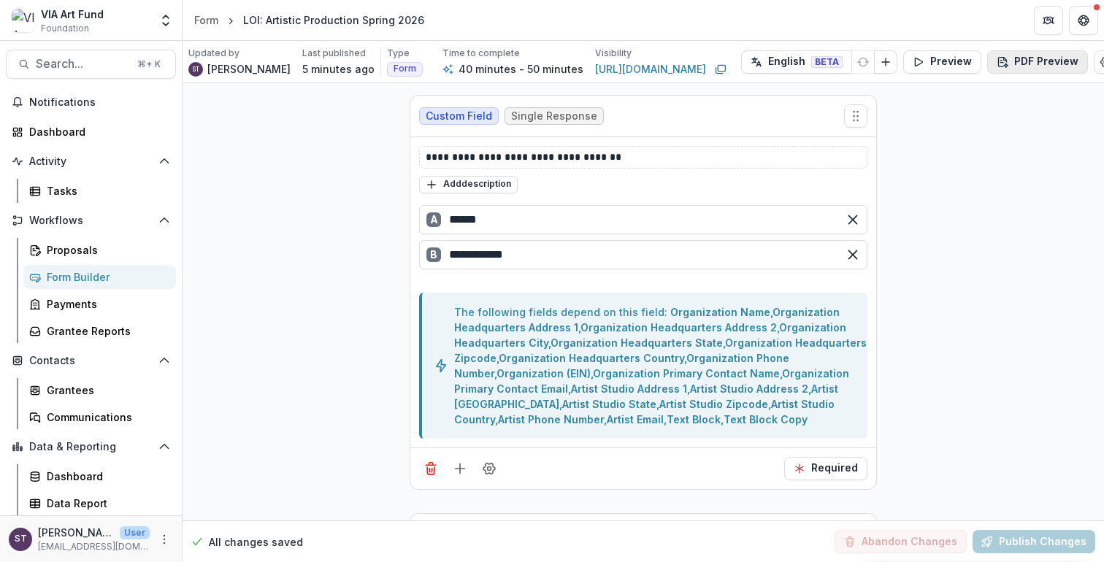
click at [1018, 61] on button "PDF Preview" at bounding box center [1037, 61] width 101 height 23
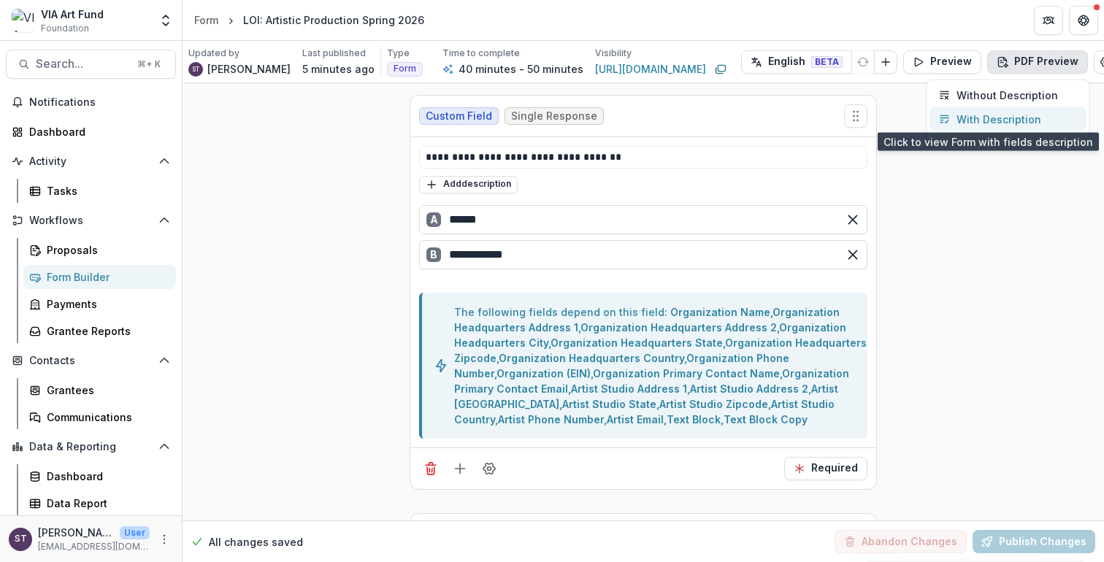
click at [997, 121] on p "With Description" at bounding box center [998, 119] width 85 height 15
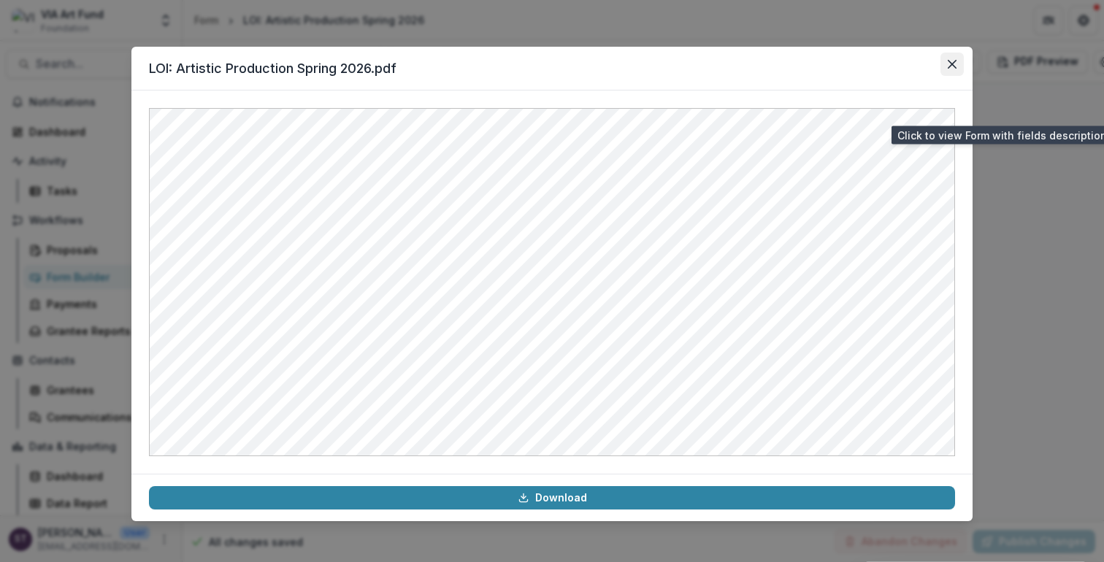
click at [951, 64] on icon "Close" at bounding box center [952, 64] width 9 height 9
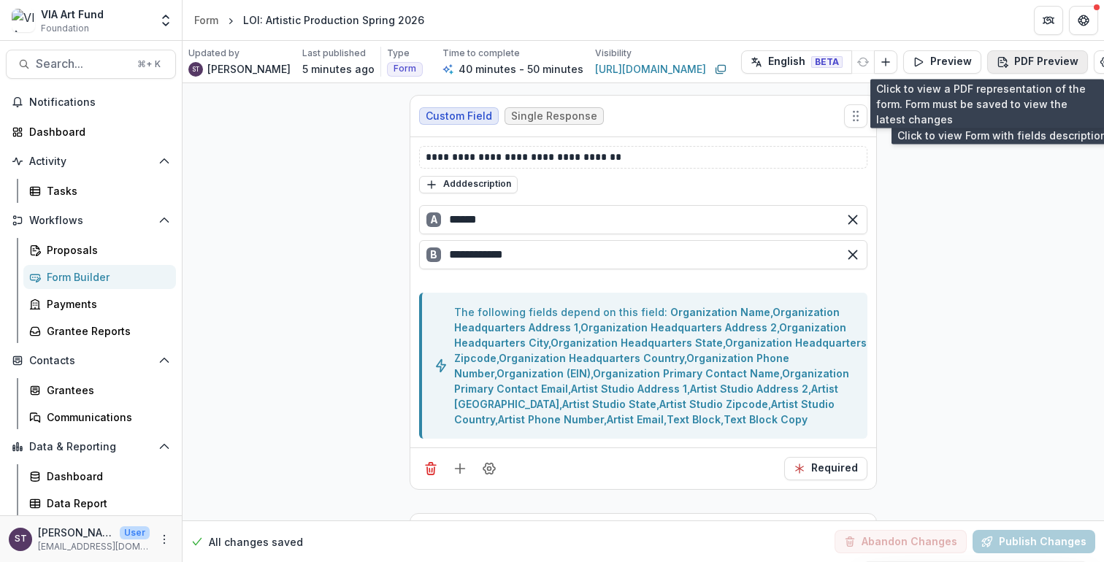
click at [1032, 62] on button "PDF Preview" at bounding box center [1037, 61] width 101 height 23
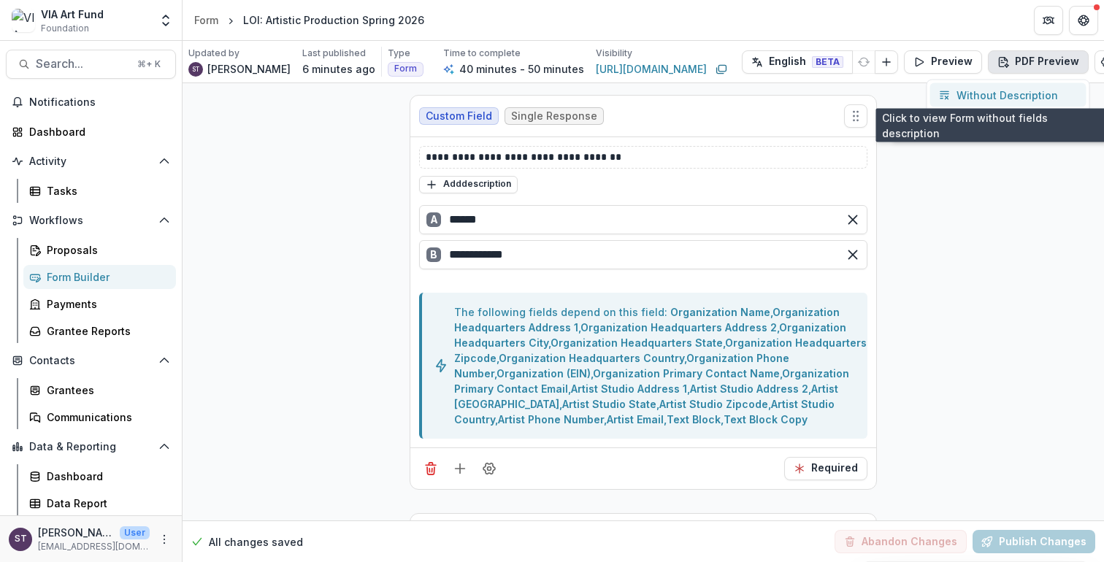
click at [986, 93] on p "Without Description" at bounding box center [1006, 95] width 101 height 15
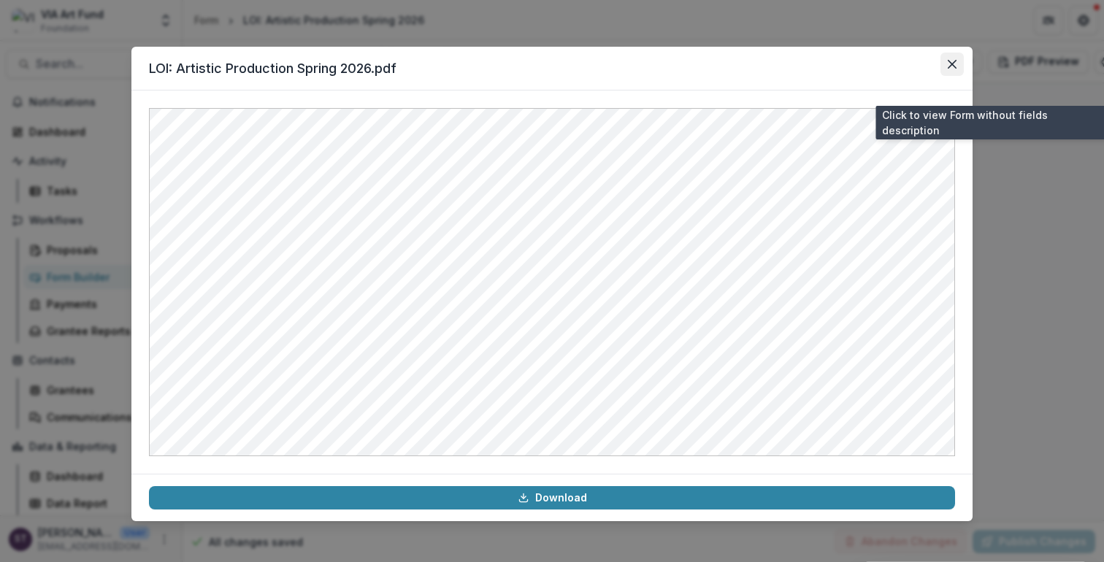
click at [951, 60] on icon "Close" at bounding box center [952, 64] width 9 height 9
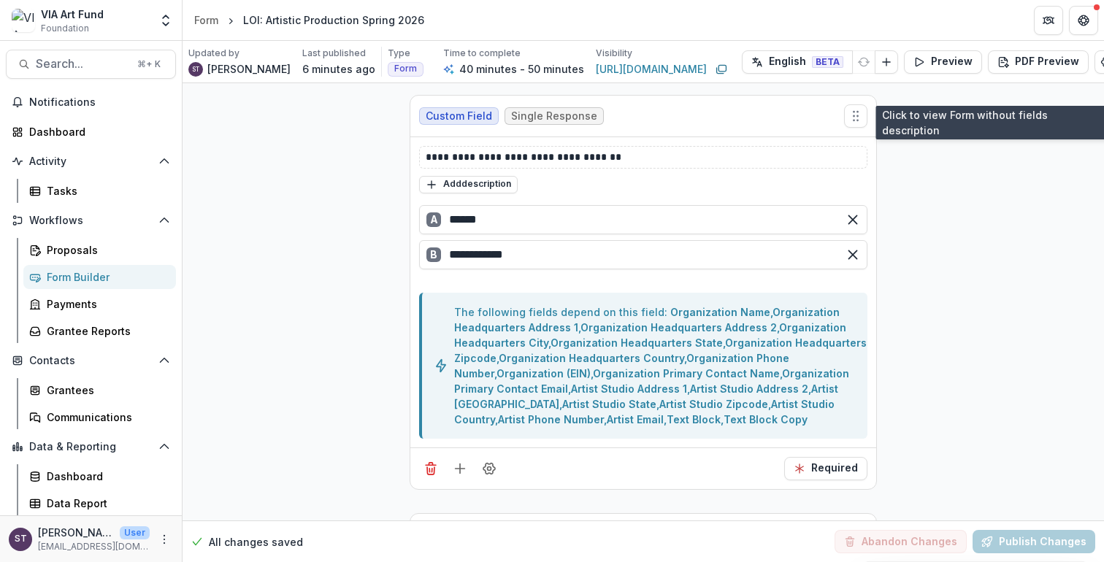
click at [951, 65] on button "Preview" at bounding box center [943, 61] width 78 height 23
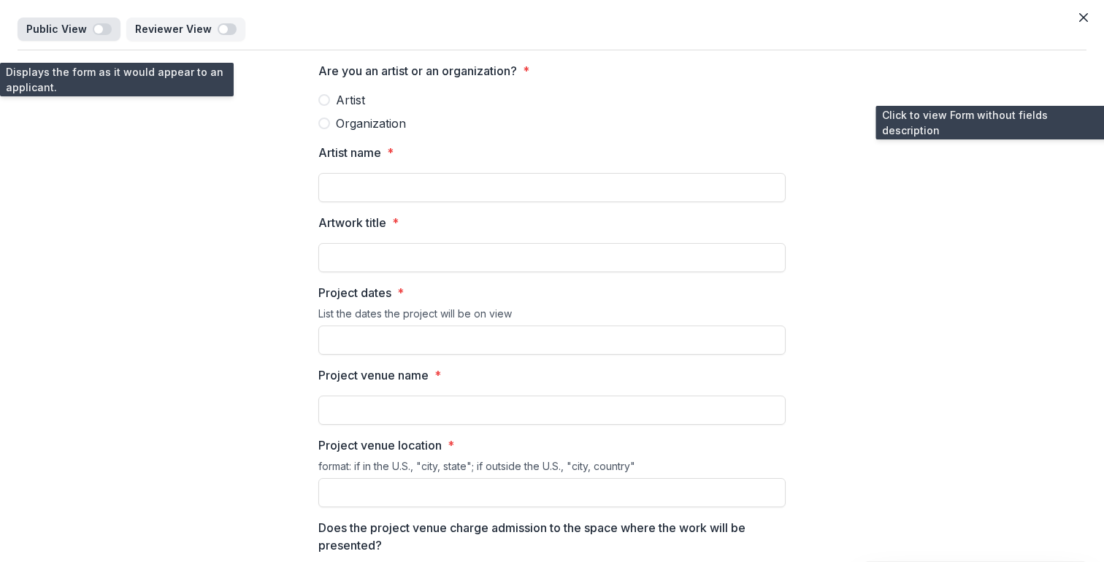
click at [101, 28] on span "button" at bounding box center [102, 29] width 19 height 12
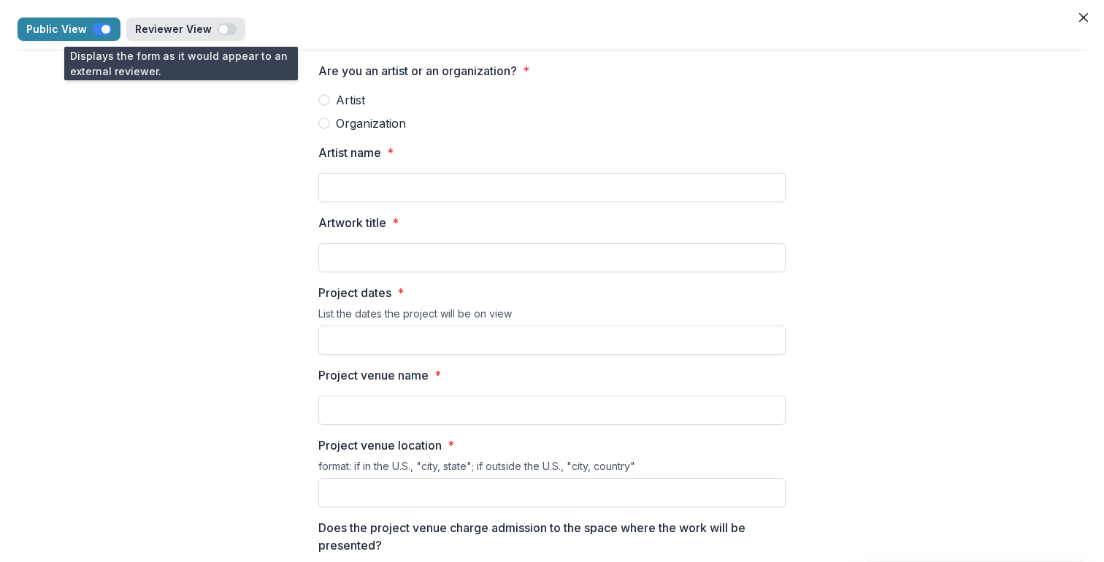
click at [219, 28] on span "button" at bounding box center [223, 29] width 9 height 9
click at [218, 28] on span "button" at bounding box center [227, 29] width 19 height 12
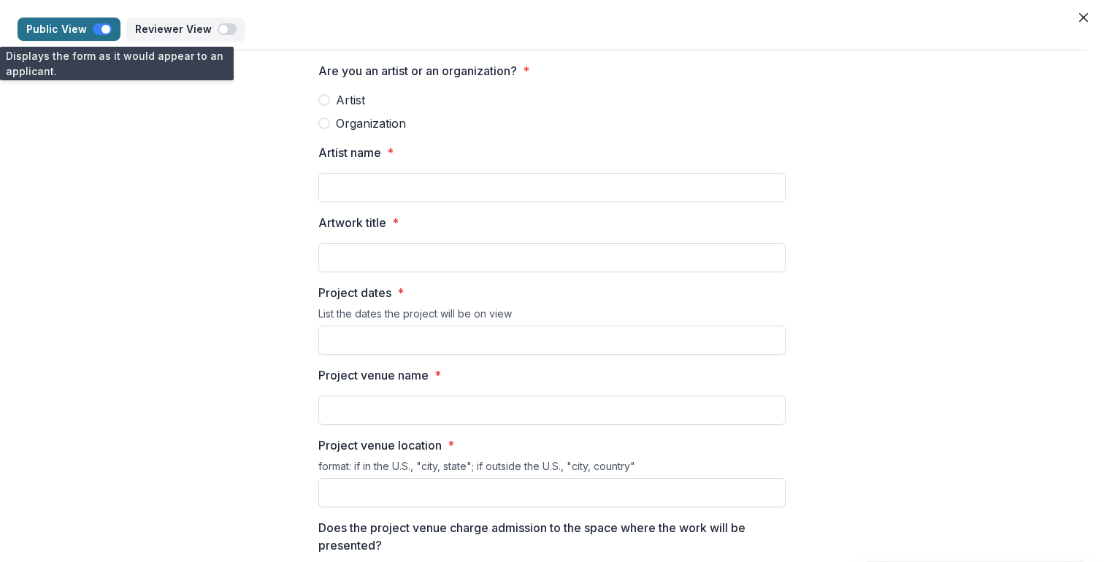
click at [94, 29] on span "button" at bounding box center [102, 29] width 19 height 12
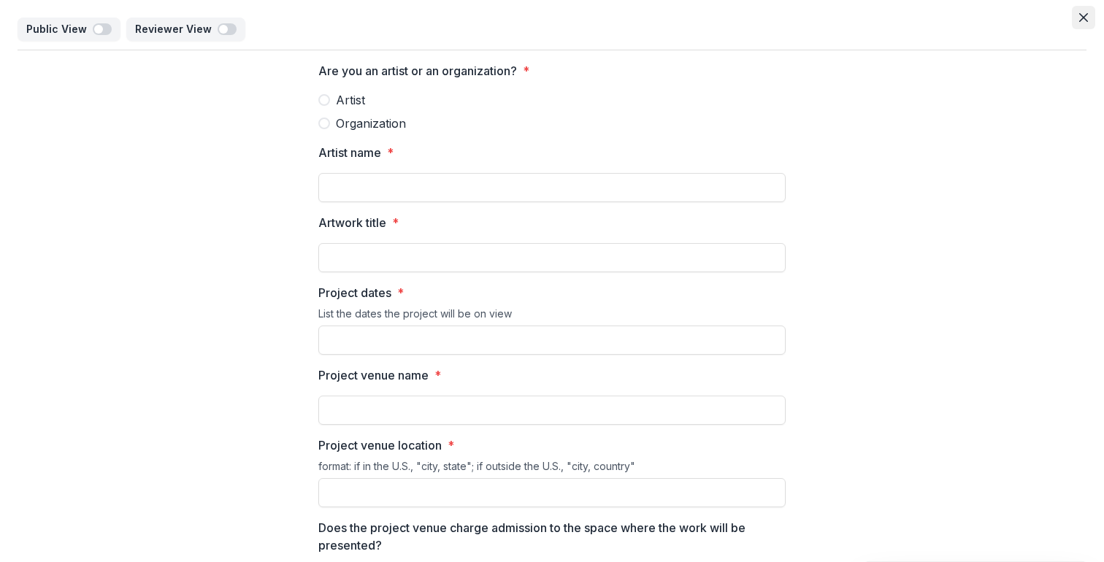
click at [1082, 19] on icon "Close" at bounding box center [1083, 17] width 9 height 9
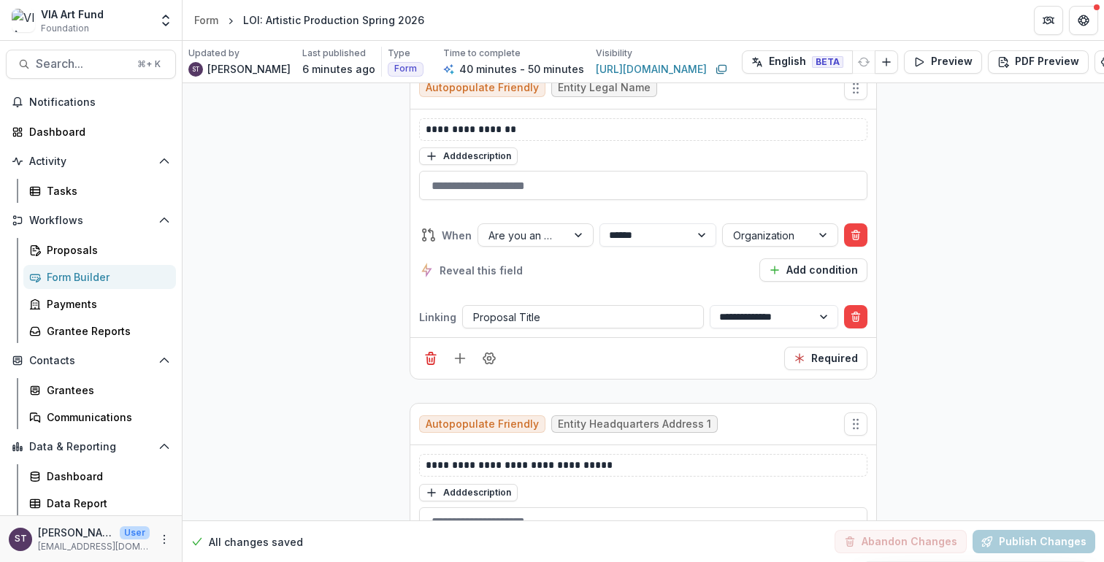
scroll to position [445, 15]
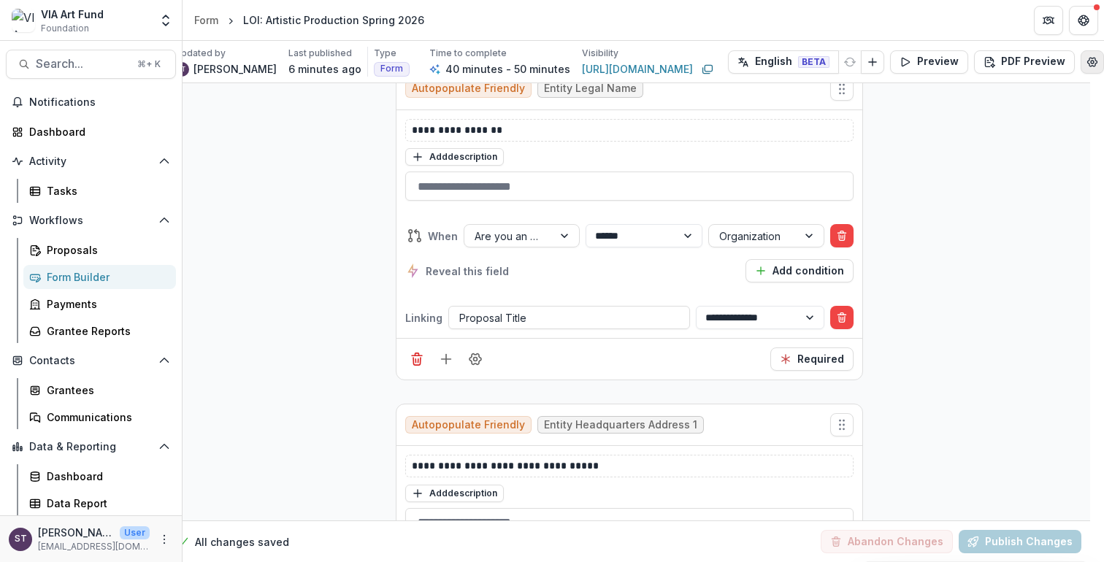
click at [1086, 60] on icon "Edit Form Settings" at bounding box center [1092, 62] width 12 height 12
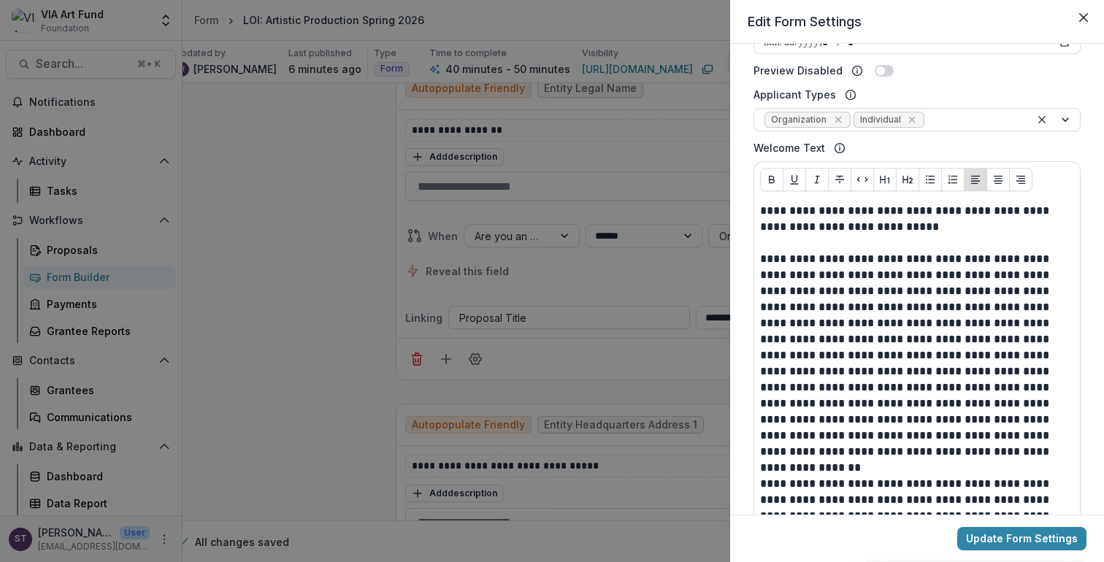
scroll to position [557, 0]
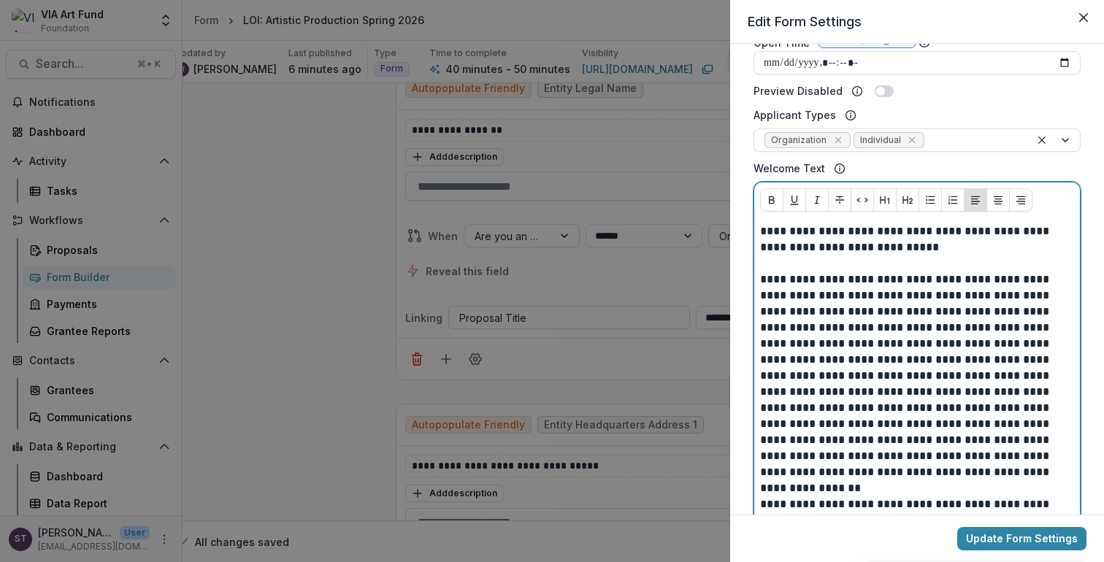
click at [832, 254] on p "**********" at bounding box center [915, 239] width 310 height 32
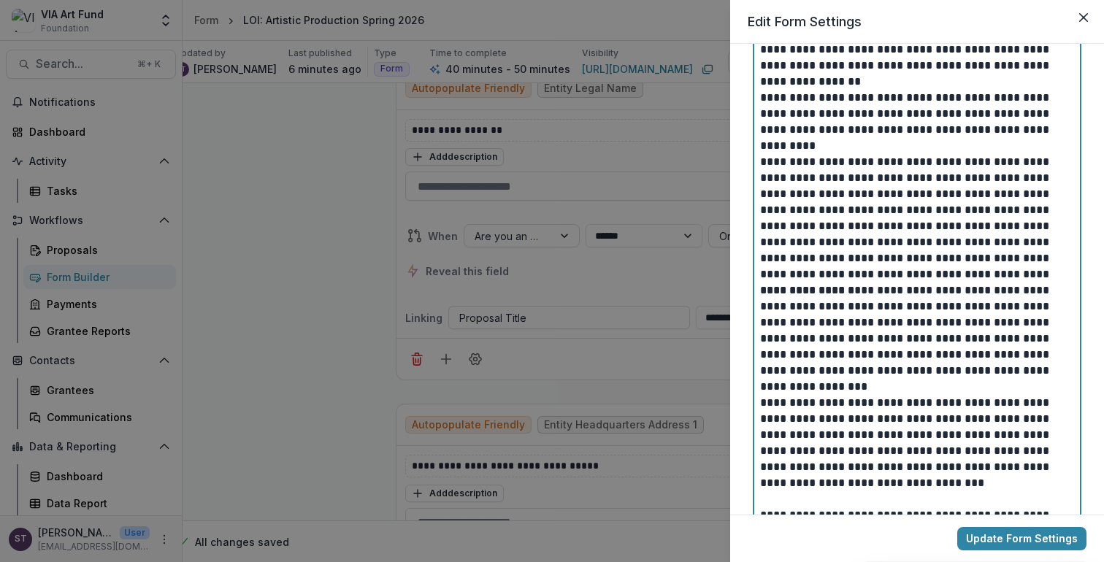
scroll to position [1081, 0]
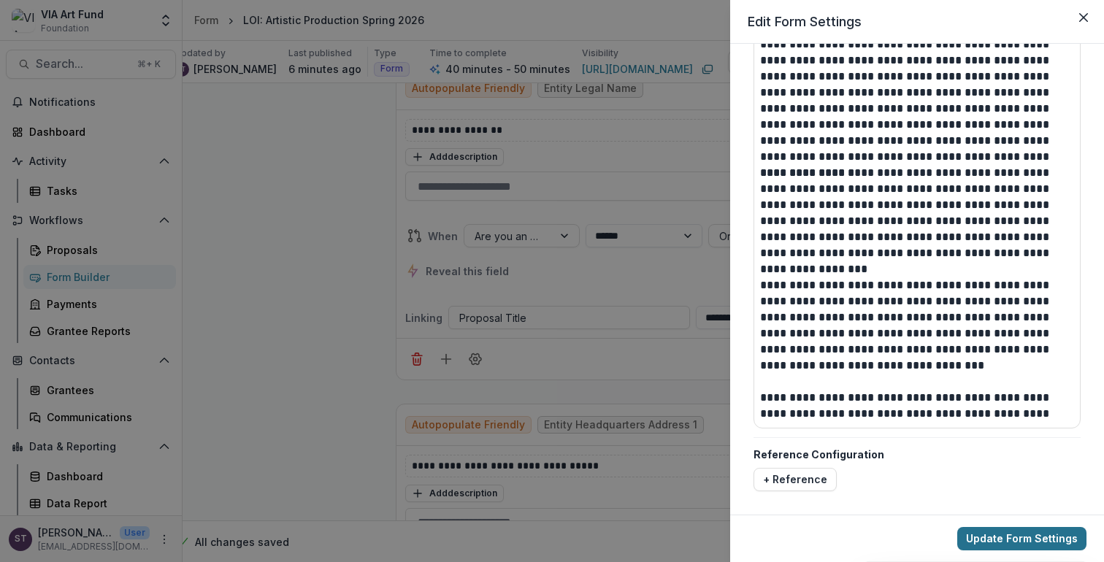
click at [987, 537] on button "Update Form Settings" at bounding box center [1021, 538] width 129 height 23
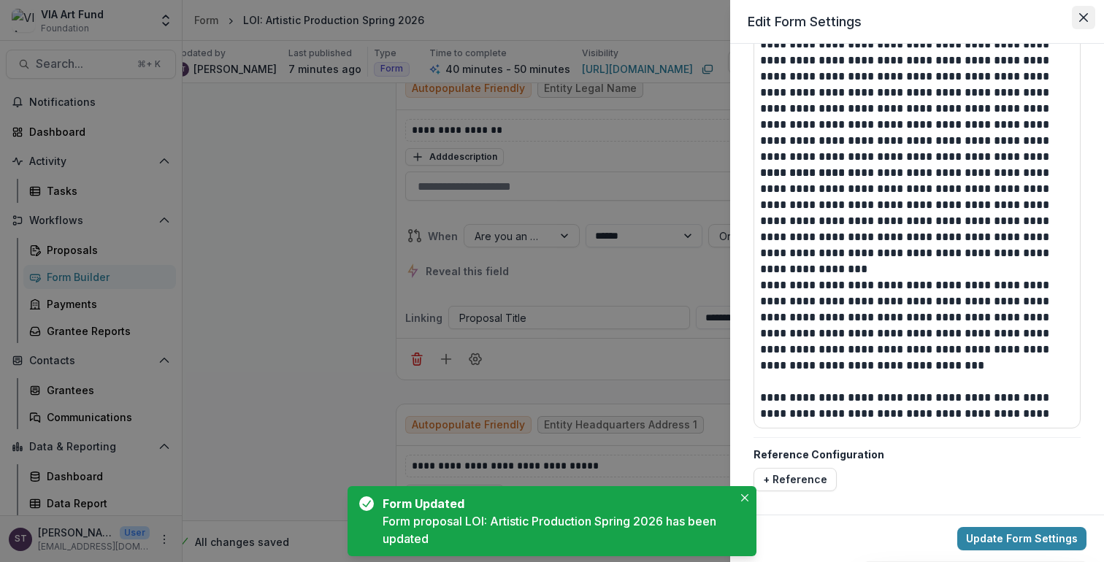
click at [1086, 17] on icon "Close" at bounding box center [1083, 17] width 9 height 9
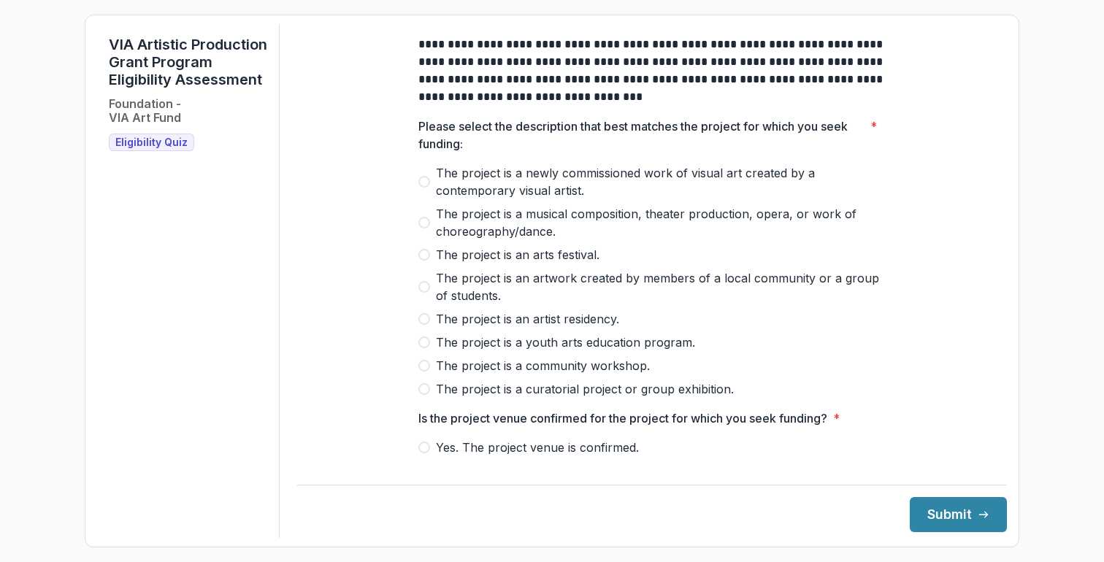
click at [424, 188] on span at bounding box center [424, 182] width 12 height 12
click at [426, 456] on label "Yes. The project venue is confirmed." at bounding box center [651, 448] width 467 height 18
click at [978, 513] on icon "submit" at bounding box center [984, 515] width 12 height 12
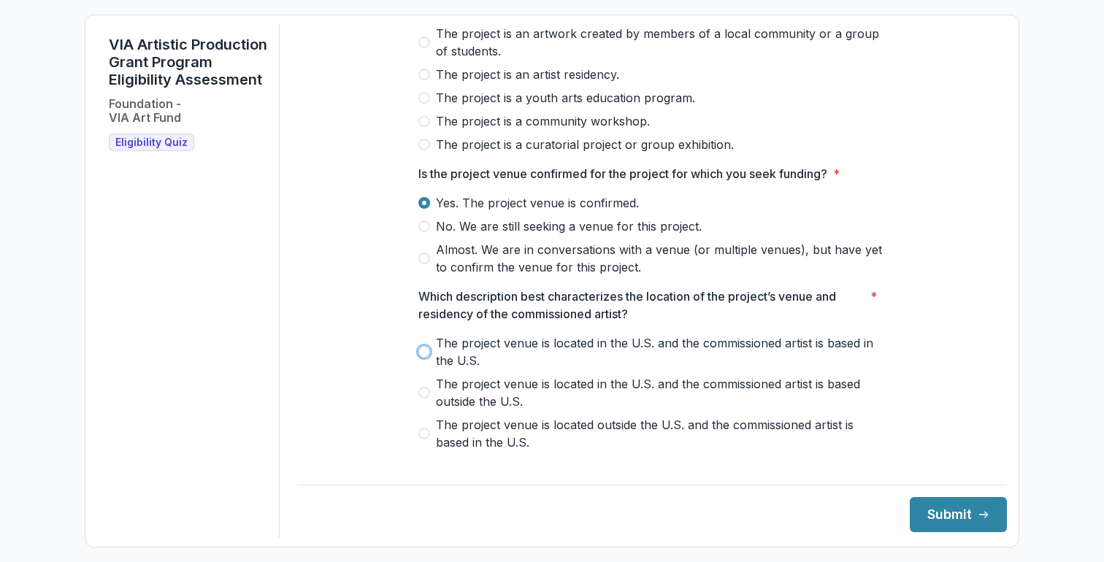
scroll to position [245, 0]
click at [420, 357] on span at bounding box center [424, 351] width 12 height 12
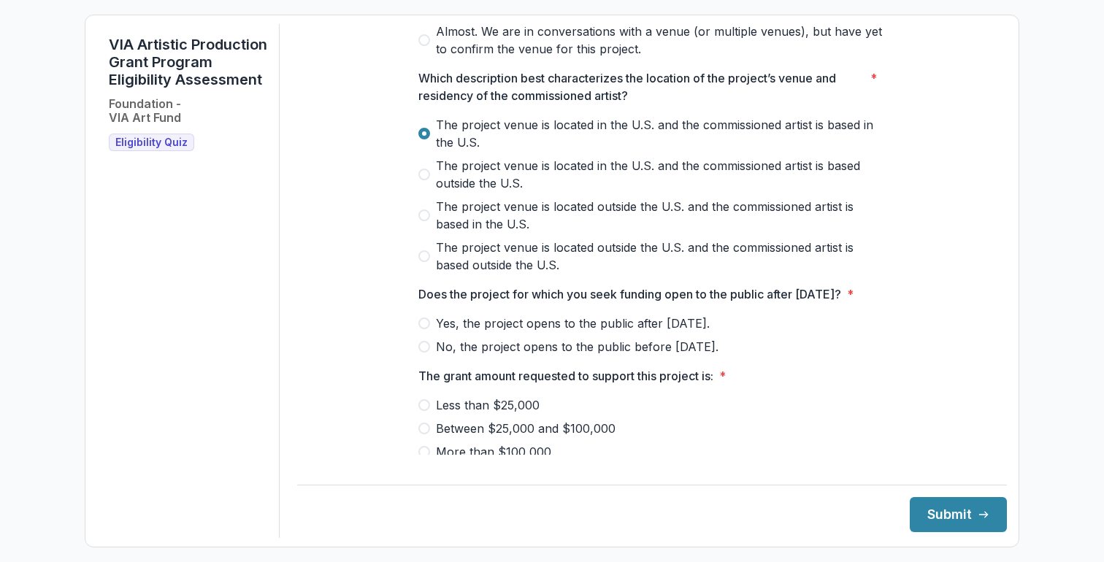
scroll to position [467, 0]
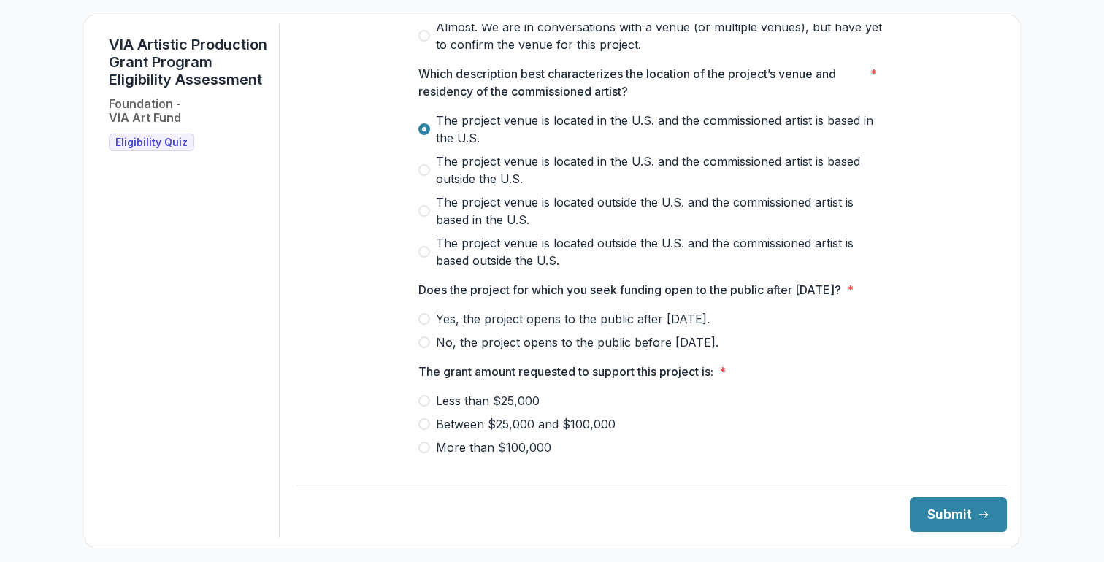
click at [427, 325] on span at bounding box center [424, 319] width 12 height 12
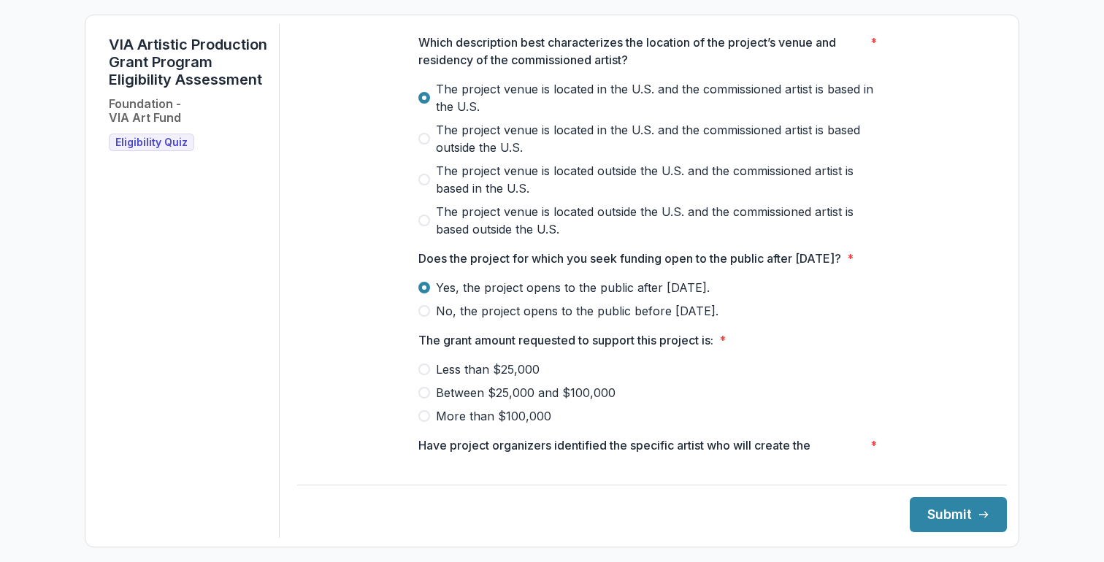
scroll to position [507, 0]
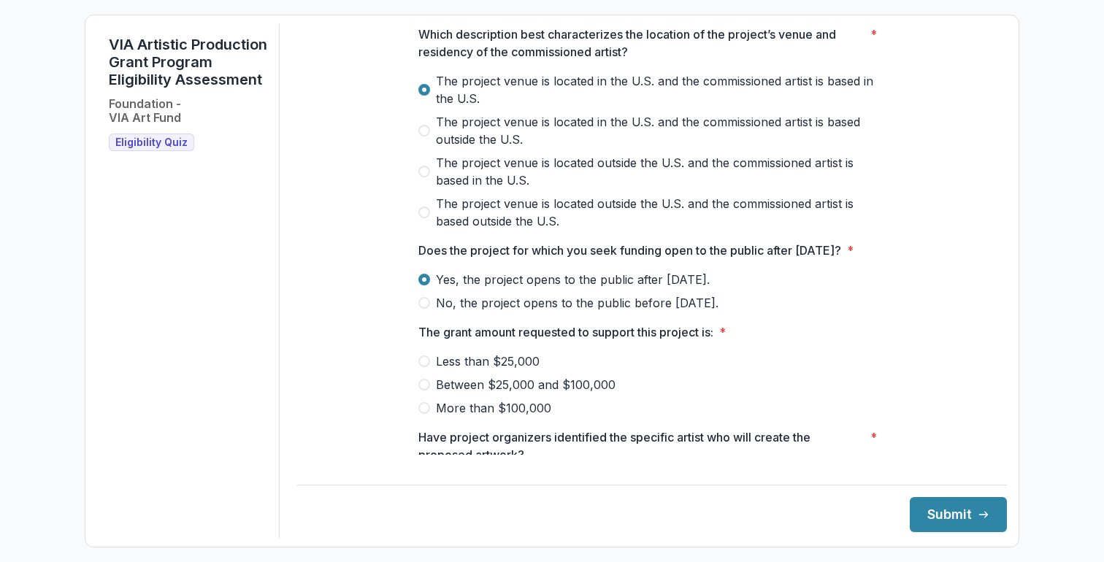
click at [424, 391] on span at bounding box center [424, 385] width 12 height 12
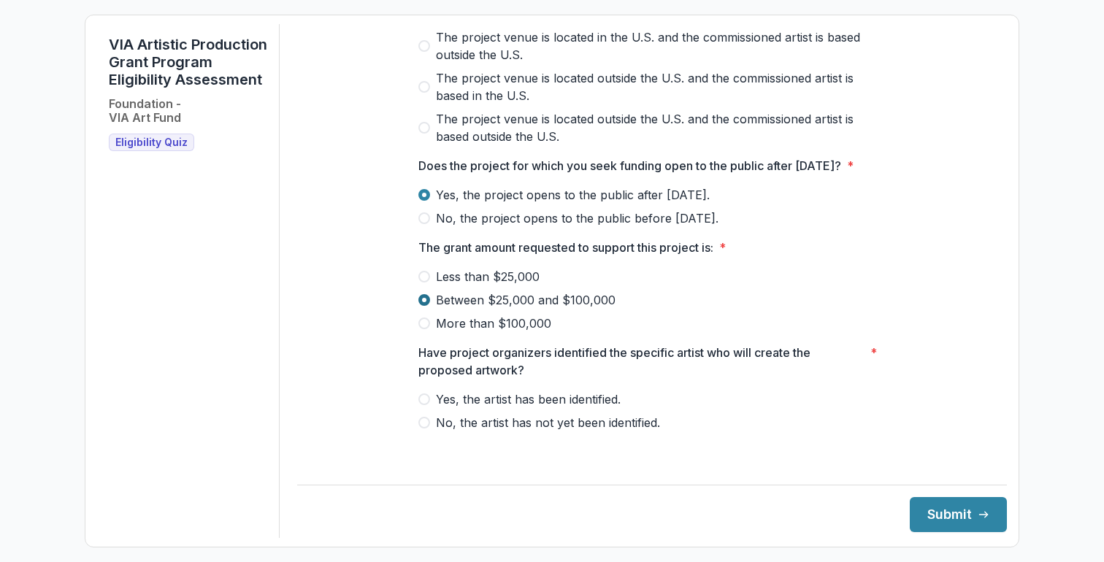
scroll to position [609, 0]
click at [428, 408] on label "Yes, the artist has been identified." at bounding box center [651, 400] width 467 height 18
click at [959, 517] on button "Submit" at bounding box center [958, 514] width 97 height 35
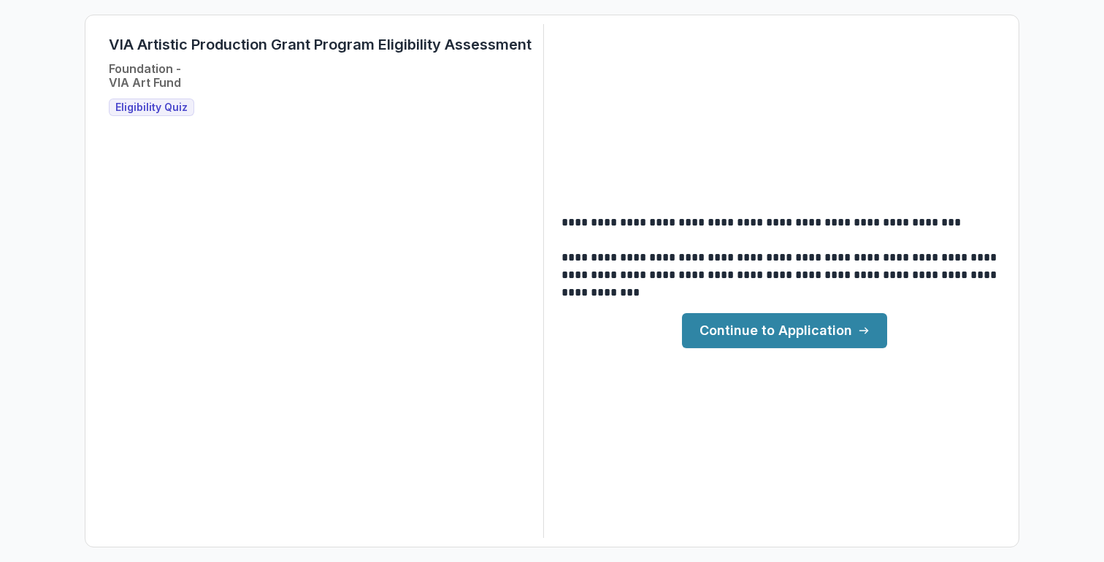
click at [817, 336] on link "Continue to Application" at bounding box center [784, 330] width 205 height 35
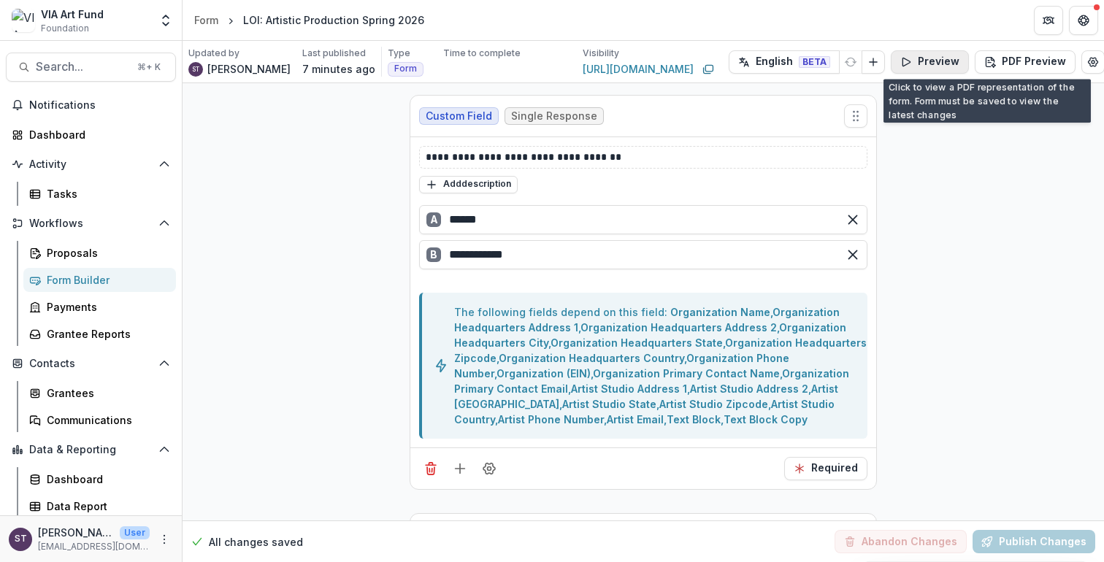
click at [927, 62] on button "Preview" at bounding box center [930, 61] width 78 height 23
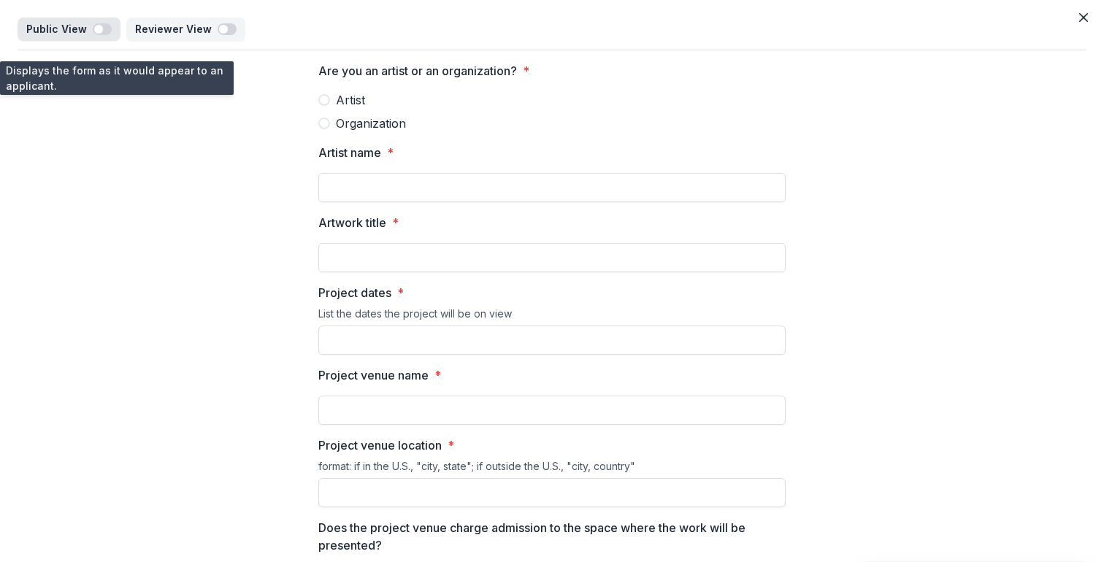
click at [104, 28] on span "button" at bounding box center [102, 29] width 19 height 12
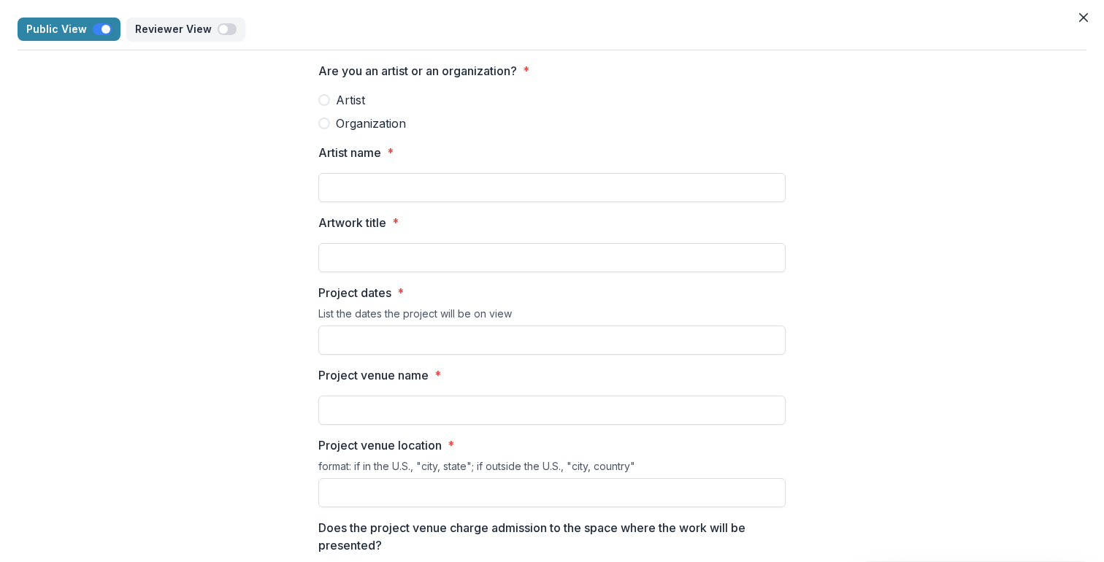
click at [323, 101] on span at bounding box center [324, 100] width 12 height 12
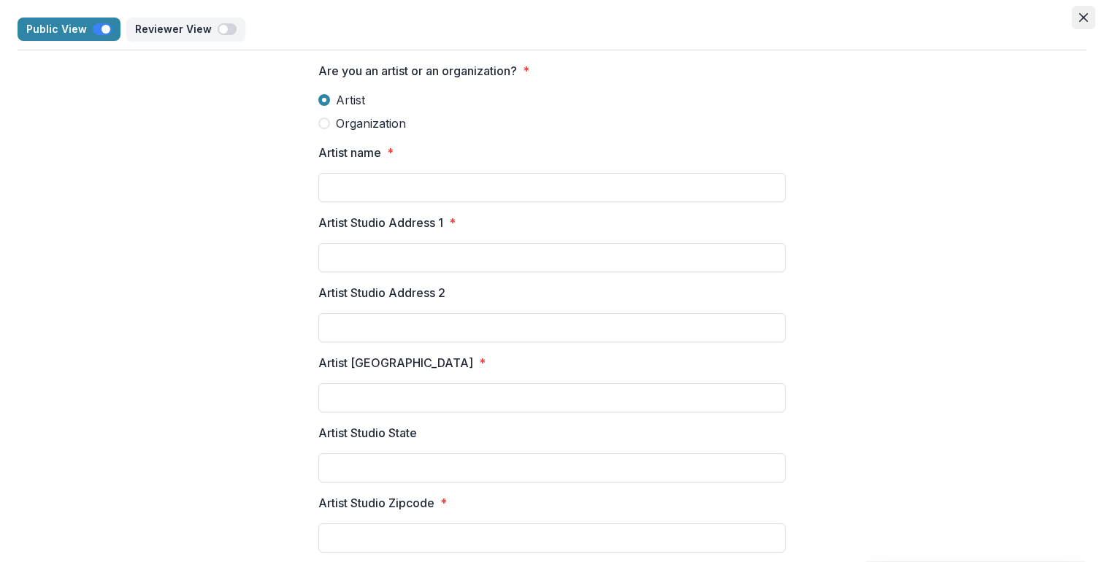
click at [1080, 17] on icon "Close" at bounding box center [1083, 17] width 9 height 9
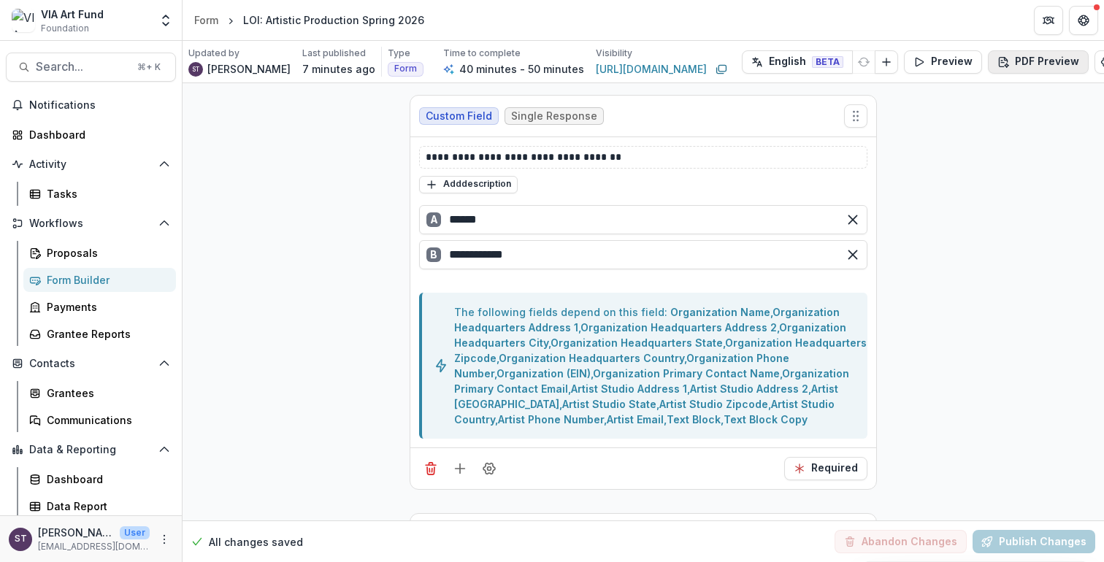
scroll to position [0, 15]
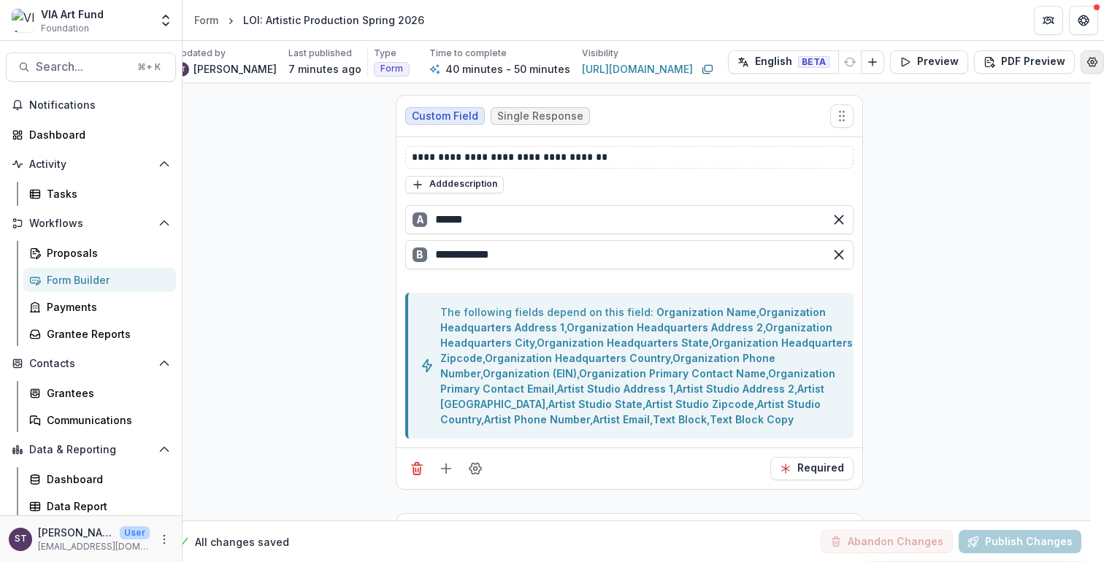
click at [1089, 64] on icon "Edit Form Settings" at bounding box center [1092, 62] width 12 height 12
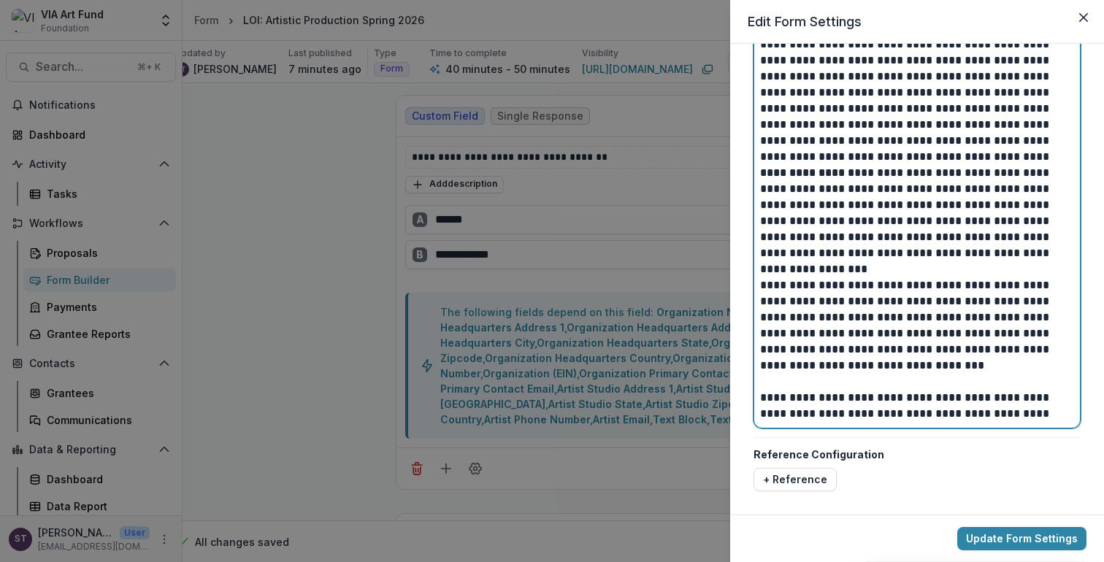
click at [923, 355] on div "**********" at bounding box center [917, 60] width 314 height 723
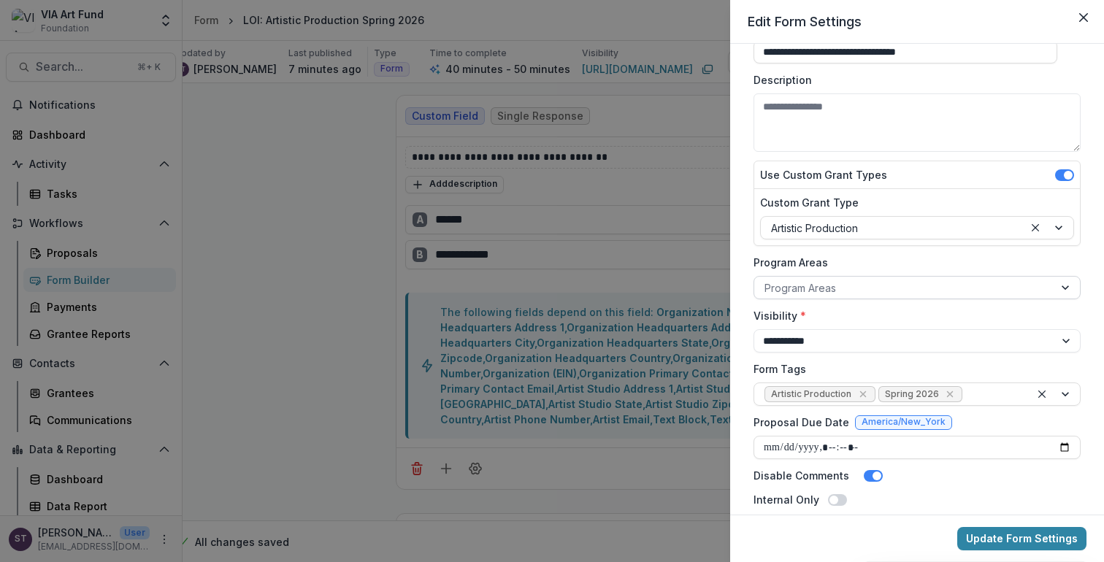
scroll to position [0, 0]
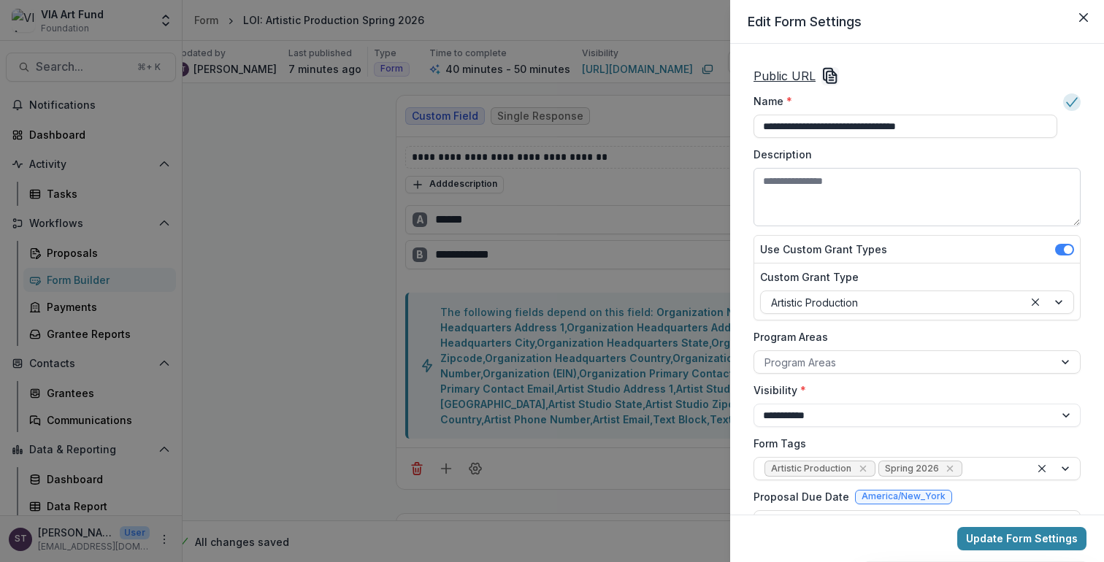
click at [845, 181] on textarea "Description" at bounding box center [916, 197] width 327 height 58
paste textarea "**********"
click at [761, 199] on textarea "Description" at bounding box center [914, 197] width 323 height 58
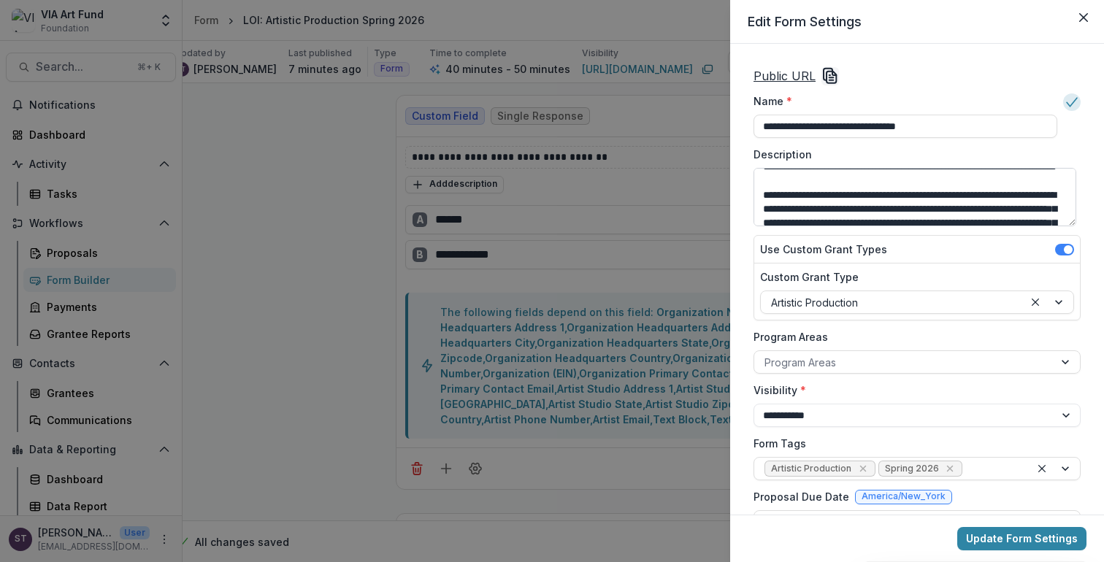
scroll to position [261, 0]
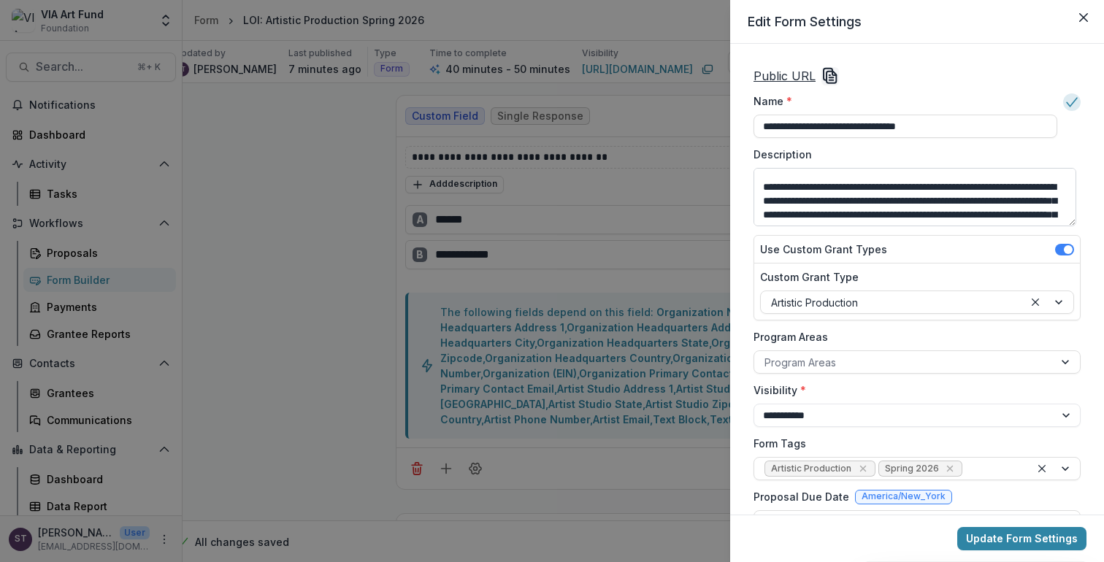
click at [781, 184] on textarea "Description" at bounding box center [914, 197] width 323 height 58
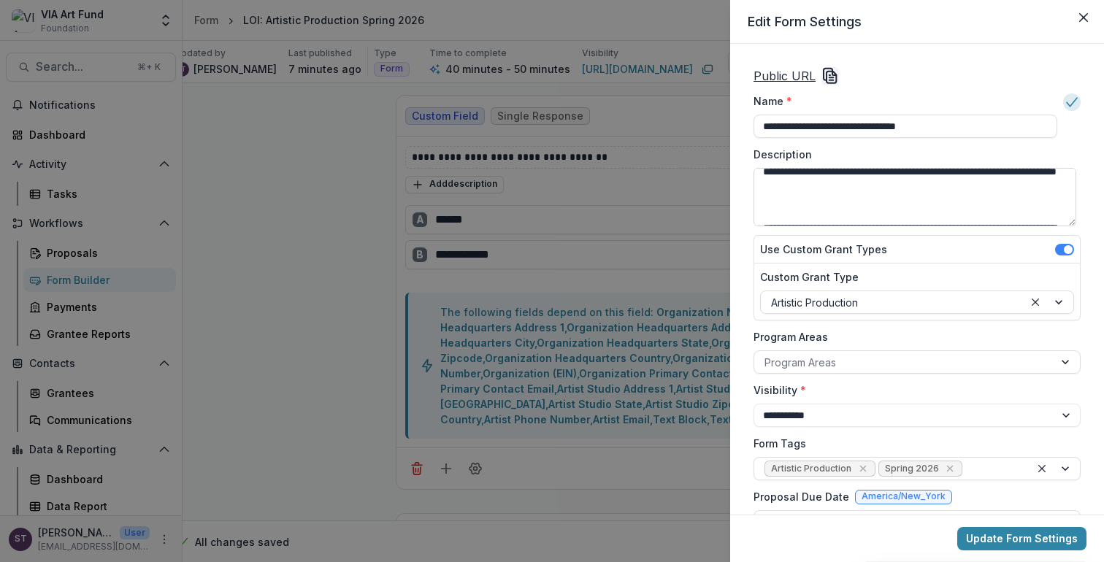
scroll to position [2, 0]
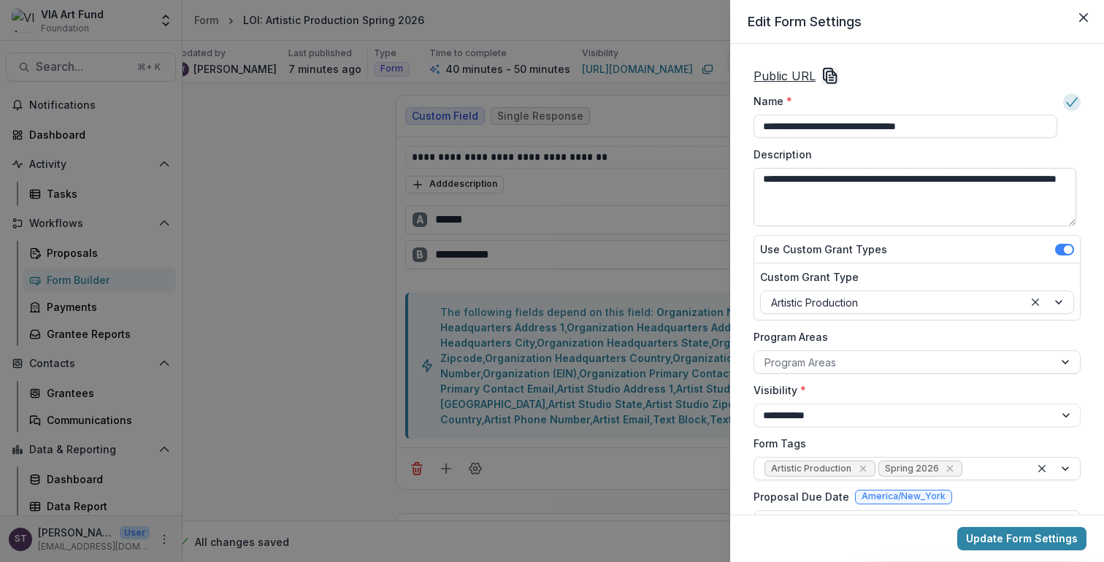
click at [778, 220] on textarea "Description" at bounding box center [914, 197] width 323 height 58
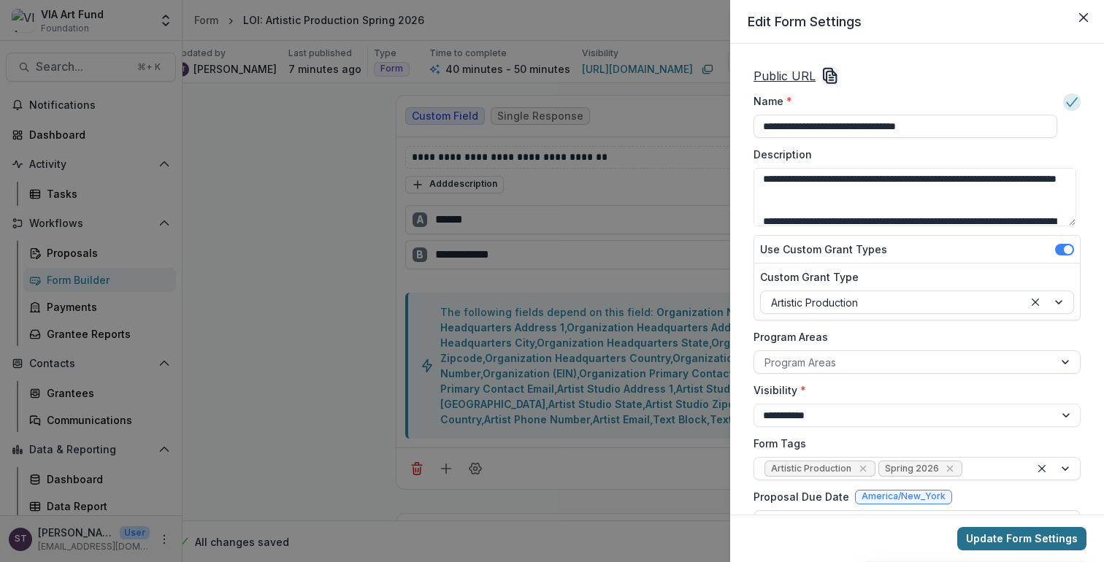
type textarea "**********"
click at [1006, 546] on button "Update Form Settings" at bounding box center [1021, 538] width 129 height 23
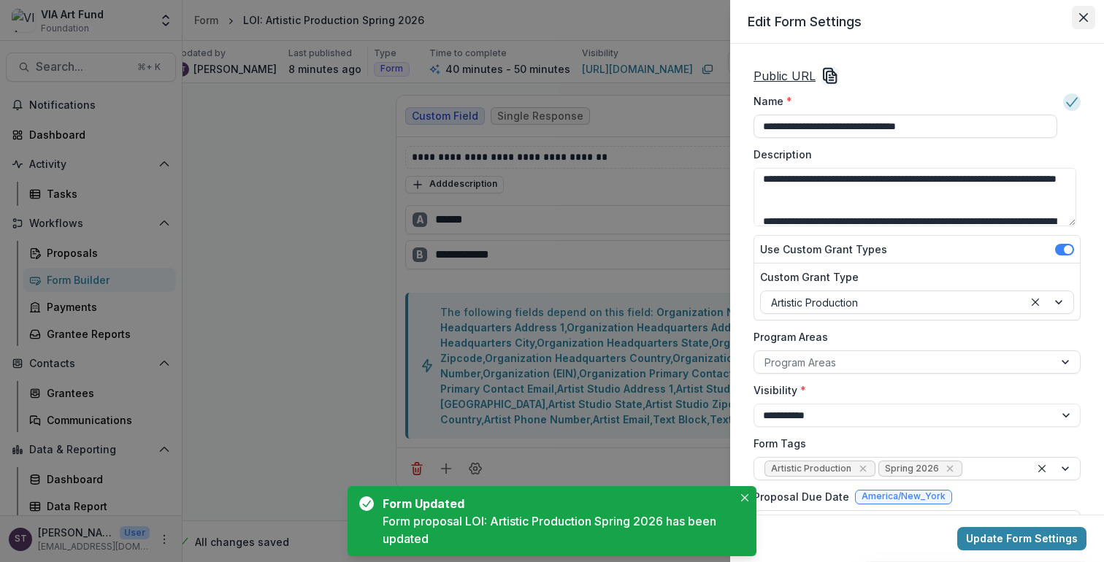
click at [1082, 18] on icon "Close" at bounding box center [1083, 17] width 9 height 9
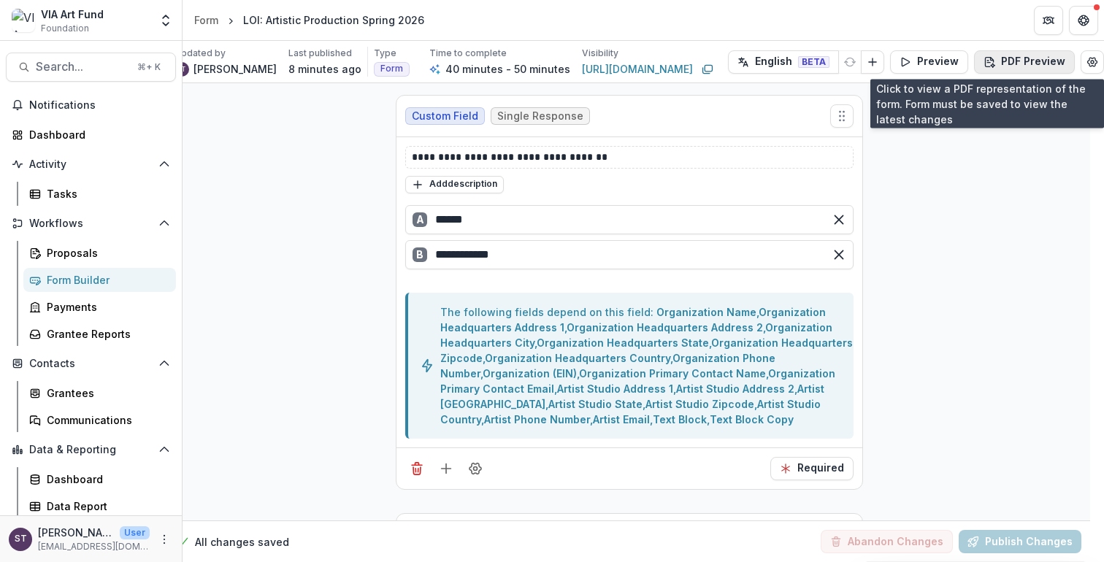
click at [1001, 60] on button "PDF Preview" at bounding box center [1024, 61] width 101 height 23
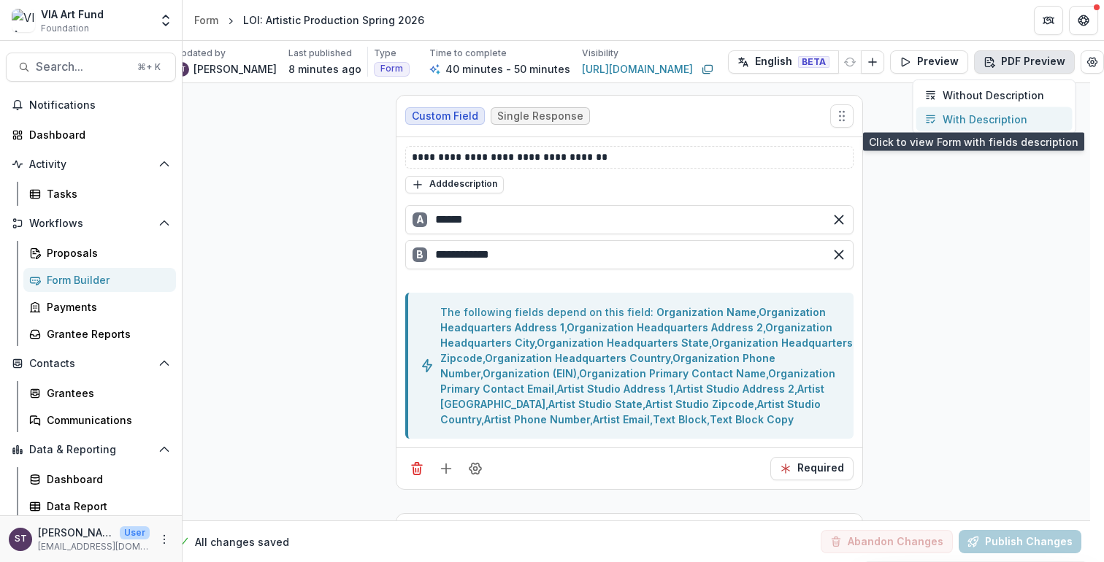
click at [970, 118] on p "With Description" at bounding box center [985, 119] width 85 height 15
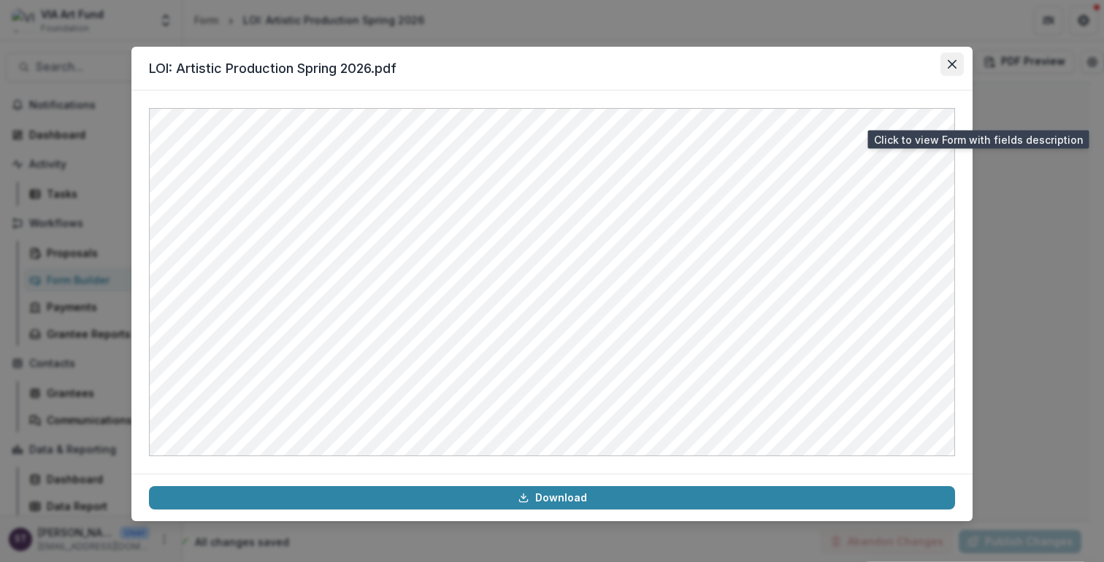
click at [951, 60] on icon "Close" at bounding box center [952, 64] width 9 height 9
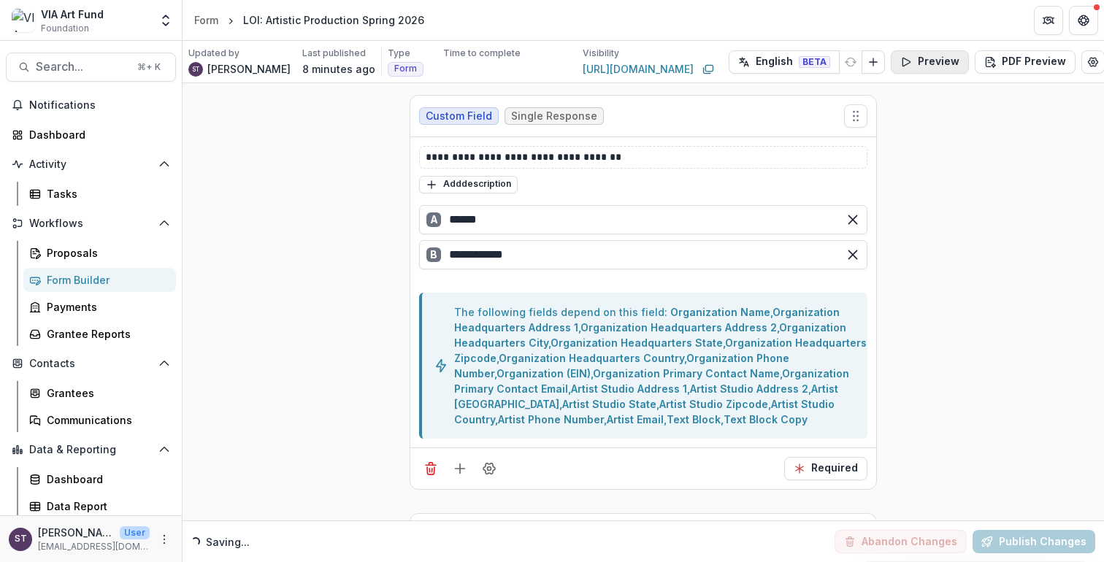
click at [929, 63] on button "Preview" at bounding box center [930, 61] width 78 height 23
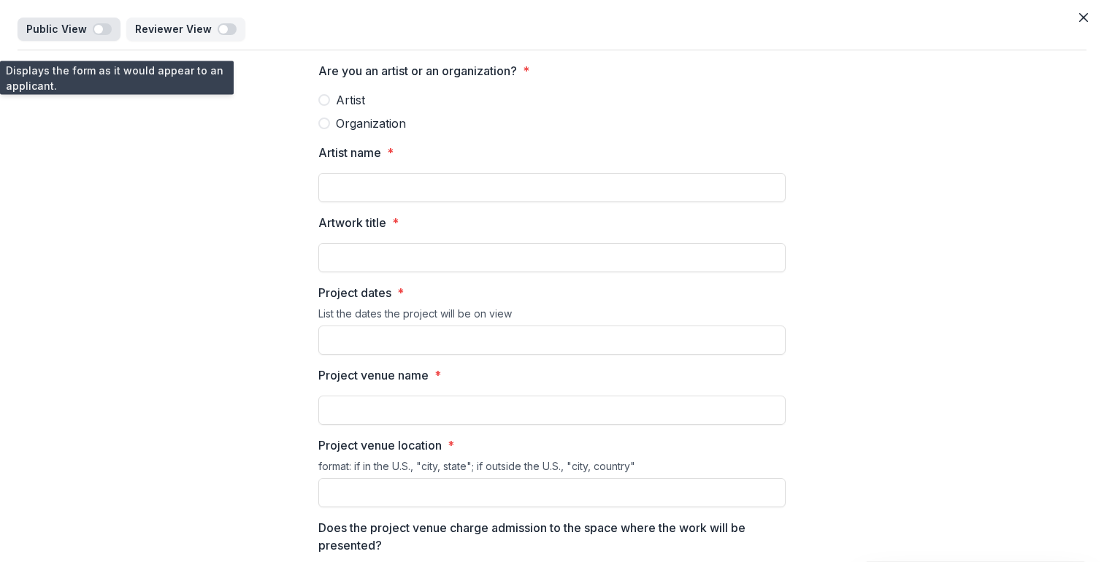
click at [105, 29] on span "button" at bounding box center [102, 29] width 19 height 12
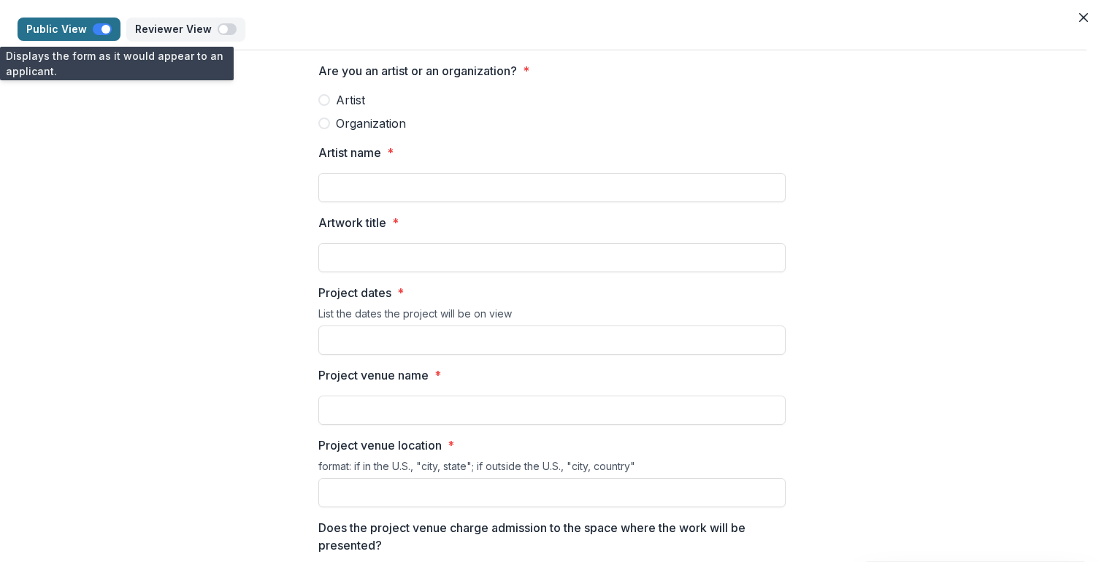
click at [93, 31] on span "button" at bounding box center [102, 29] width 19 height 12
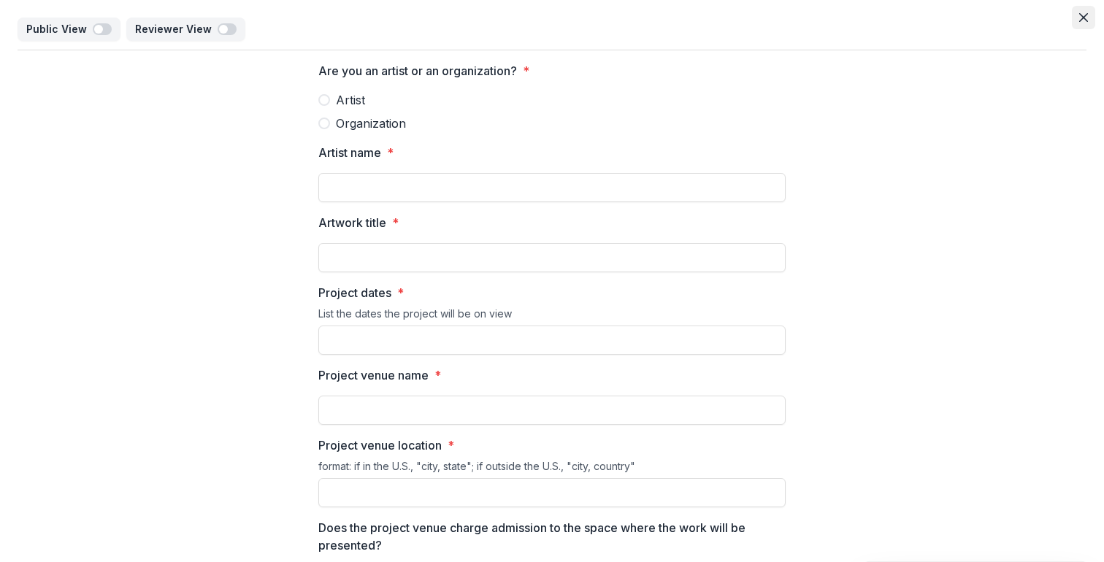
click at [1081, 18] on icon "Close" at bounding box center [1083, 17] width 9 height 9
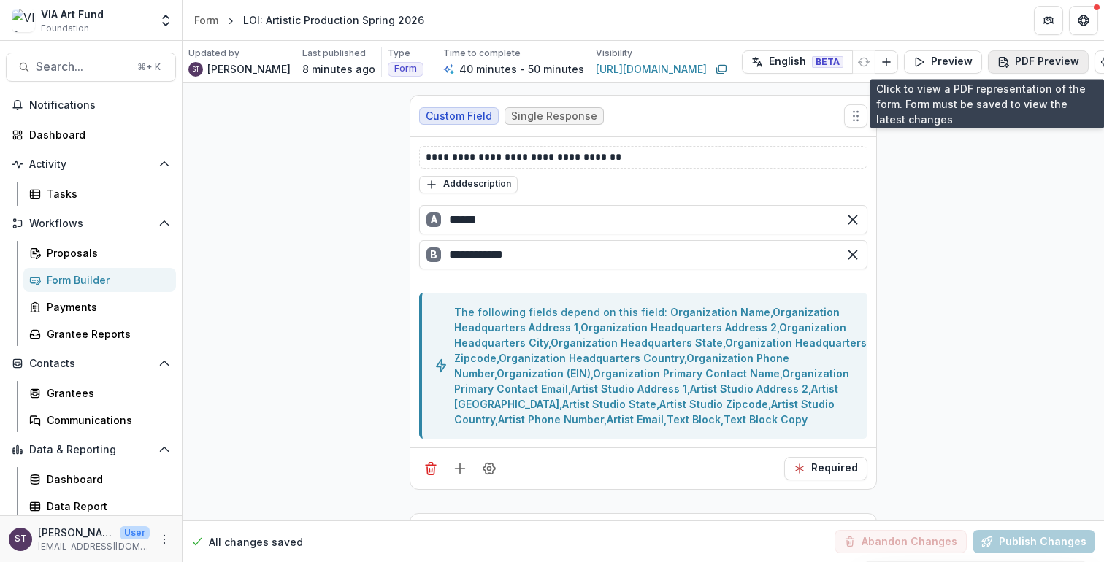
scroll to position [0, 15]
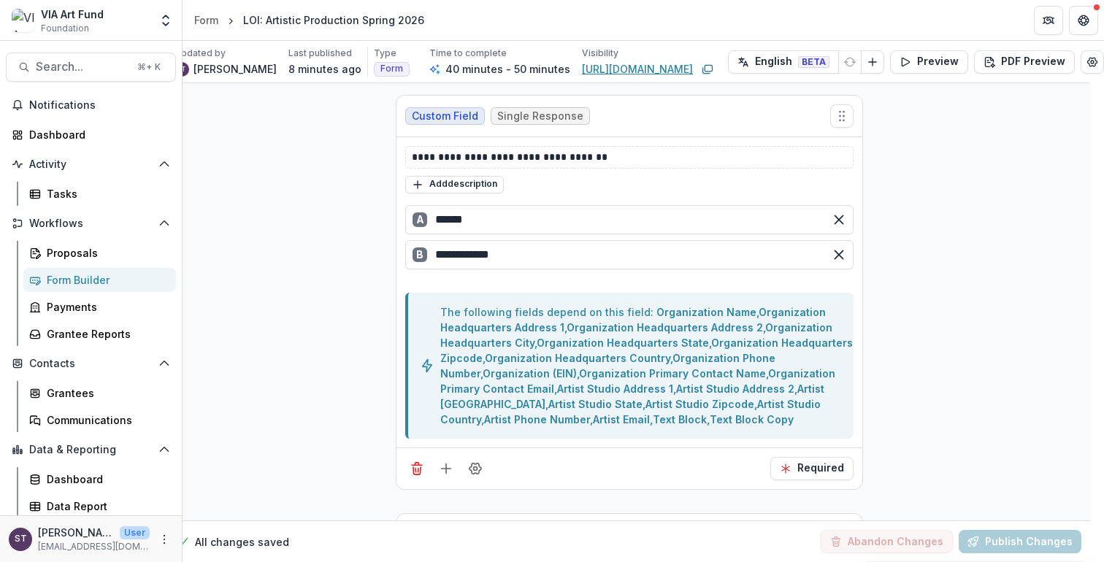
click at [637, 71] on link "https://app.trytemelio.com/form/ac5ced04-1547-4b38-a782-2e8ed80cc411" at bounding box center [637, 68] width 111 height 15
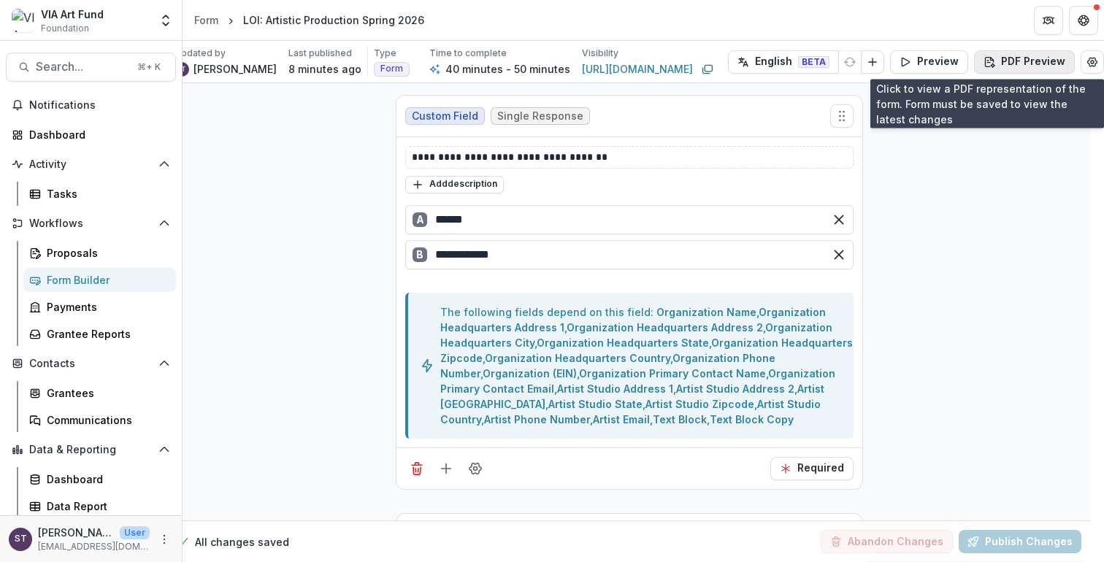
click at [1016, 65] on button "PDF Preview" at bounding box center [1024, 61] width 101 height 23
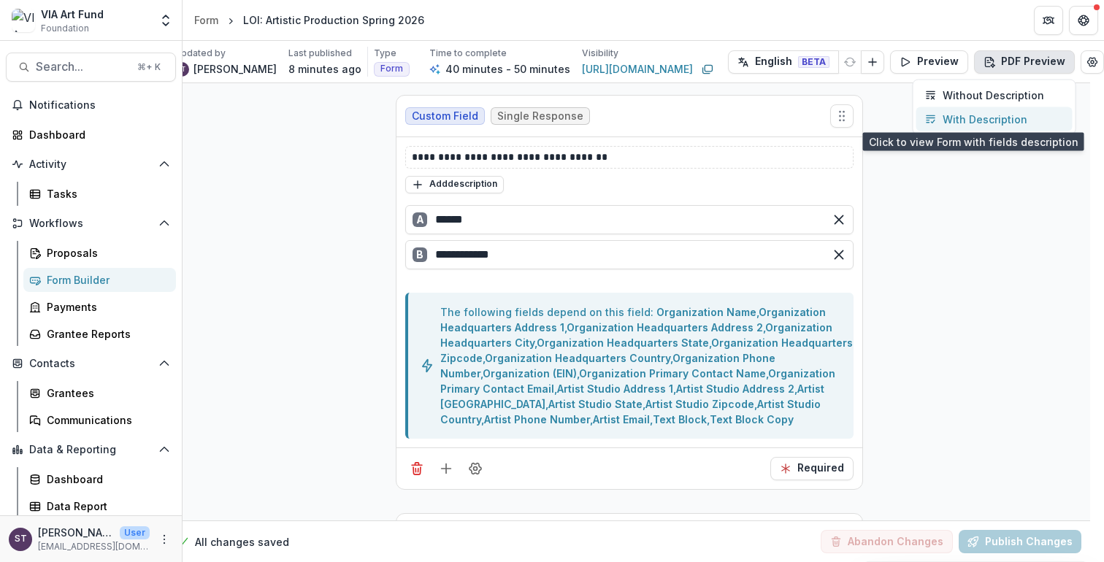
click at [993, 118] on p "With Description" at bounding box center [985, 119] width 85 height 15
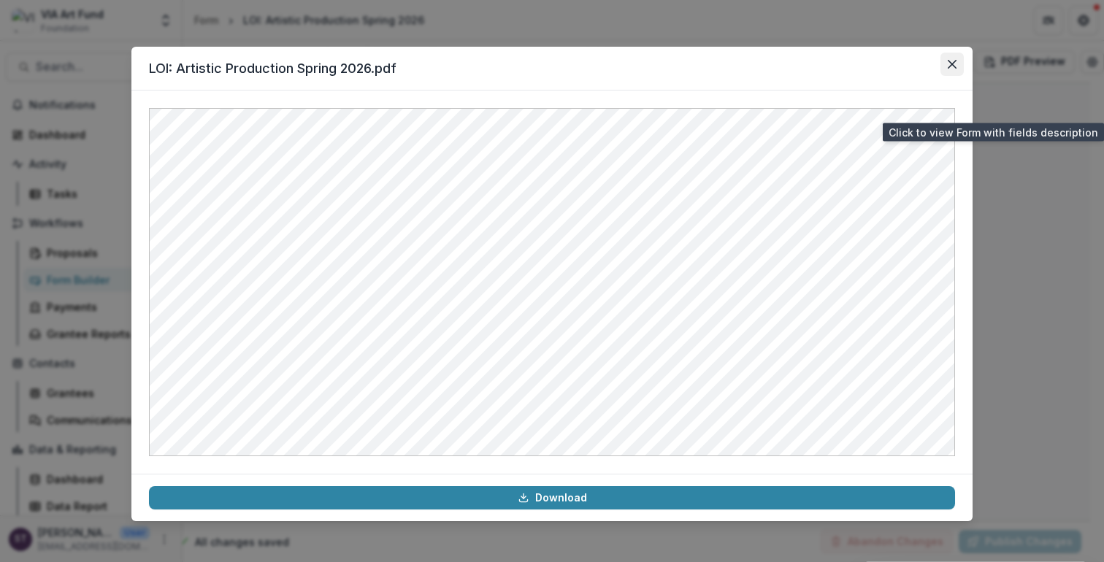
click at [954, 64] on icon "Close" at bounding box center [952, 64] width 9 height 9
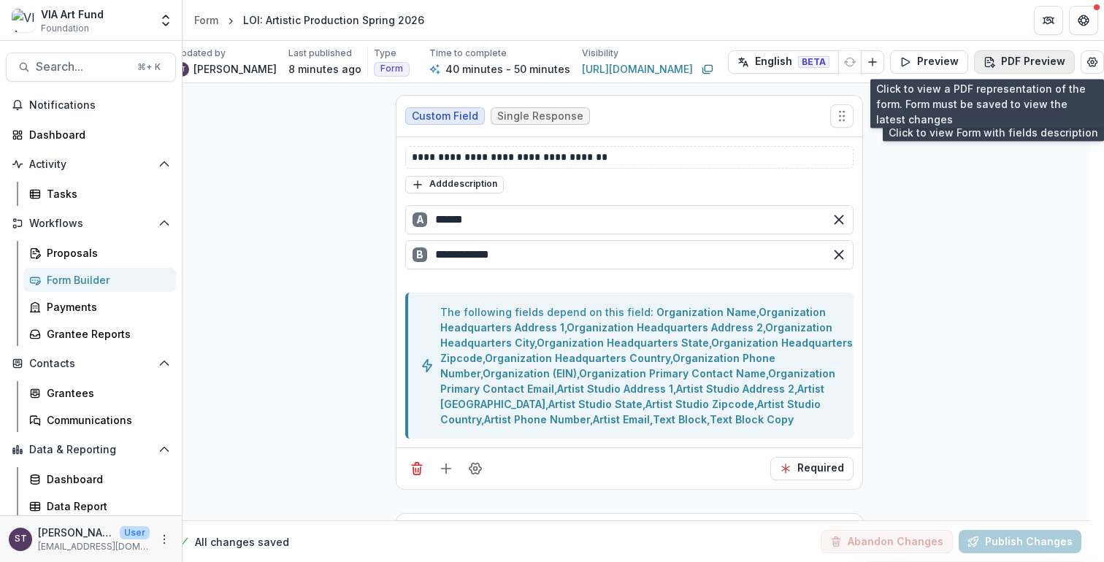
click at [995, 62] on button "PDF Preview" at bounding box center [1024, 61] width 101 height 23
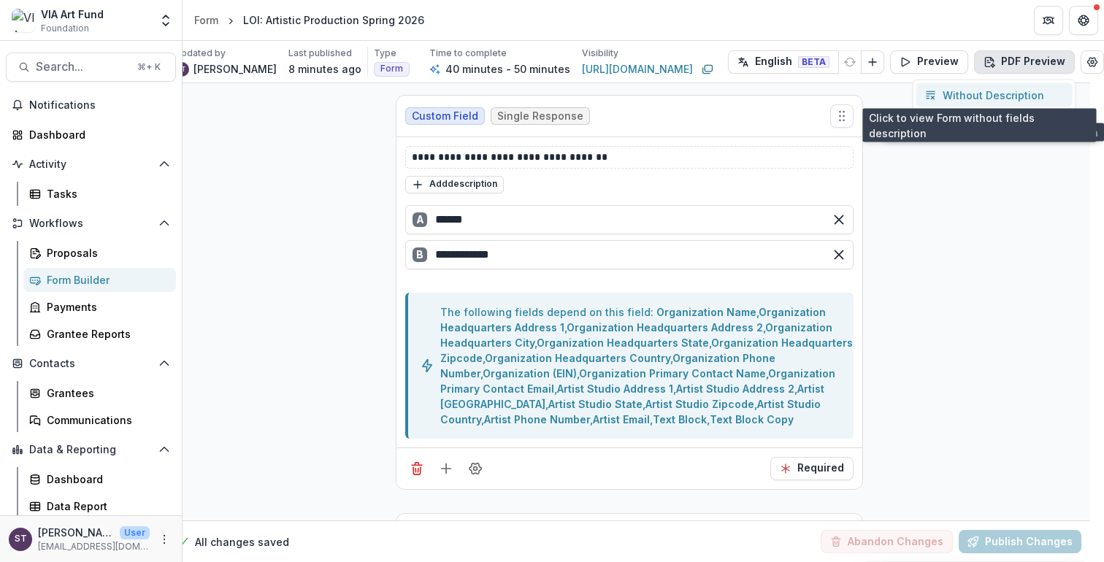
click at [991, 93] on p "Without Description" at bounding box center [993, 95] width 101 height 15
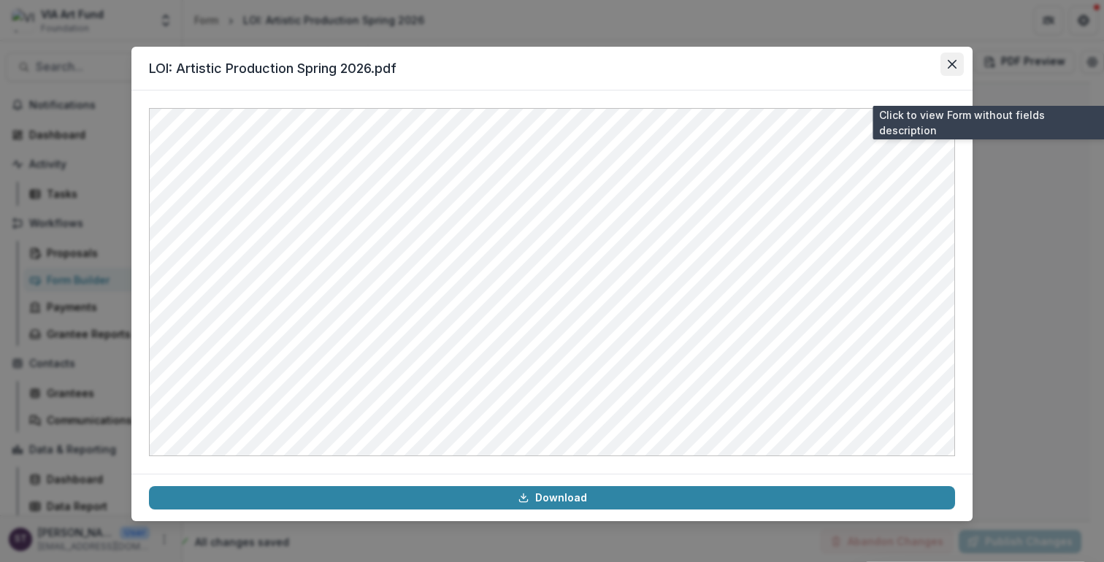
click at [952, 64] on icon "Close" at bounding box center [952, 64] width 9 height 9
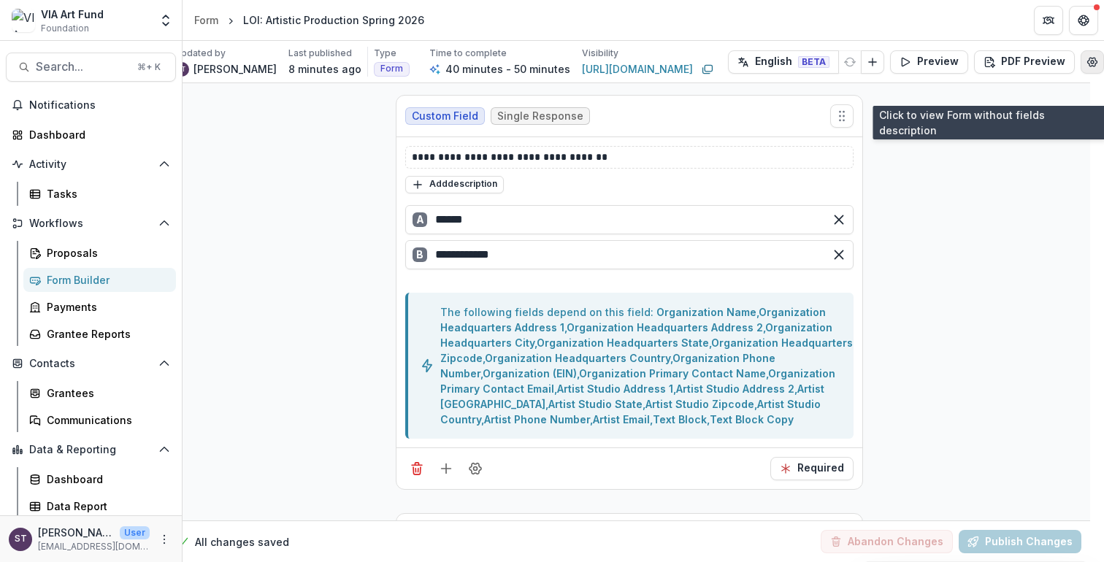
click at [1091, 63] on circle "Edit Form Settings" at bounding box center [1092, 61] width 3 height 3
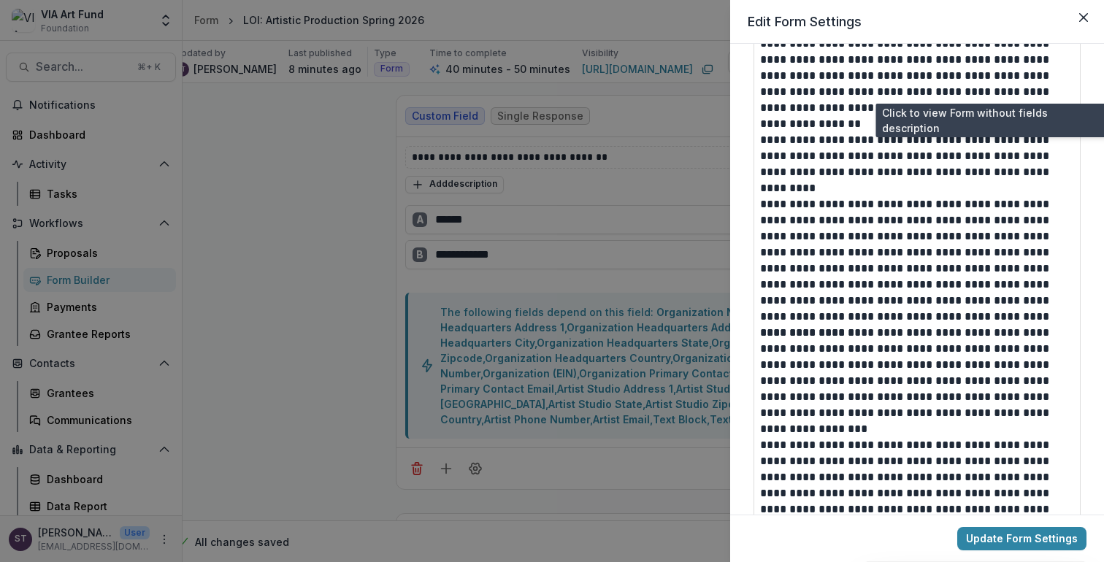
scroll to position [1081, 0]
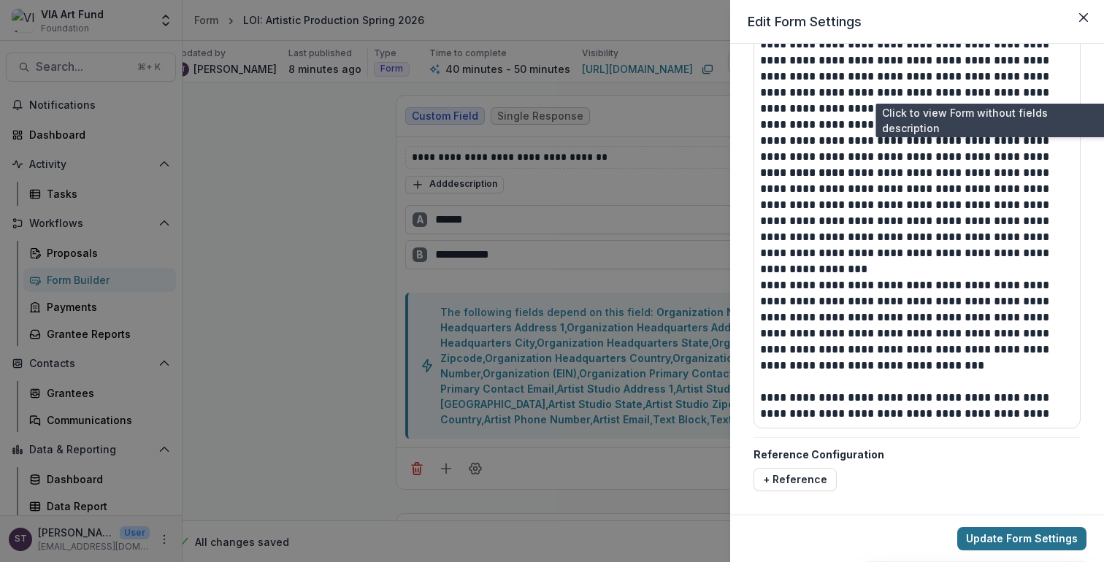
click at [1034, 537] on button "Update Form Settings" at bounding box center [1021, 538] width 129 height 23
click at [266, 153] on div "**********" at bounding box center [552, 281] width 1104 height 562
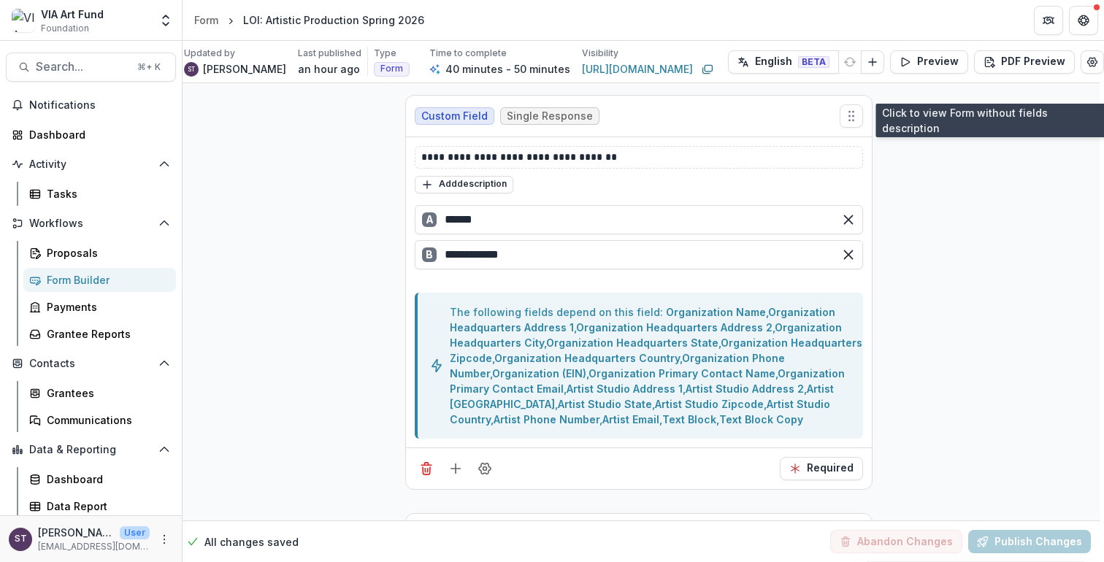
scroll to position [0, 7]
